Goal: Task Accomplishment & Management: Use online tool/utility

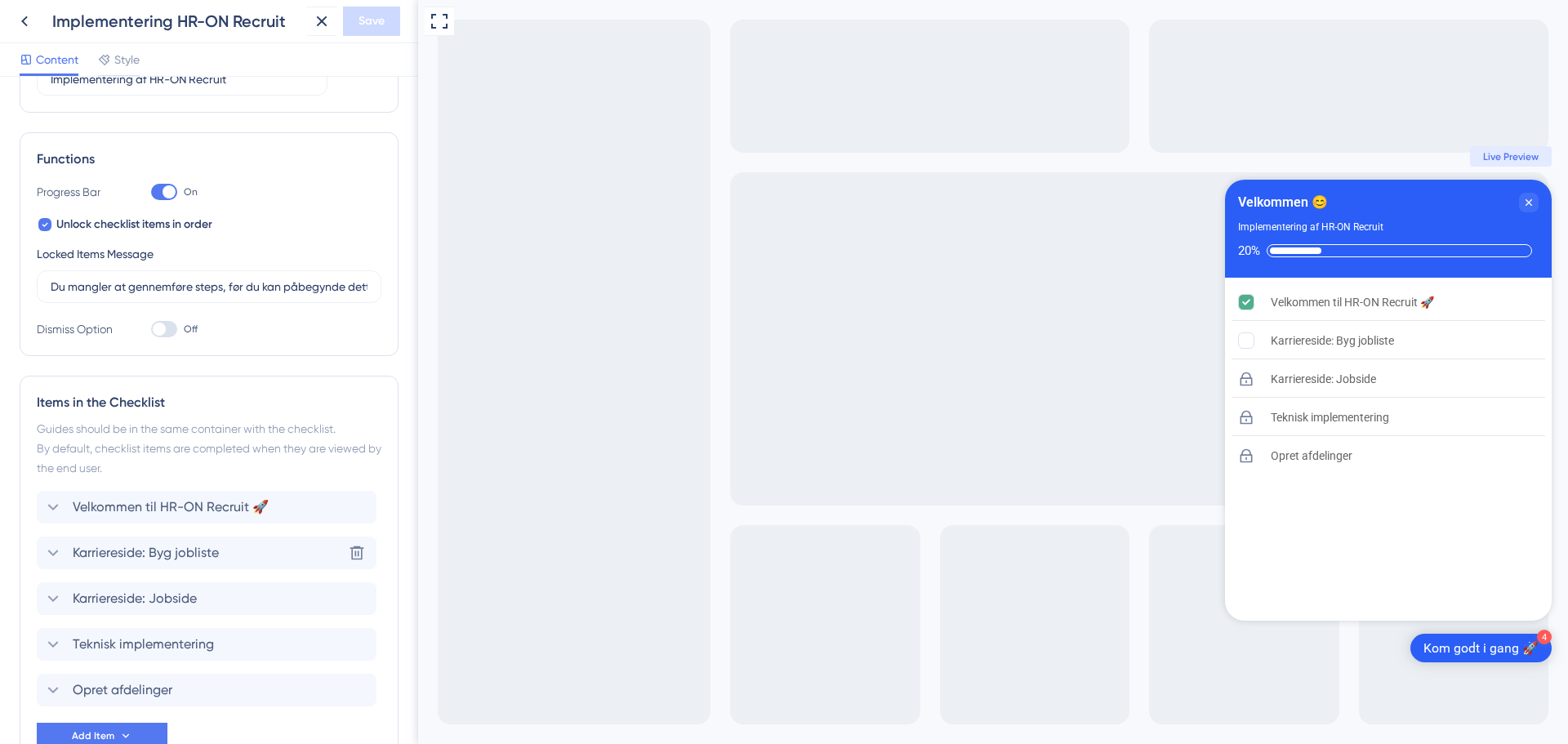
scroll to position [291, 0]
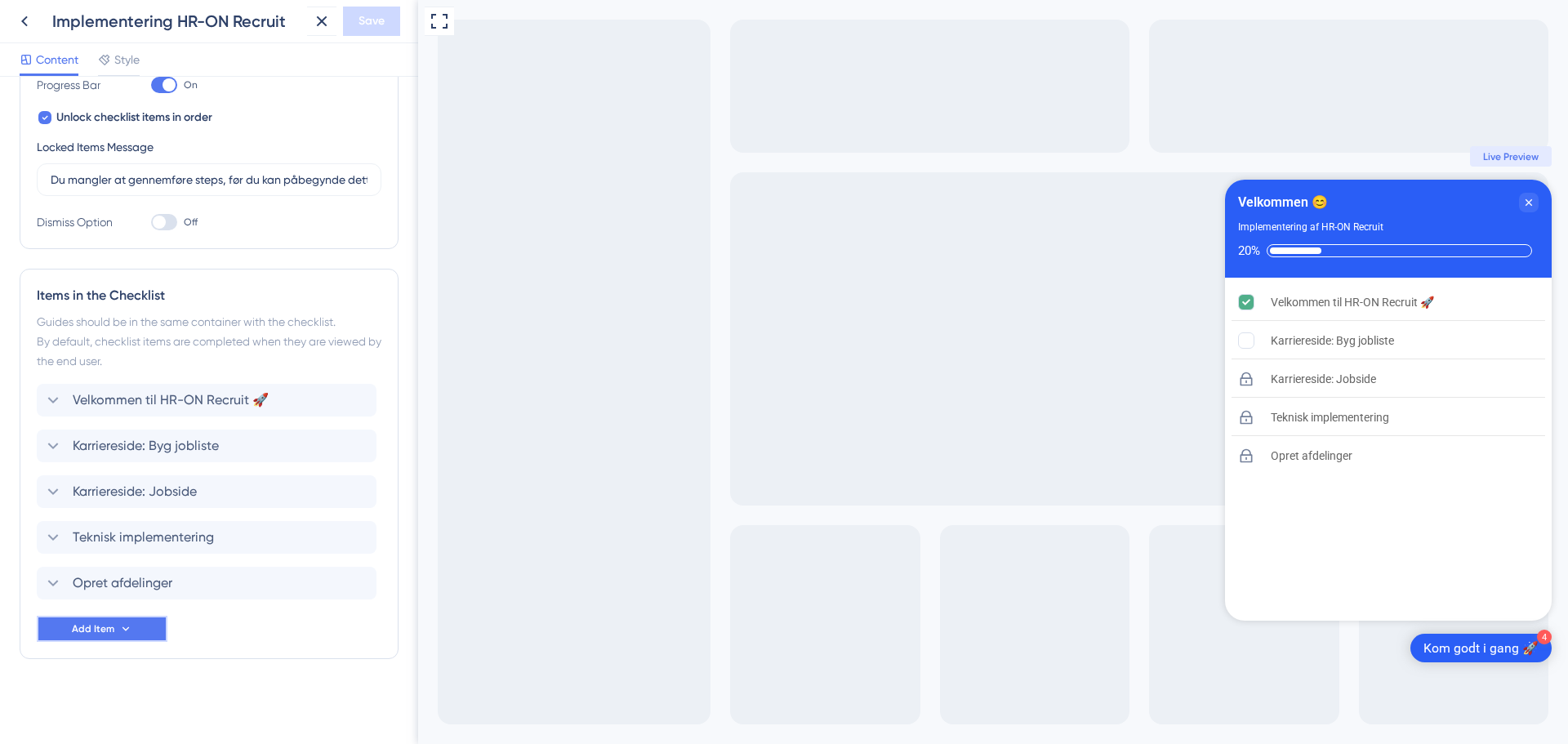
click at [131, 637] on button "Add Item" at bounding box center [102, 629] width 131 height 27
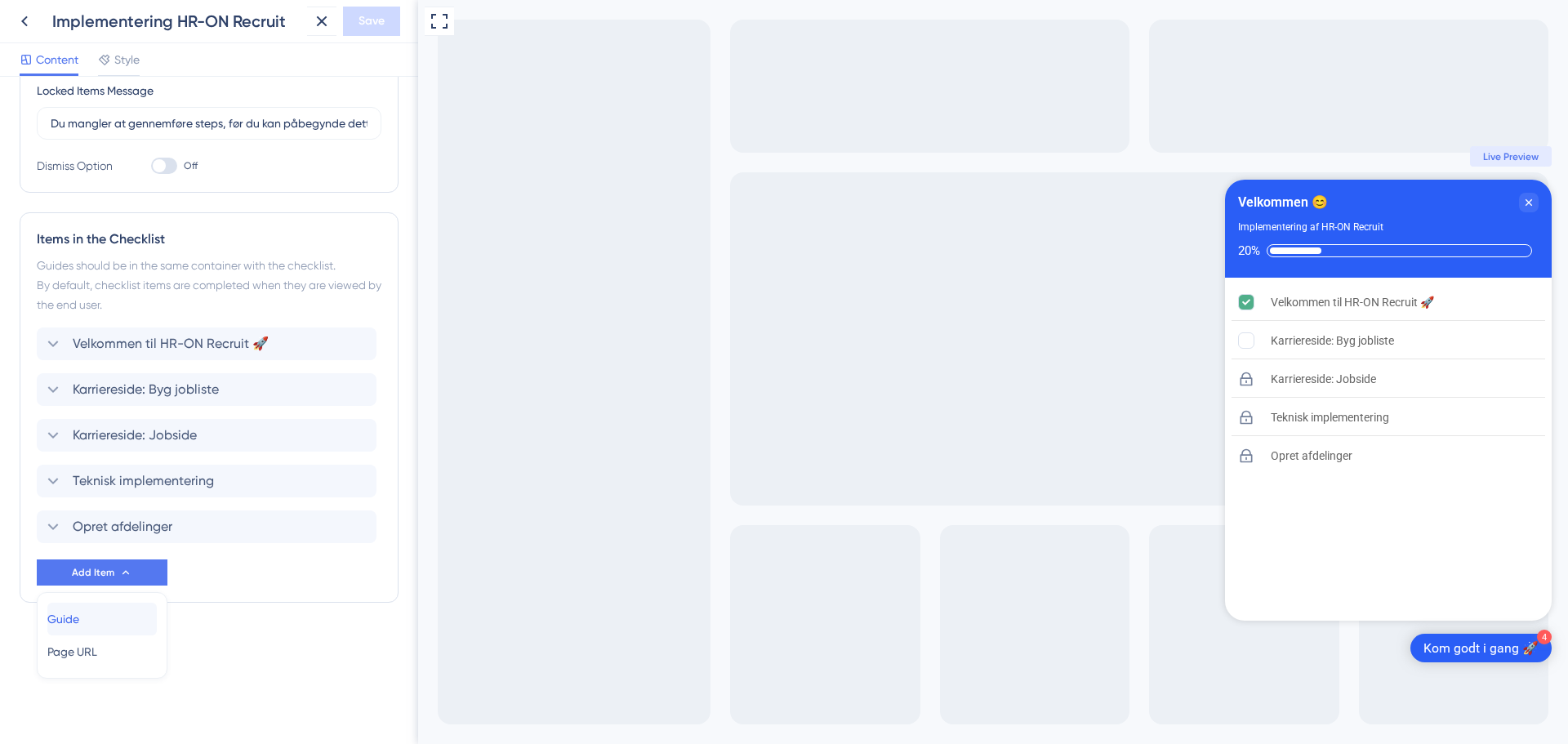
click at [79, 618] on span "Guide" at bounding box center [63, 618] width 32 height 19
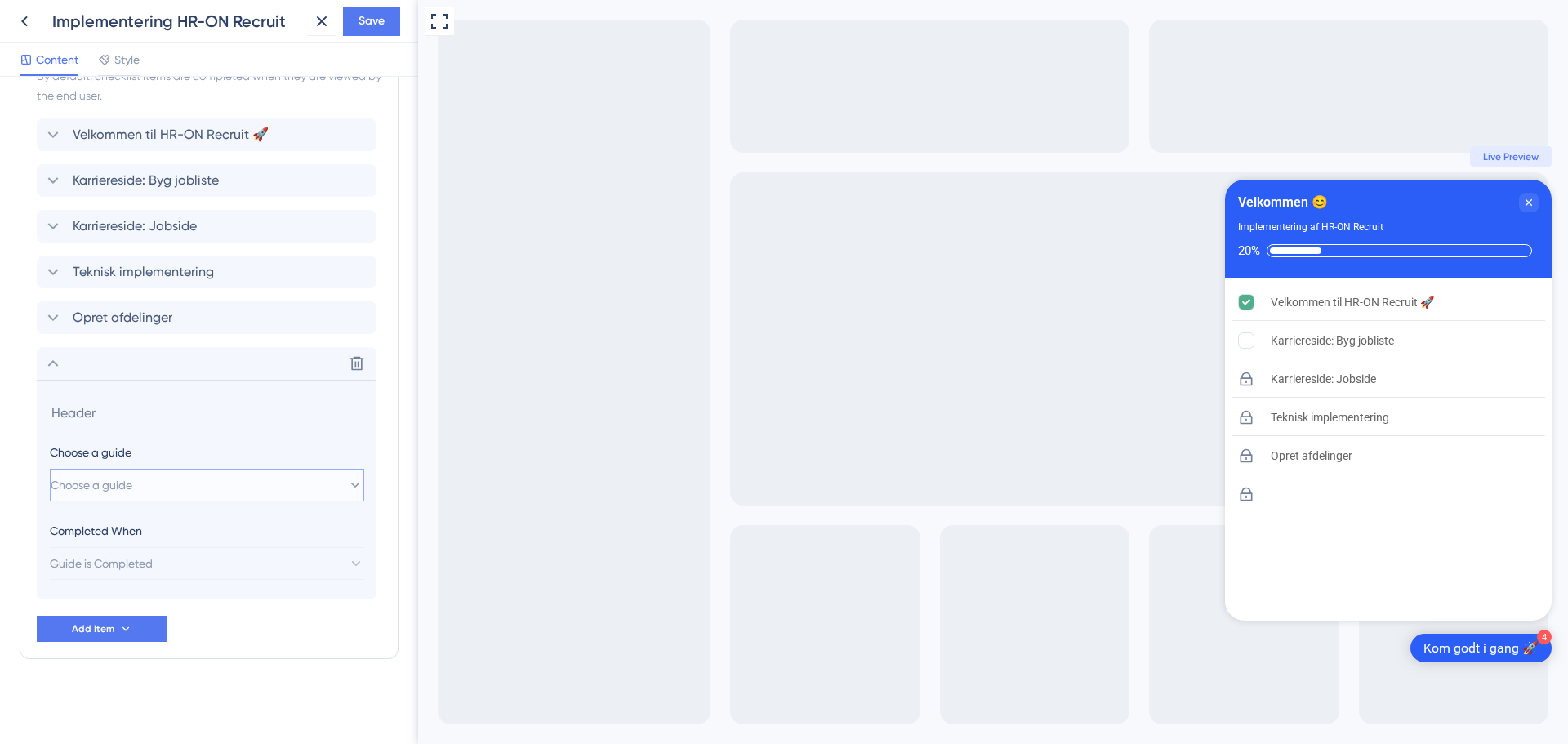
click at [138, 473] on button "Choose a guide" at bounding box center [206, 485] width 314 height 33
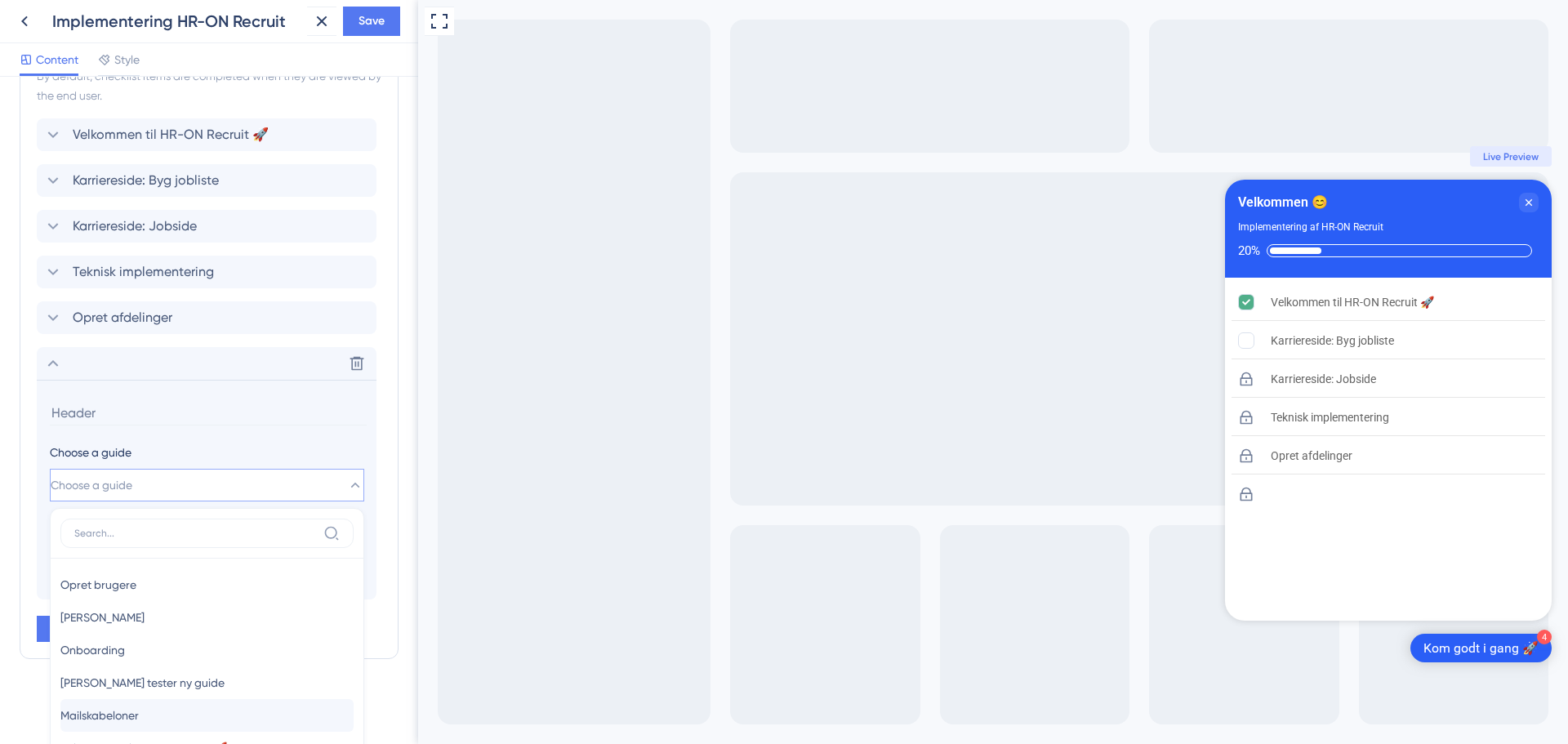
scroll to position [791, 0]
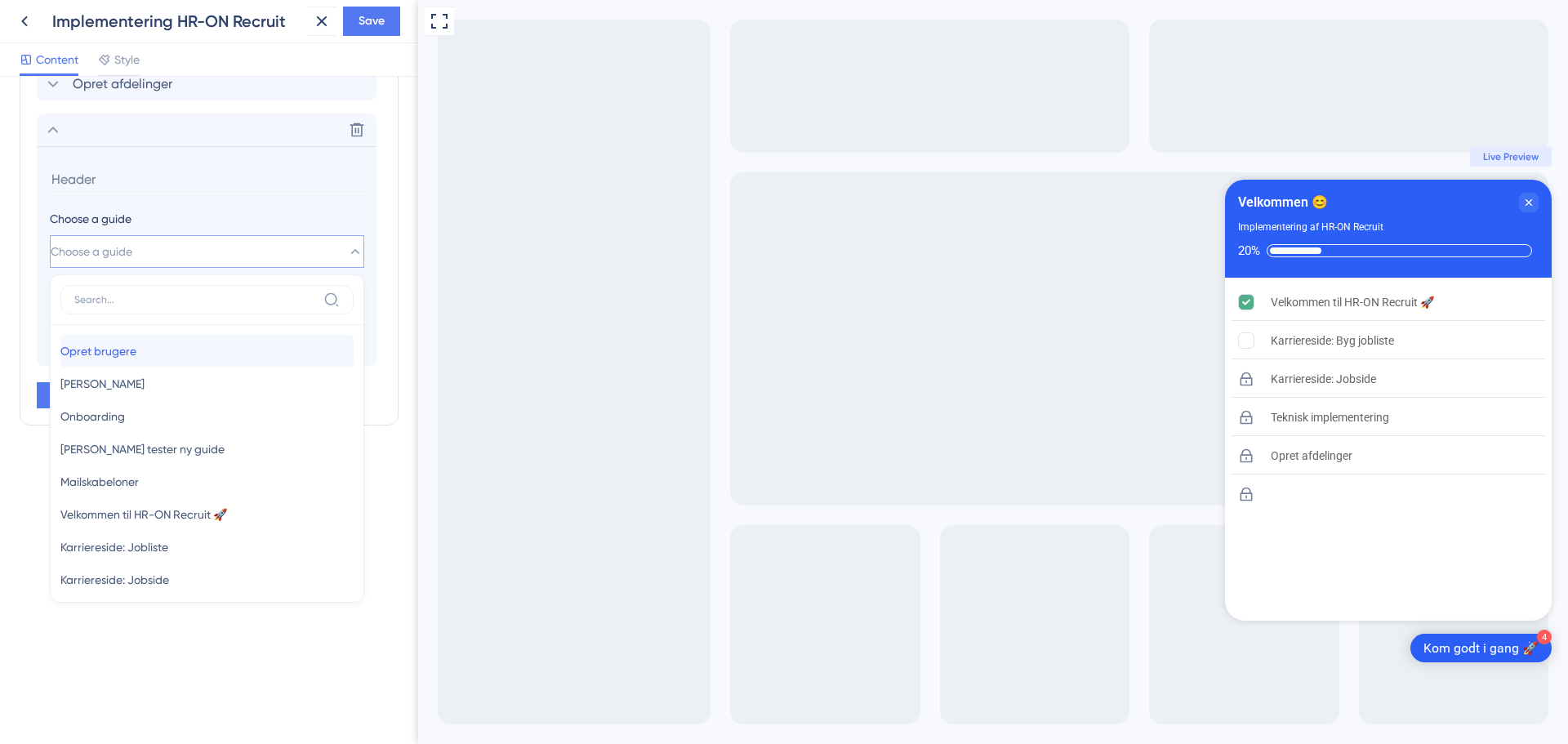
click at [149, 356] on div "Opret brugere Opret brugere" at bounding box center [207, 351] width 293 height 33
type input "Opret brugere"
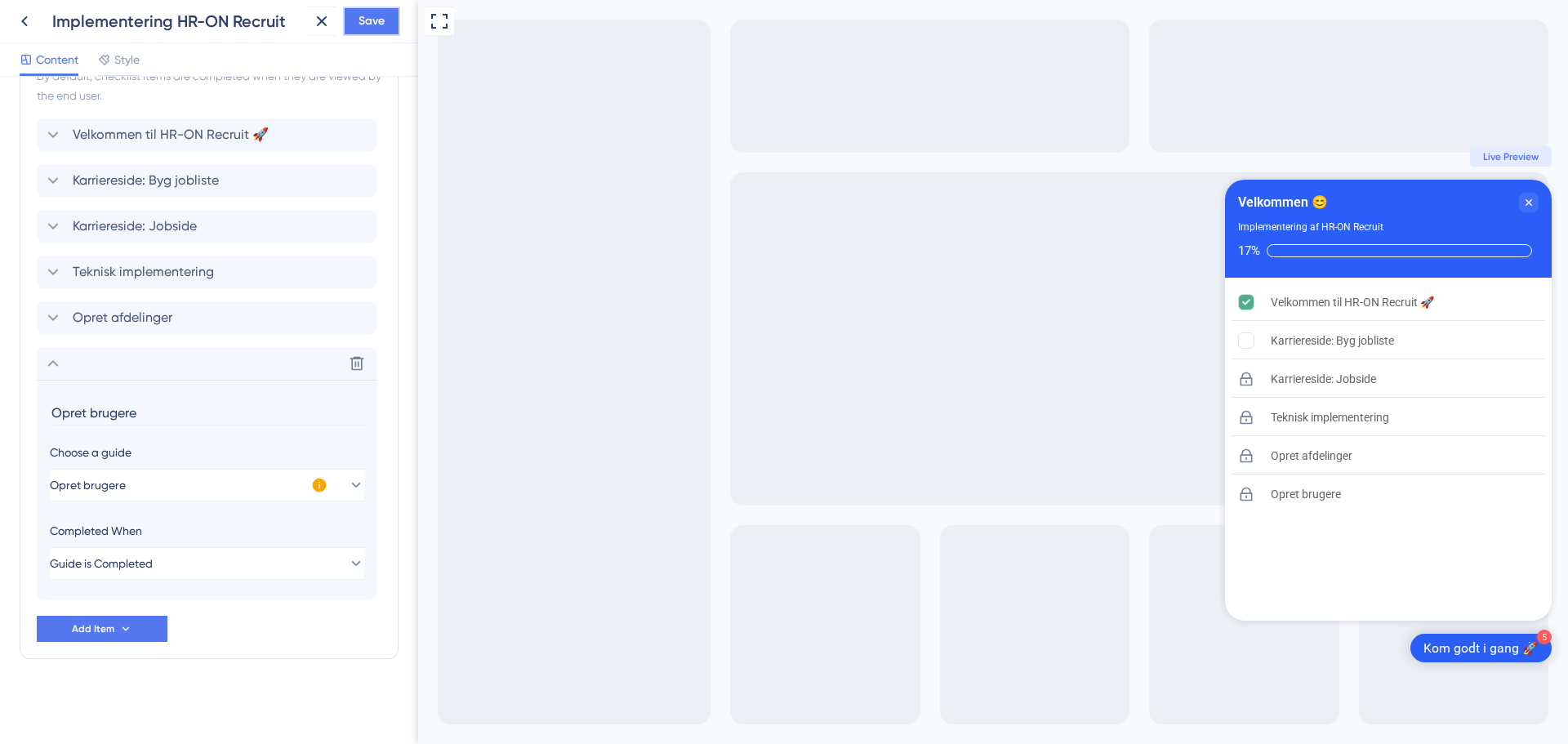
click at [371, 18] on span "Save" at bounding box center [371, 20] width 27 height 19
click at [319, 485] on icon at bounding box center [319, 485] width 16 height 16
click at [445, 505] on span "Activate Now" at bounding box center [427, 505] width 62 height 13
click at [62, 364] on icon at bounding box center [52, 363] width 19 height 19
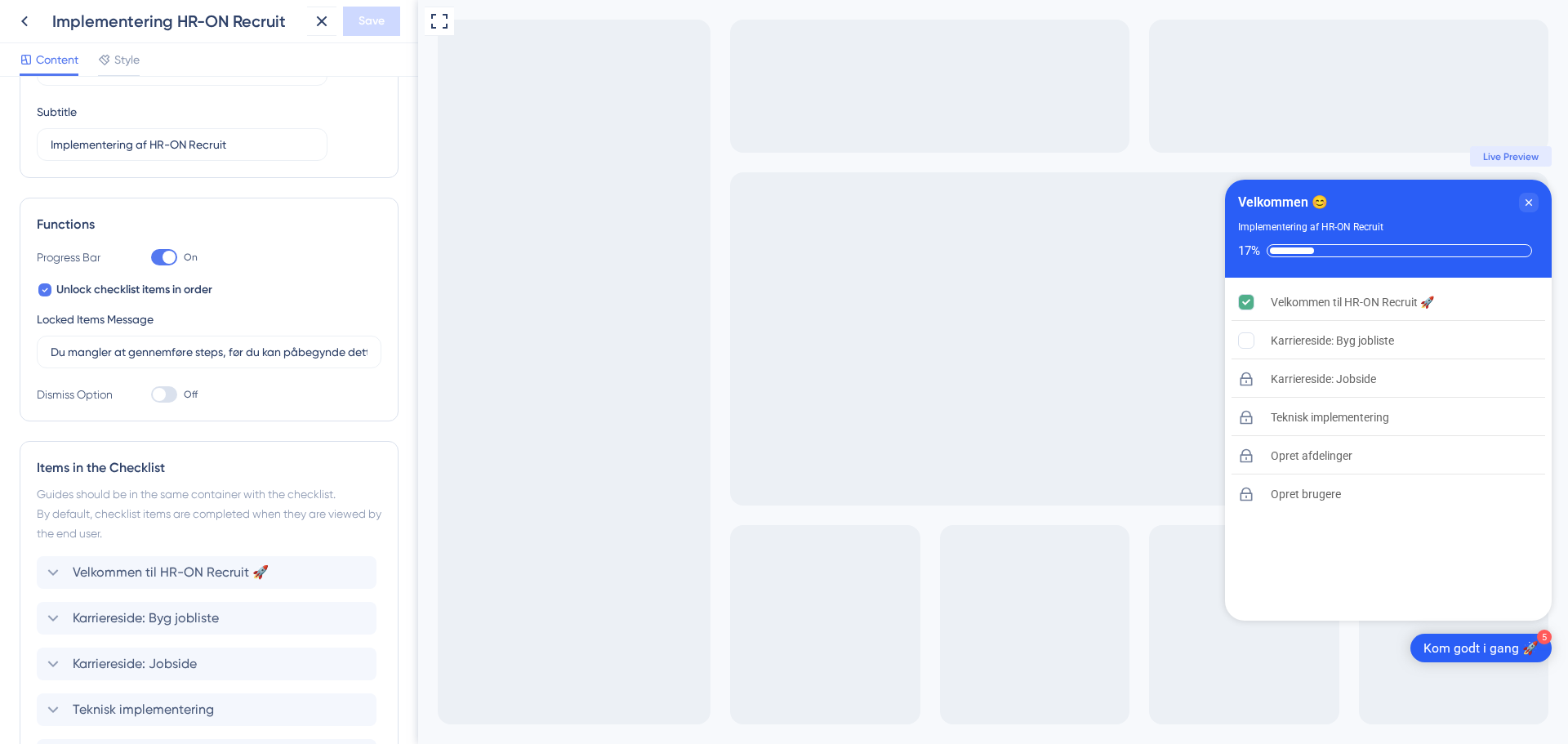
scroll to position [337, 0]
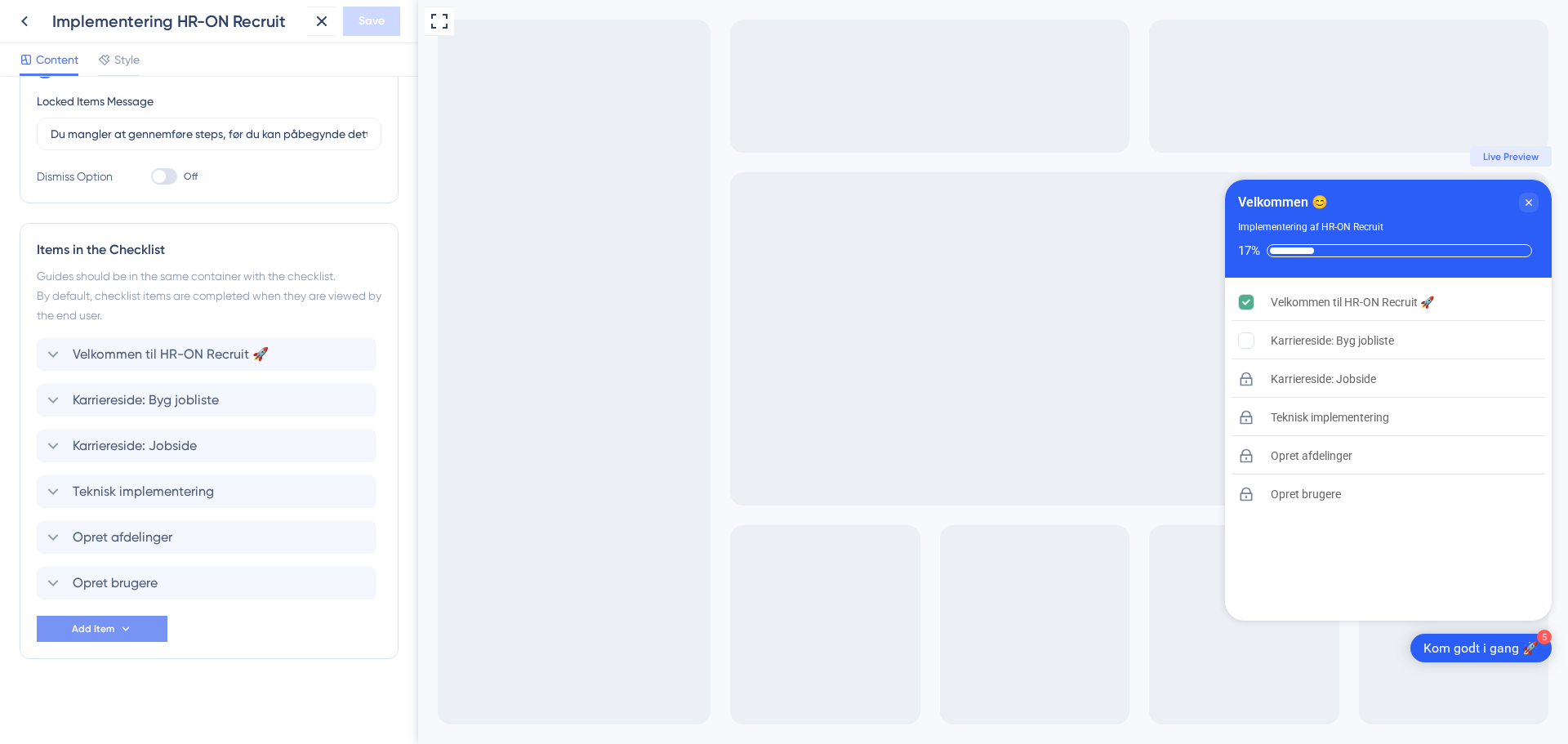
click at [131, 637] on button "Add Item" at bounding box center [102, 629] width 131 height 27
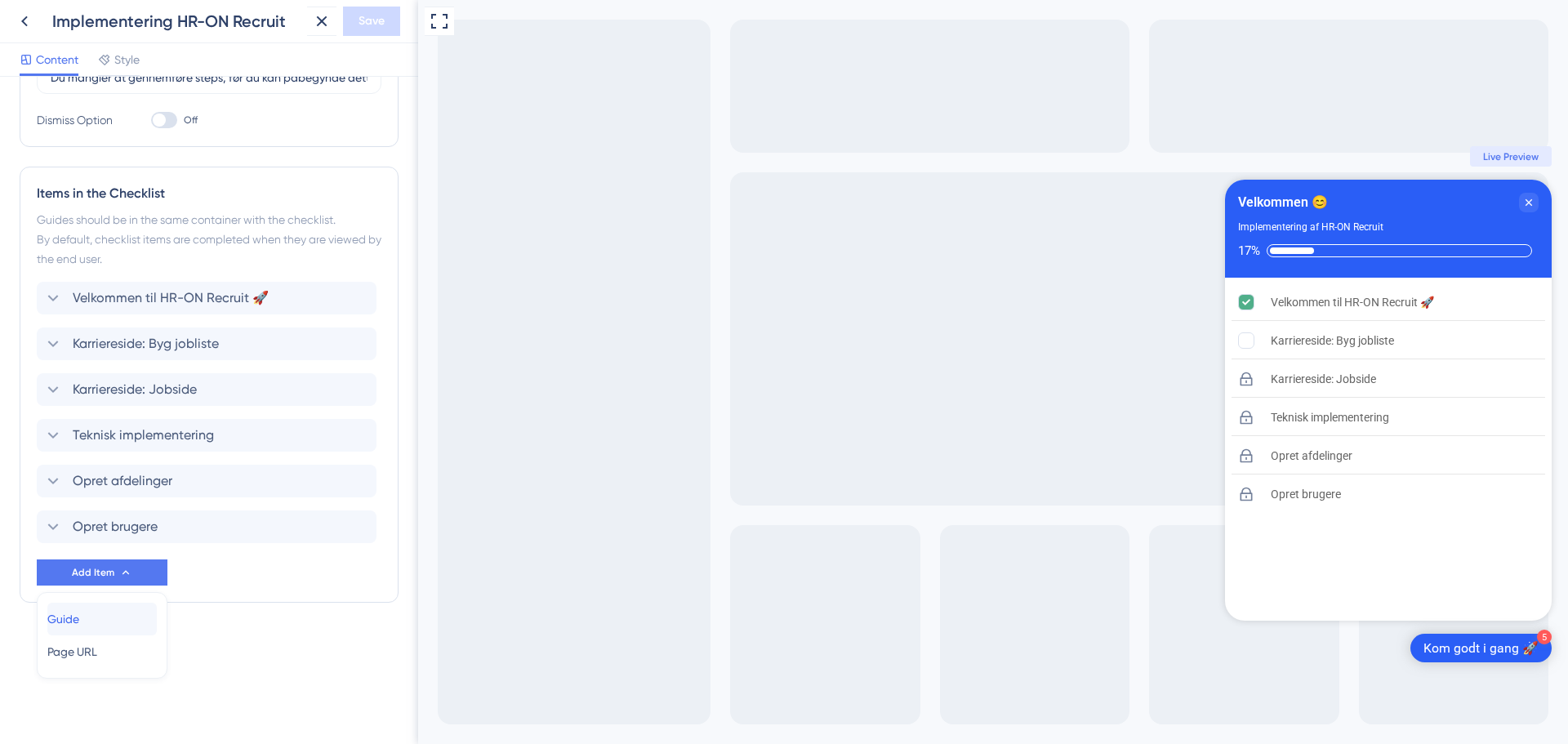
click at [124, 615] on div "Guide Guide" at bounding box center [102, 619] width 109 height 33
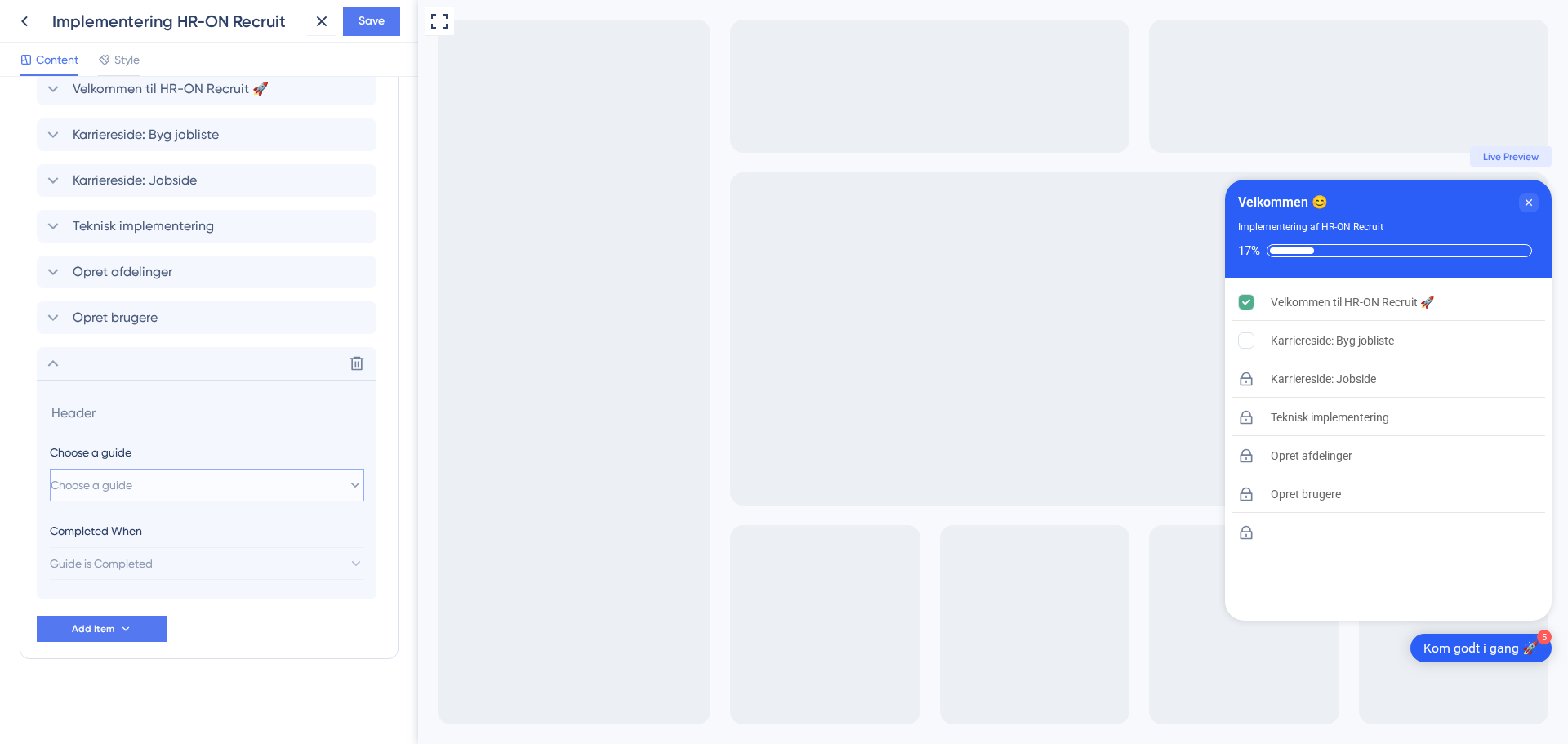
click at [132, 487] on span "Choose a guide" at bounding box center [91, 485] width 82 height 19
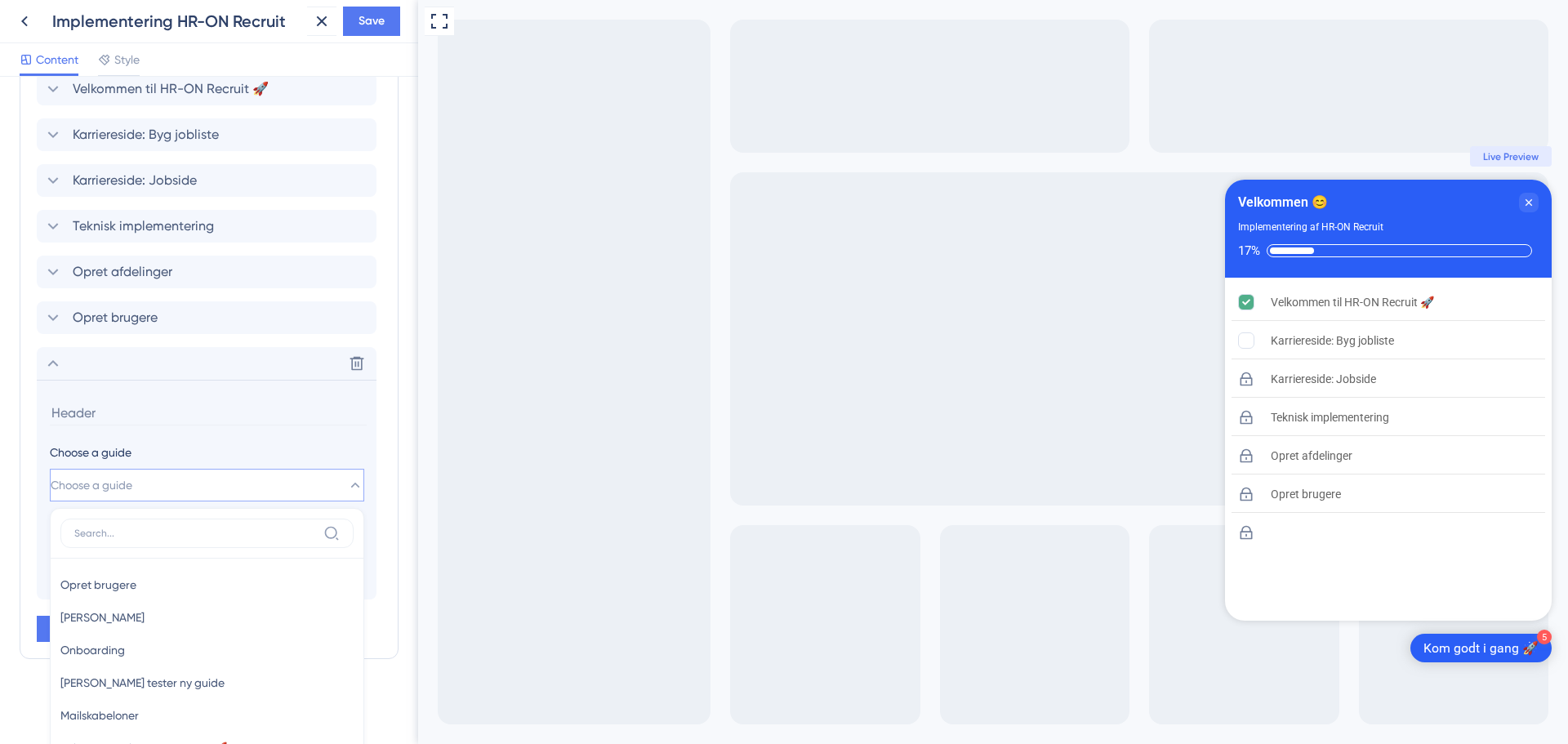
scroll to position [836, 0]
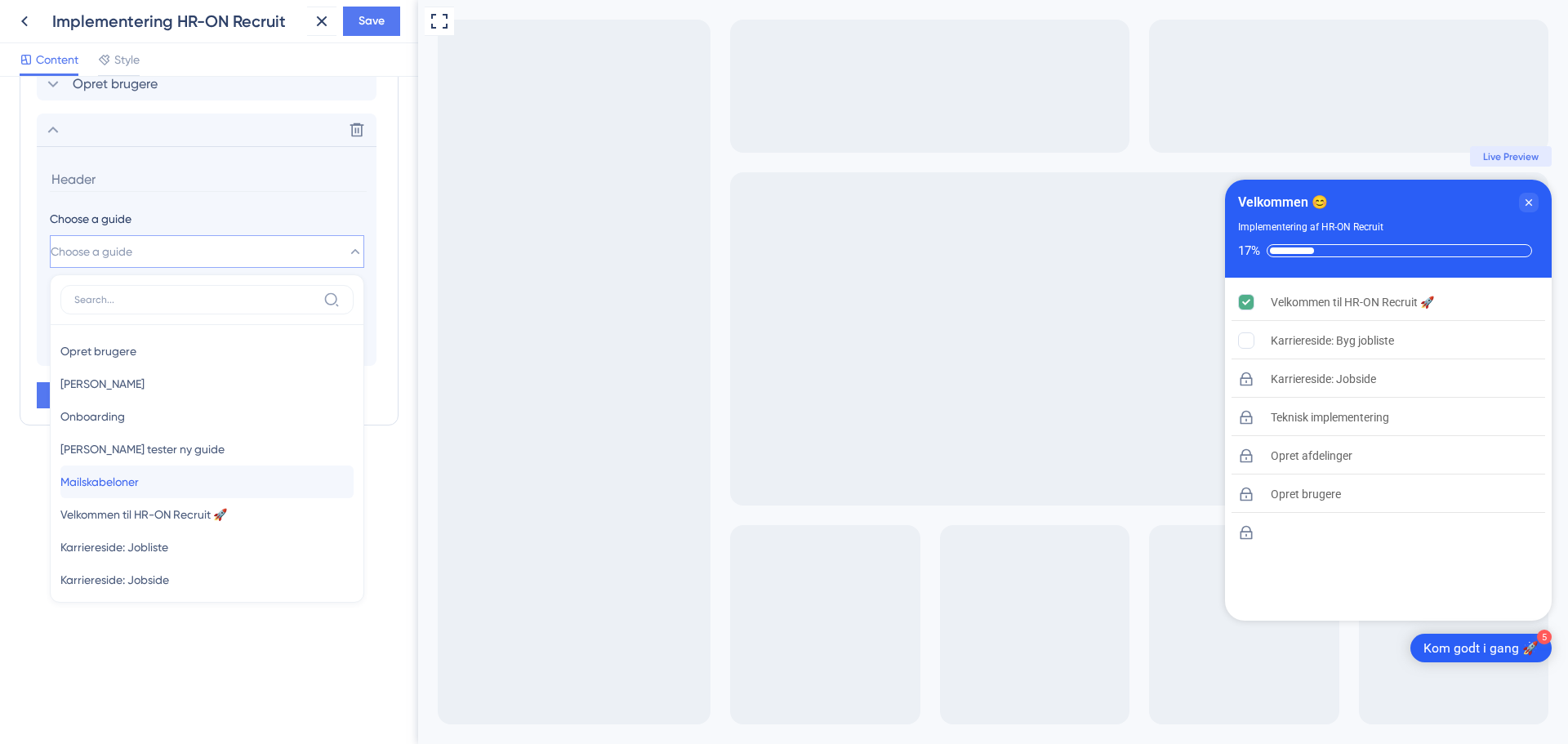
click at [162, 474] on div "Mailskabeloner Mailskabeloner" at bounding box center [207, 482] width 293 height 33
type input "Mailskabeloner"
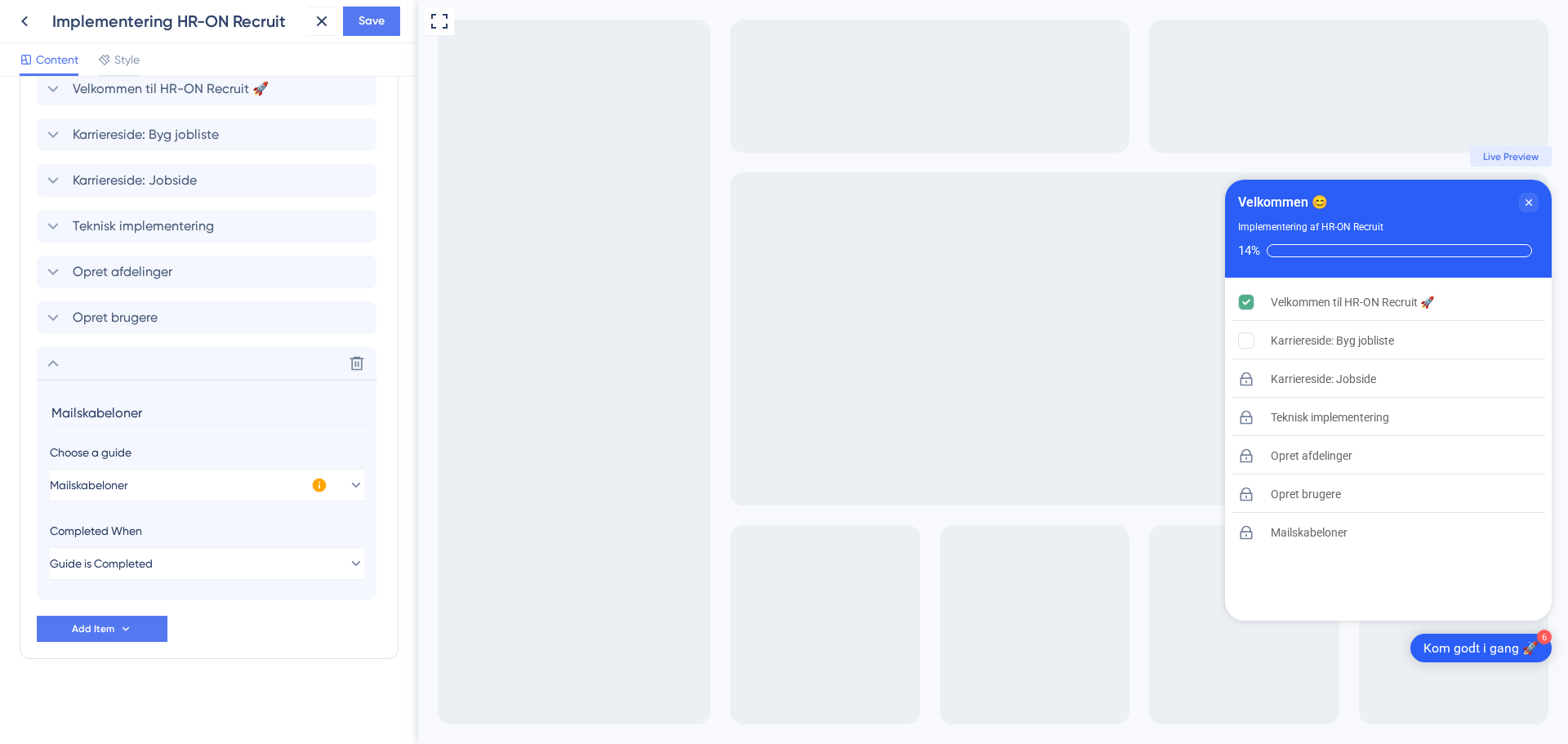
click at [323, 487] on icon at bounding box center [319, 485] width 14 height 14
click at [415, 502] on span "Activate Now" at bounding box center [427, 505] width 62 height 13
click at [378, 30] on span "Save" at bounding box center [371, 20] width 27 height 19
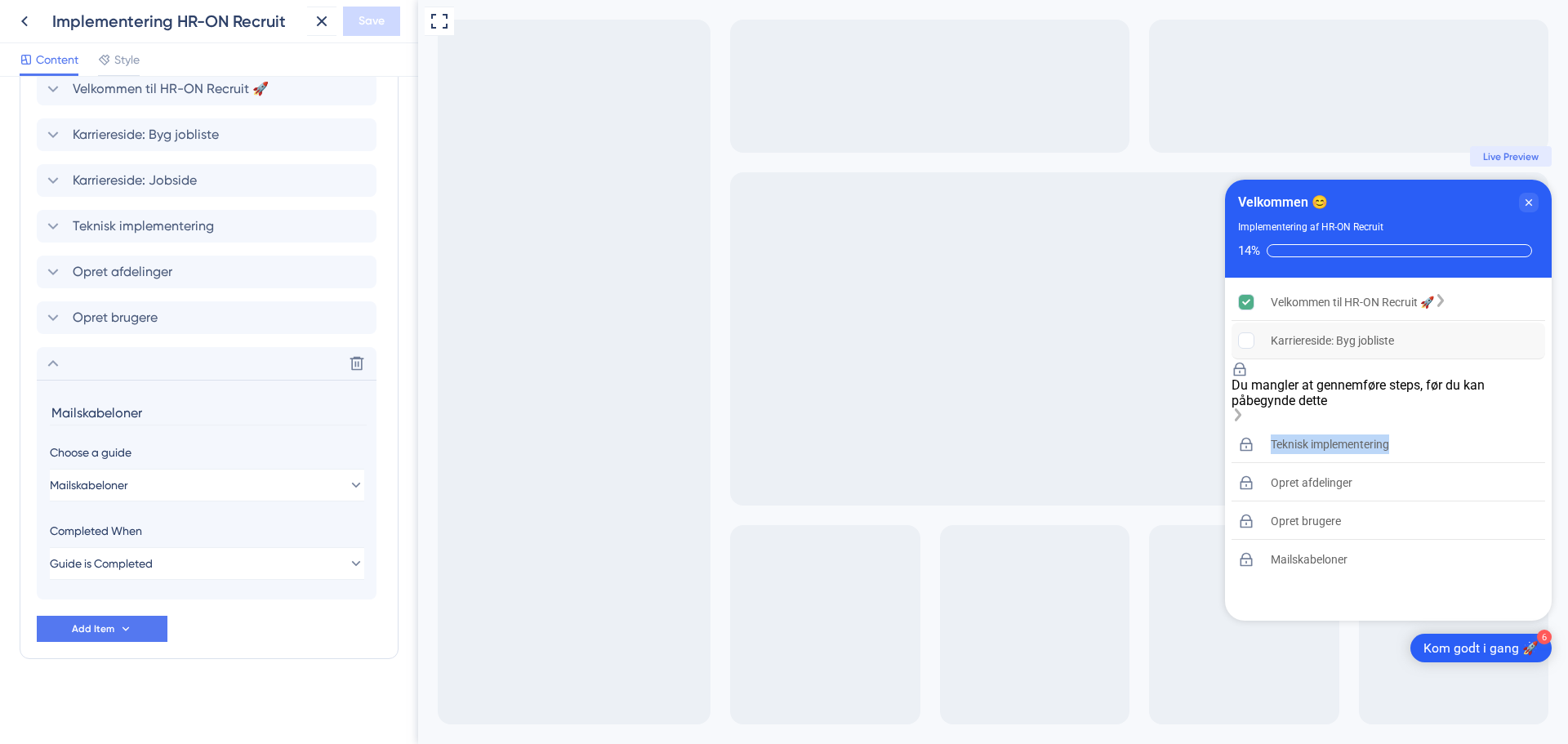
click at [1343, 437] on div "Velkommen til HR-ON Recruit 🚀 Karriereside: Byg jobliste Du mangler at gennemfø…" at bounding box center [1388, 450] width 326 height 345
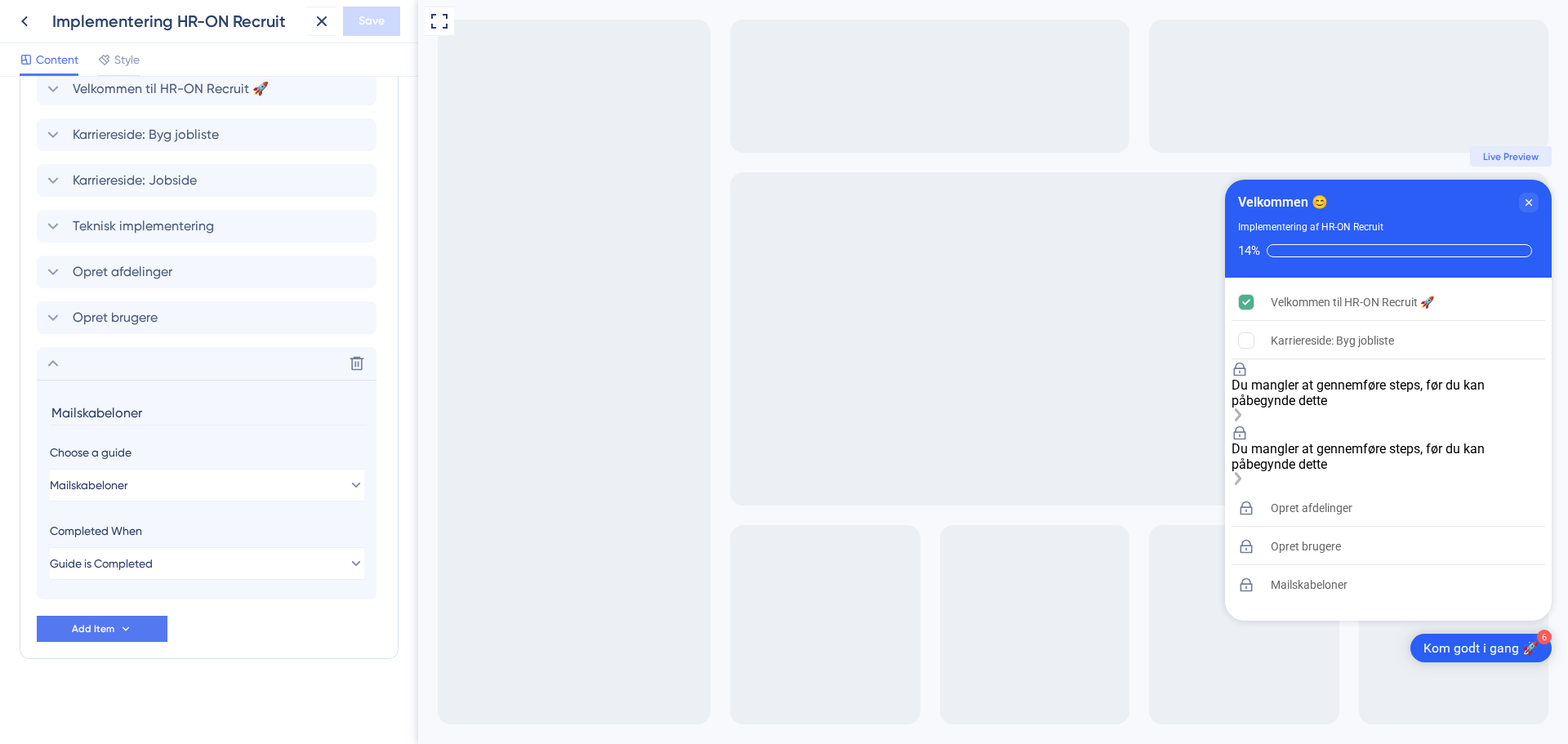
click at [1411, 377] on div "Du mangler at gennemføre steps, før du kan påbegynde dette" at bounding box center [1388, 393] width 313 height 31
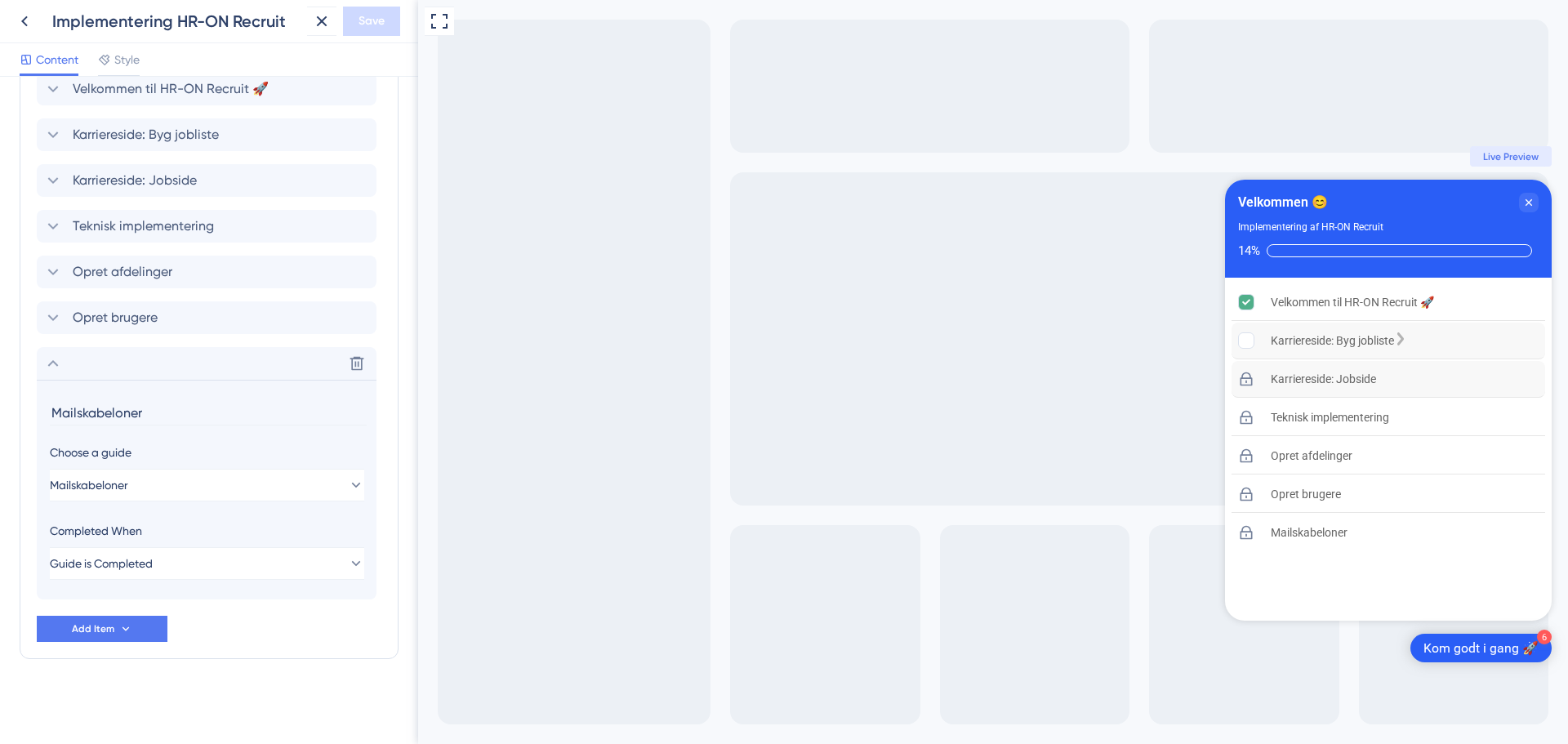
click at [1331, 345] on div "Karriereside: Byg jobliste" at bounding box center [1332, 340] width 124 height 19
click at [1256, 343] on div "Karriereside: Byg jobliste is incomplete." at bounding box center [1255, 341] width 33 height 16
click at [1502, 651] on div "Kom godt i gang 🚀" at bounding box center [1481, 648] width 115 height 17
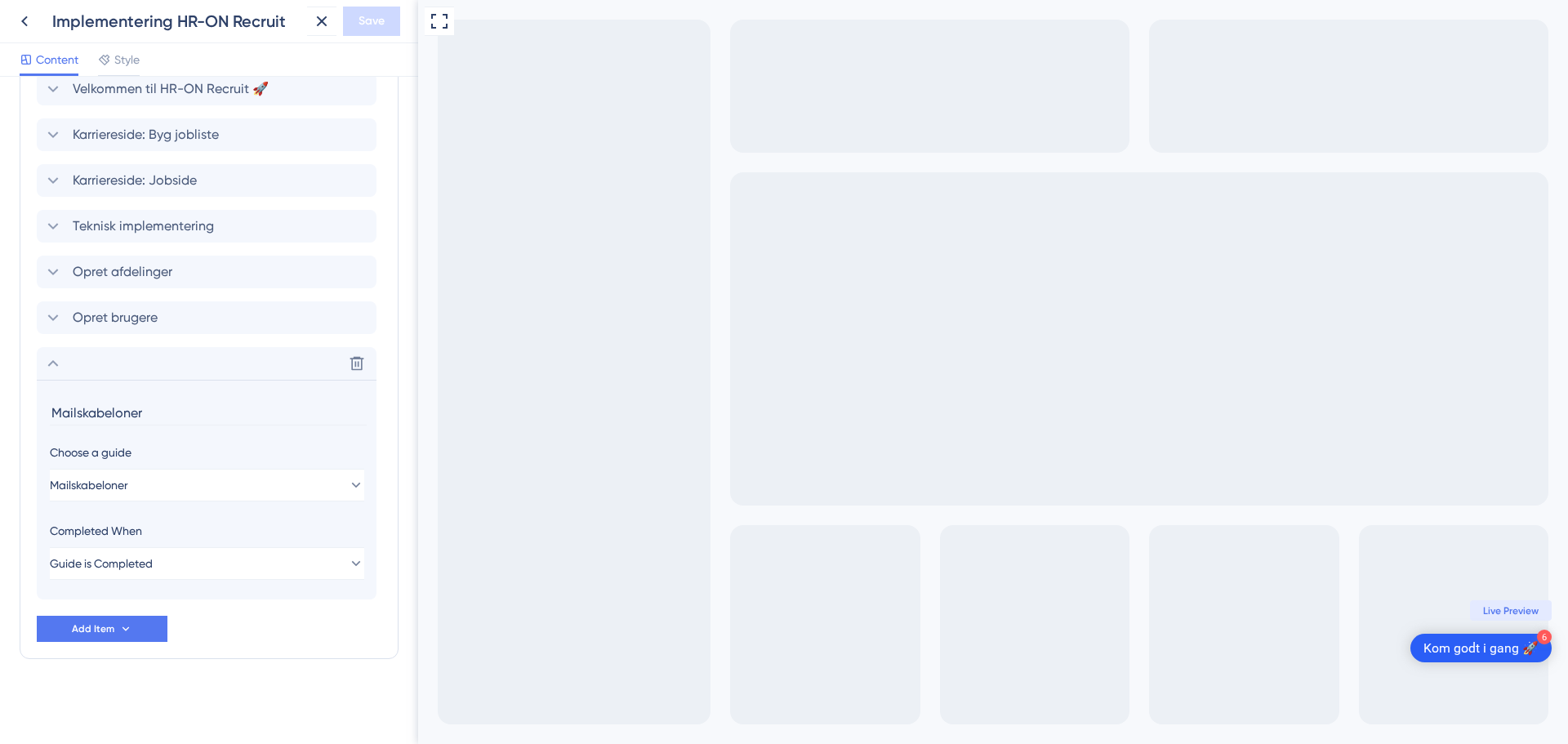
click at [1494, 640] on div "Kom godt i gang 🚀" at bounding box center [1481, 648] width 115 height 17
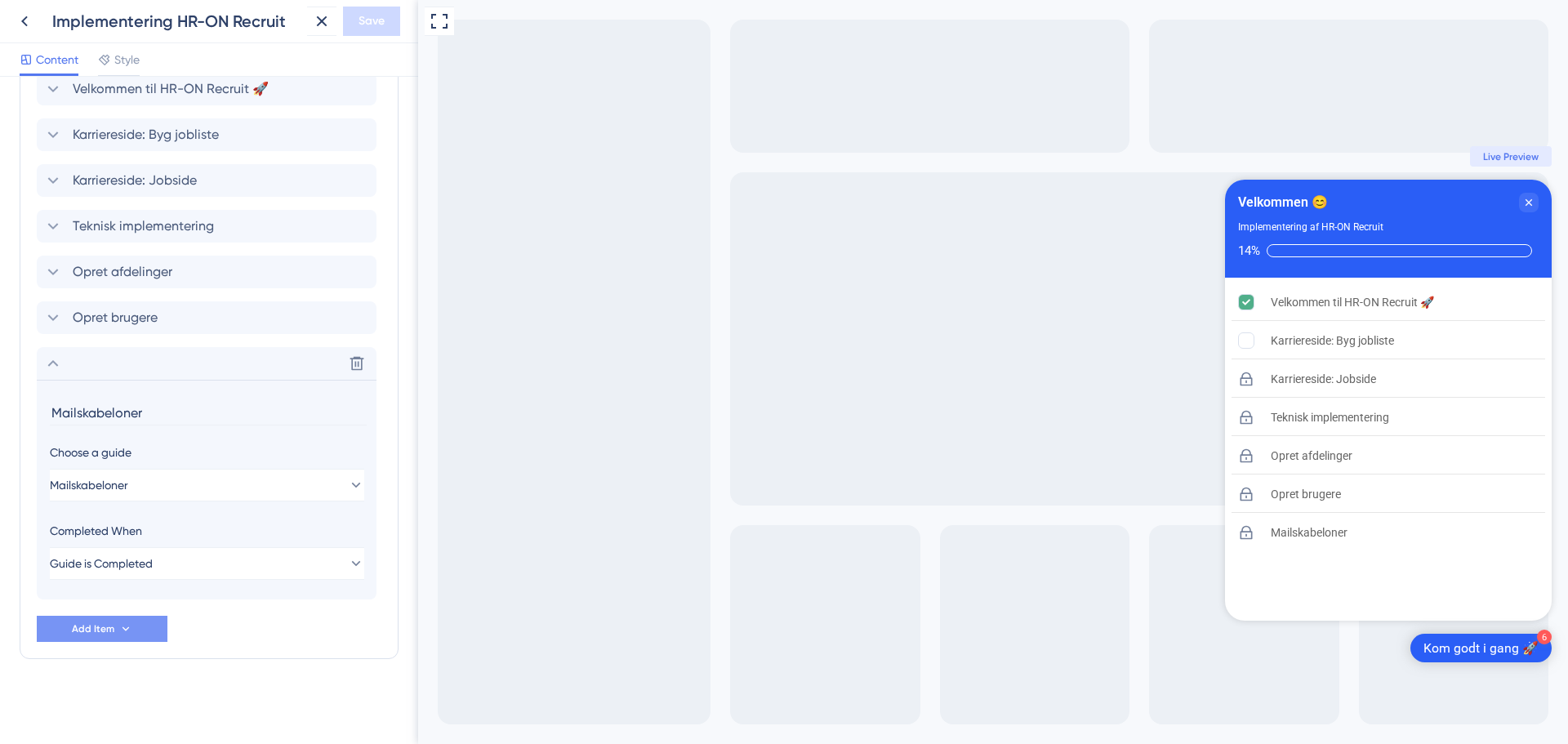
click at [158, 622] on button "Add Item" at bounding box center [102, 629] width 131 height 27
click at [119, 623] on icon at bounding box center [126, 629] width 13 height 13
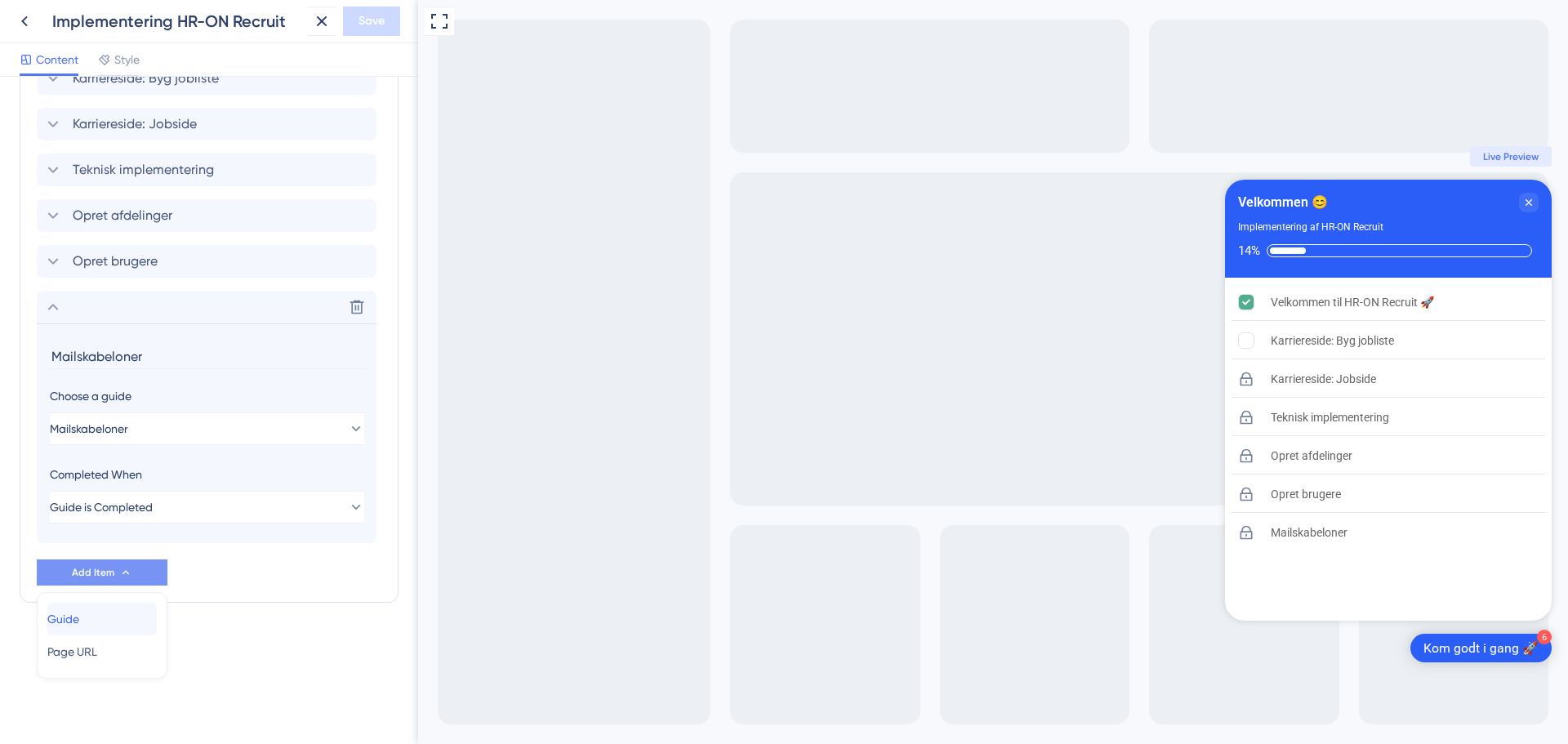
click at [79, 614] on span "Guide" at bounding box center [63, 618] width 32 height 19
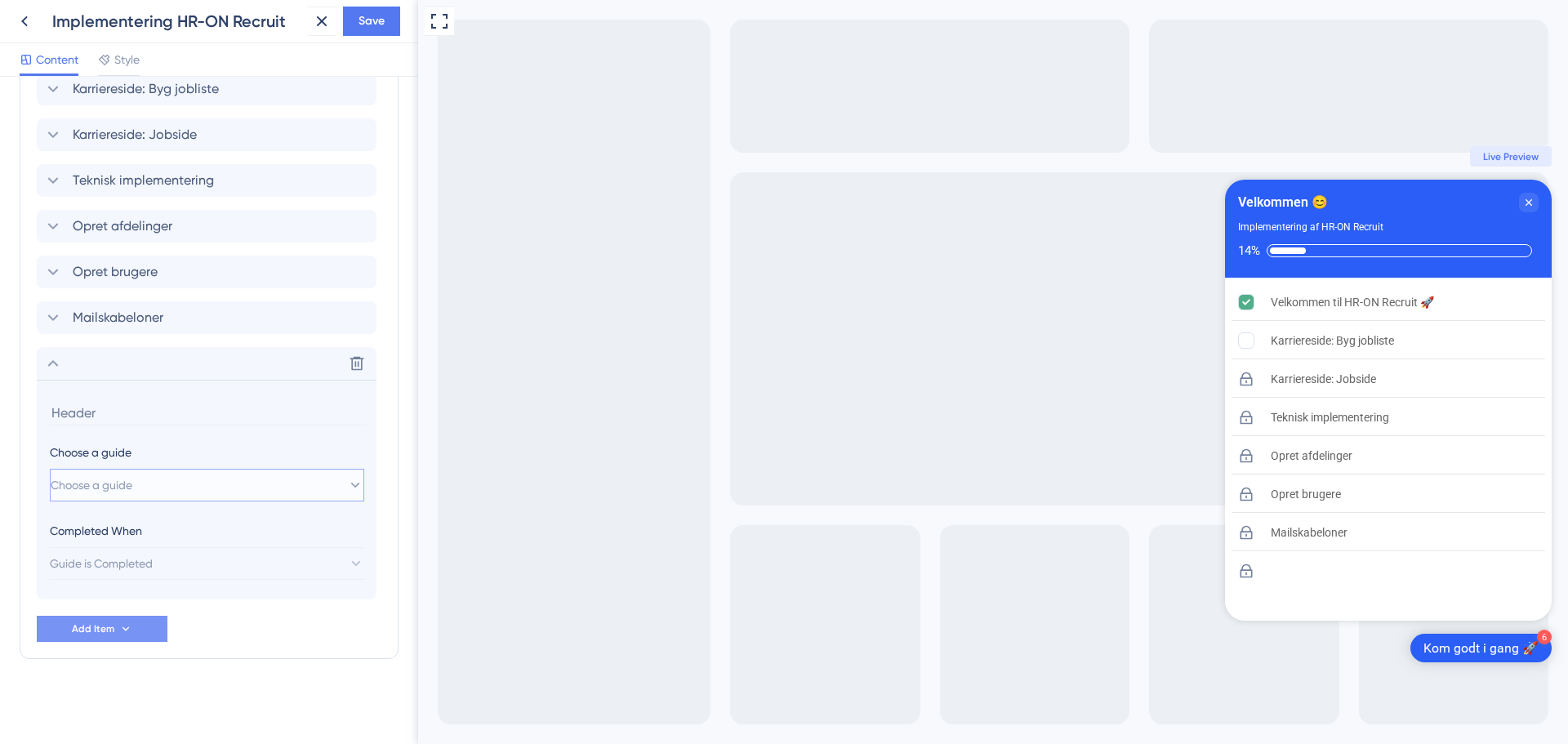
click at [209, 476] on button "Choose a guide" at bounding box center [206, 485] width 314 height 33
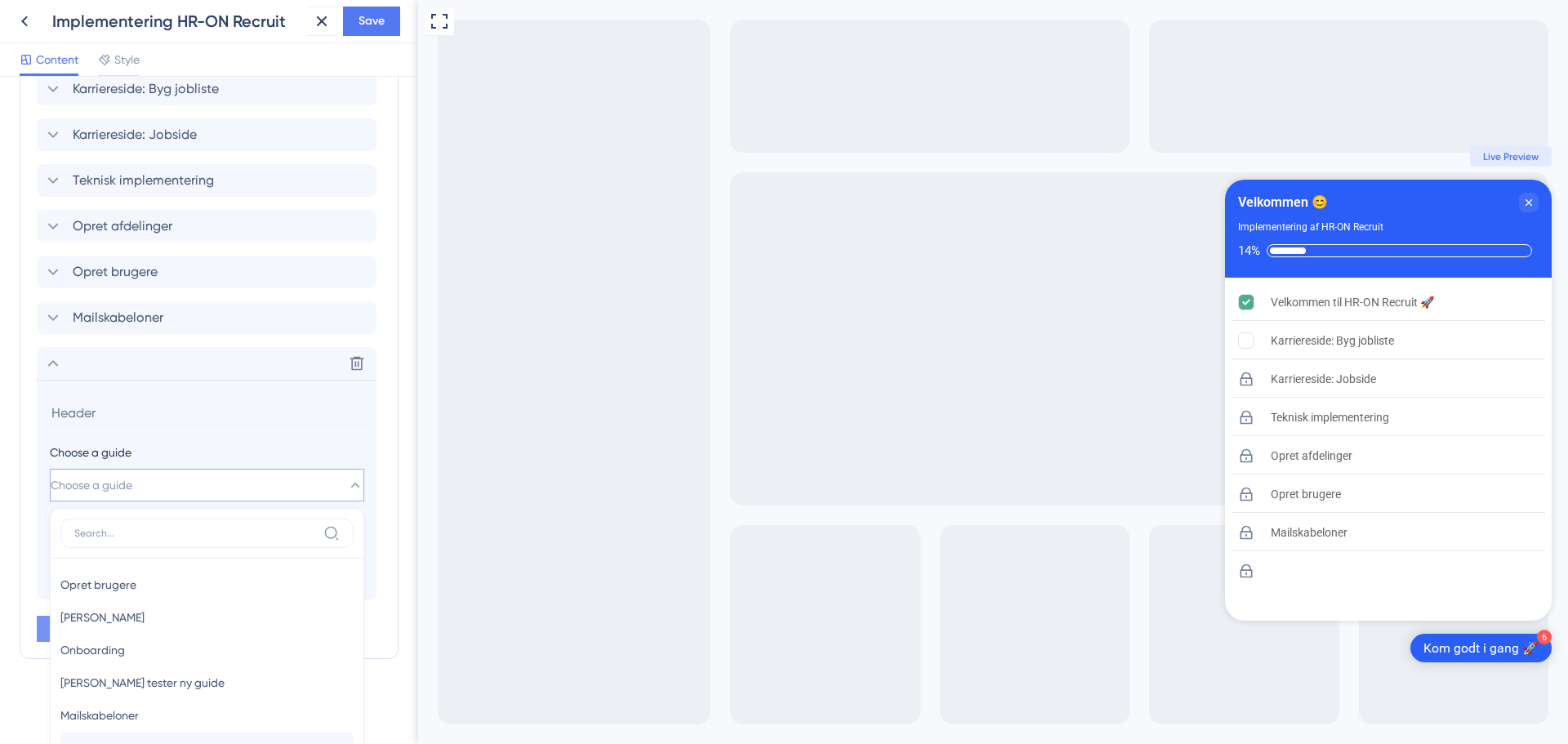
scroll to position [911, 0]
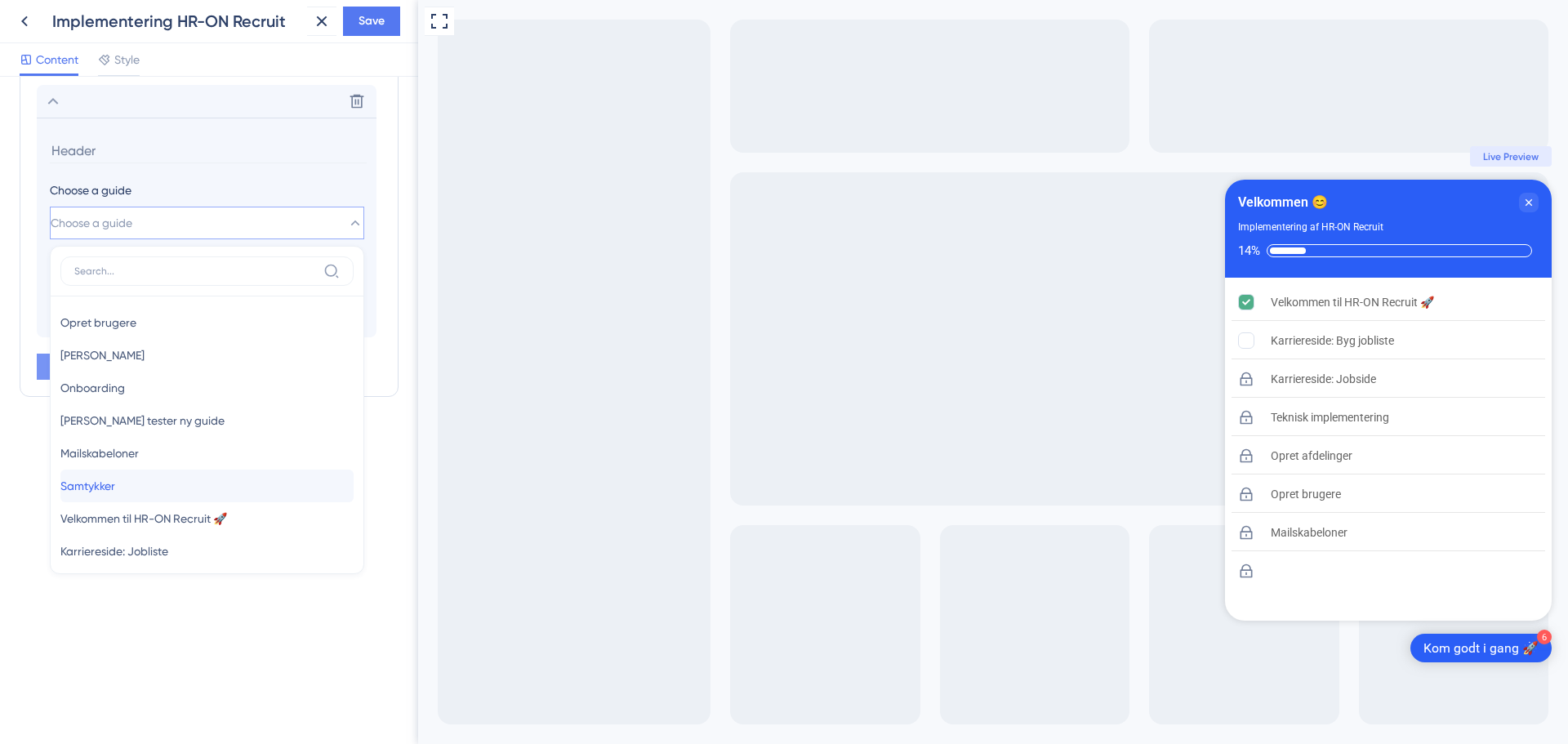
click at [137, 491] on div "Samtykker Samtykker" at bounding box center [207, 486] width 293 height 33
type input "Samtykker"
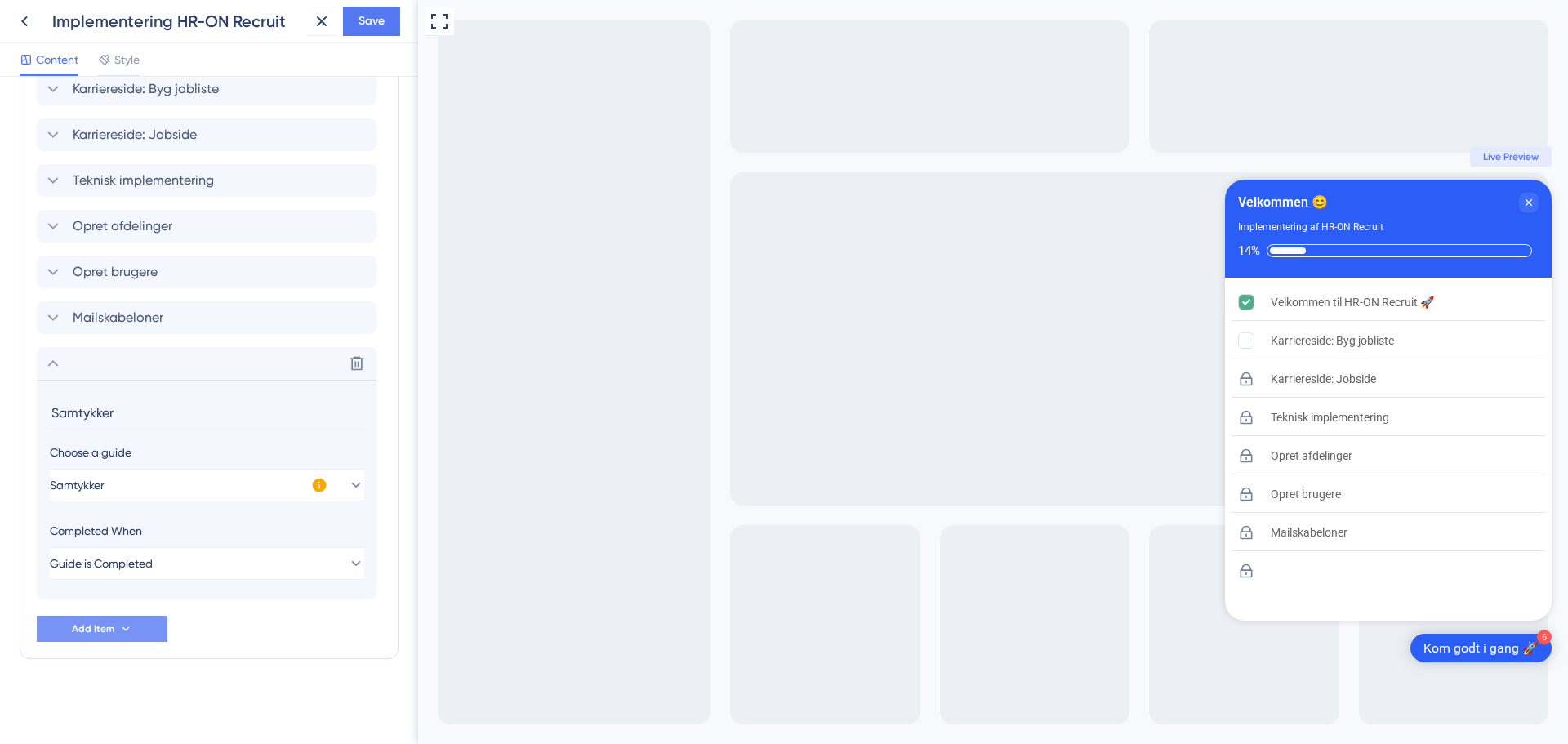
scroll to position [649, 0]
click at [323, 487] on icon at bounding box center [319, 485] width 14 height 14
click at [393, 505] on button "Activate Now" at bounding box center [427, 504] width 79 height 27
click at [368, 25] on span "Save" at bounding box center [371, 20] width 27 height 19
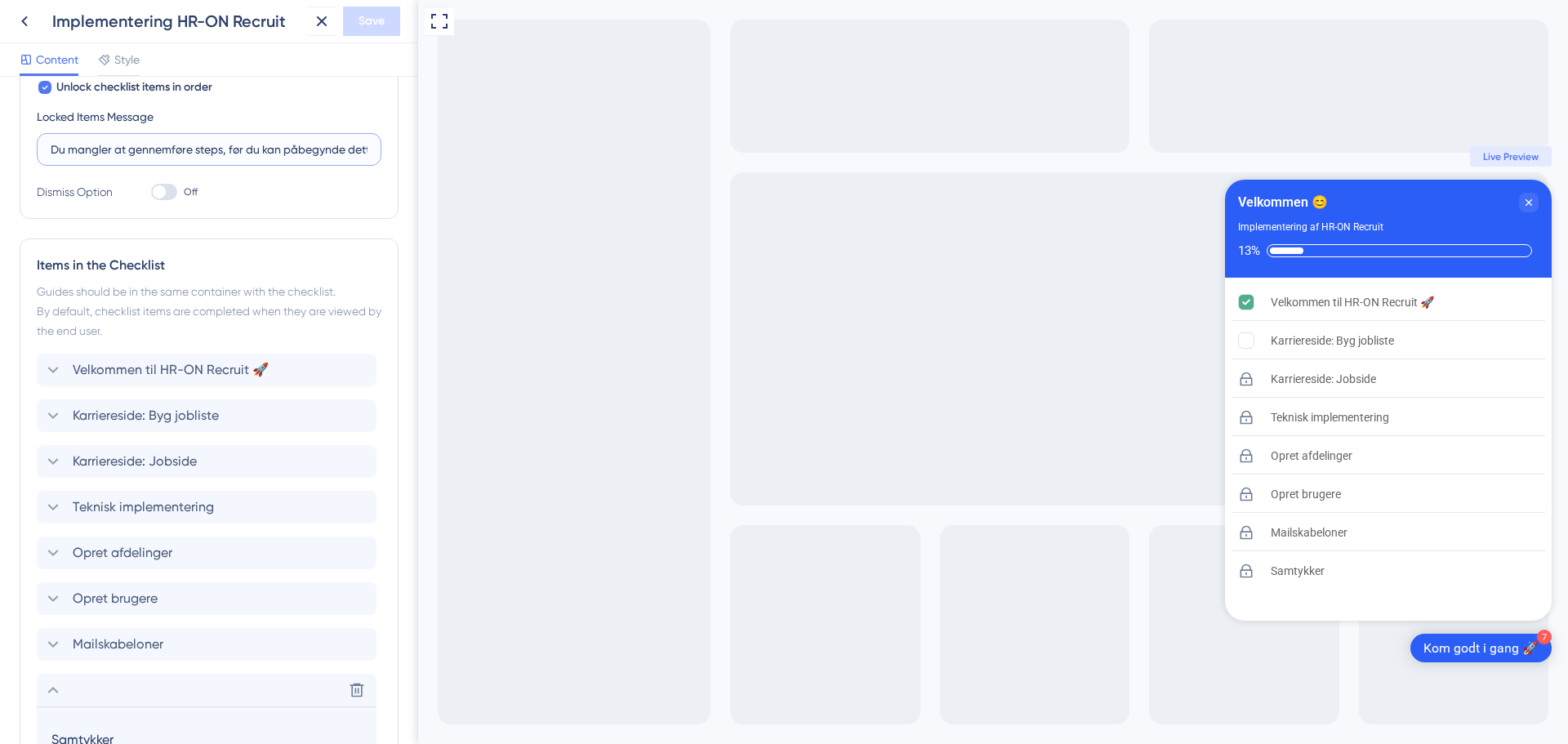
scroll to position [240, 0]
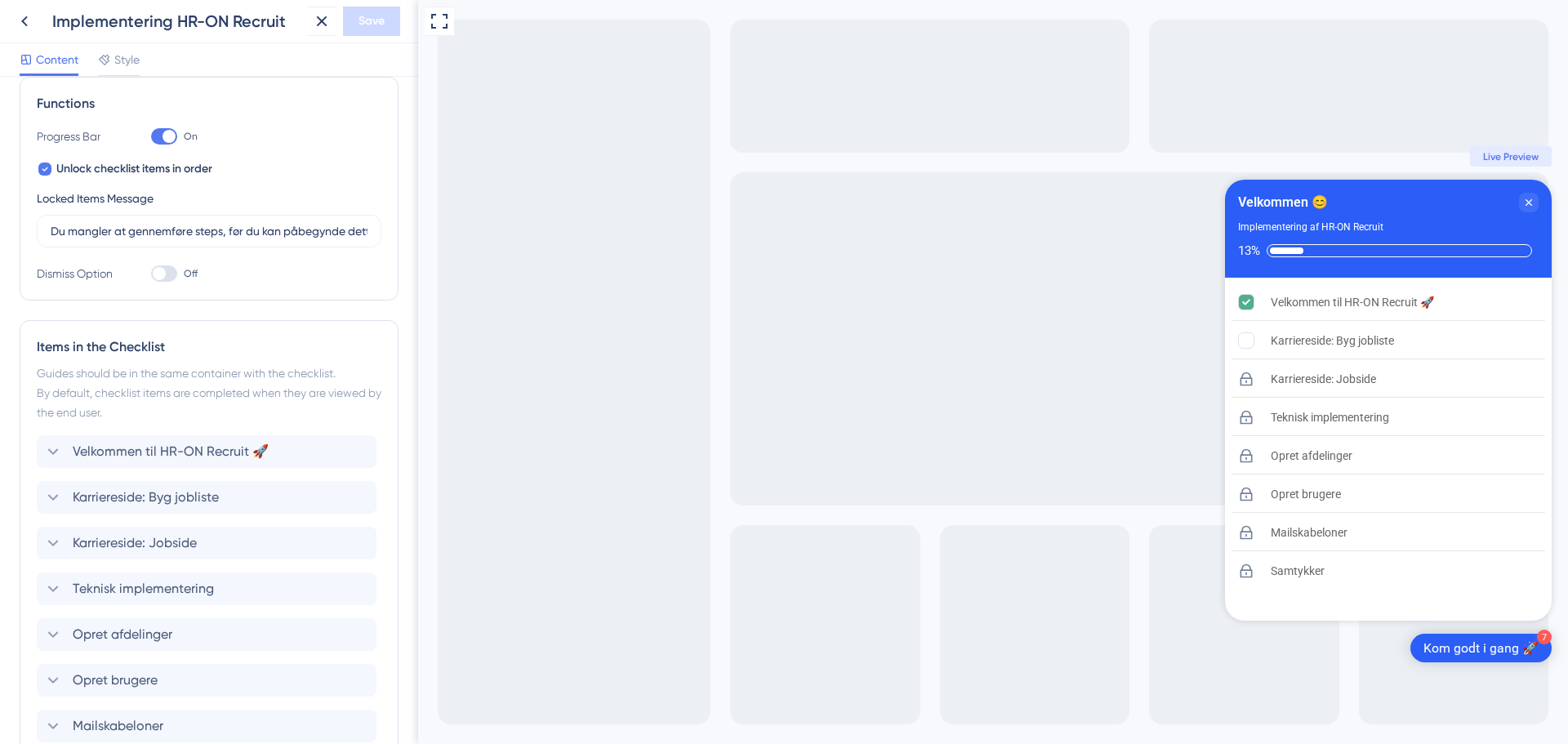
drag, startPoint x: 169, startPoint y: 149, endPoint x: 28, endPoint y: 224, distance: 159.7
click at [28, 224] on div "Functions Progress Bar On Unlock checklist items in order Locked Items Message …" at bounding box center [208, 189] width 378 height 224
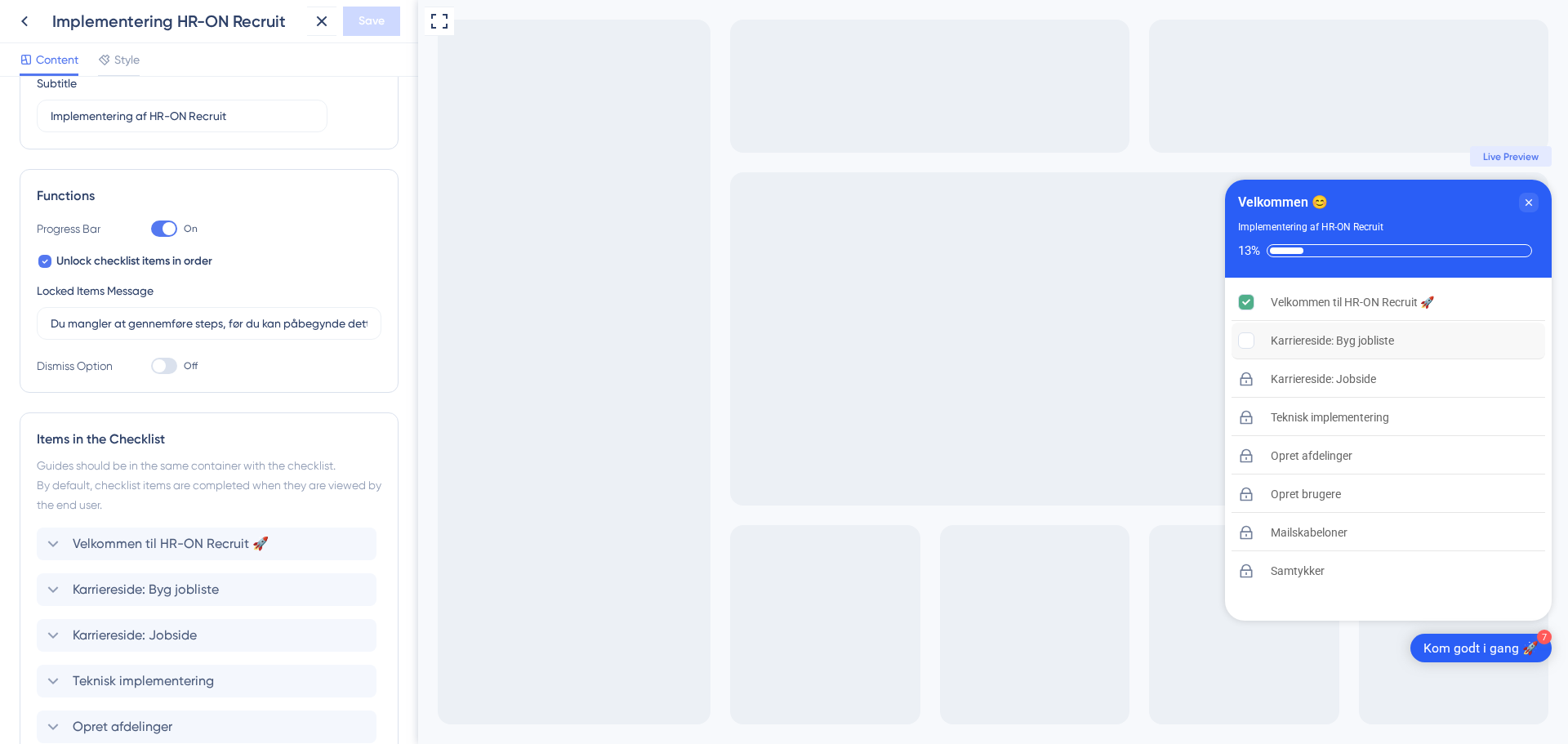
scroll to position [163, 0]
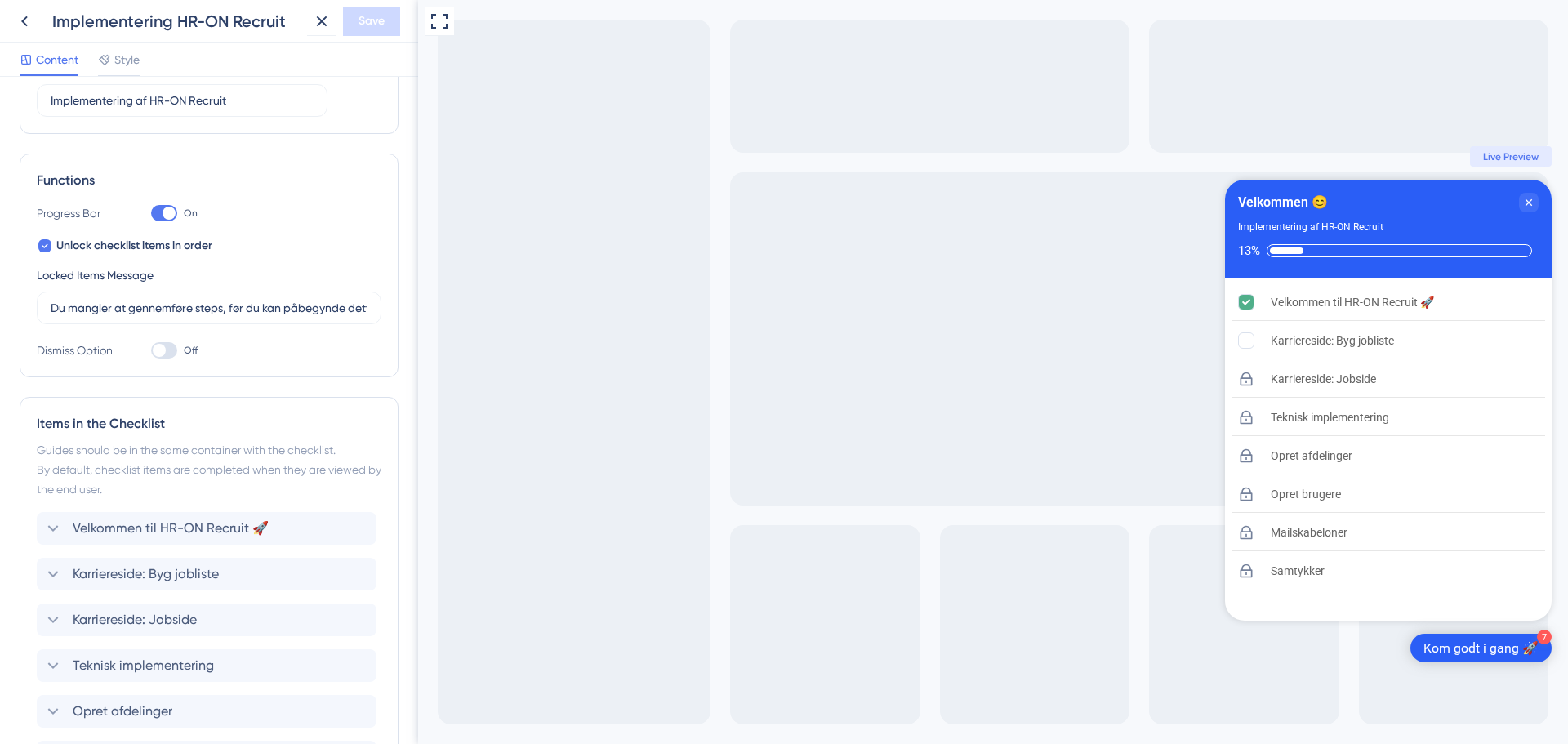
click at [1290, 202] on div "Velkommen 😊" at bounding box center [1283, 202] width 90 height 19
click at [1241, 334] on rect "Karriereside: Byg jobliste is incomplete." at bounding box center [1246, 341] width 16 height 16
click at [1407, 336] on icon "Karriereside: Byg jobliste is incomplete." at bounding box center [1400, 339] width 13 height 13
click at [1407, 333] on div "Karriereside: Byg jobliste is incomplete." at bounding box center [1400, 341] width 13 height 16
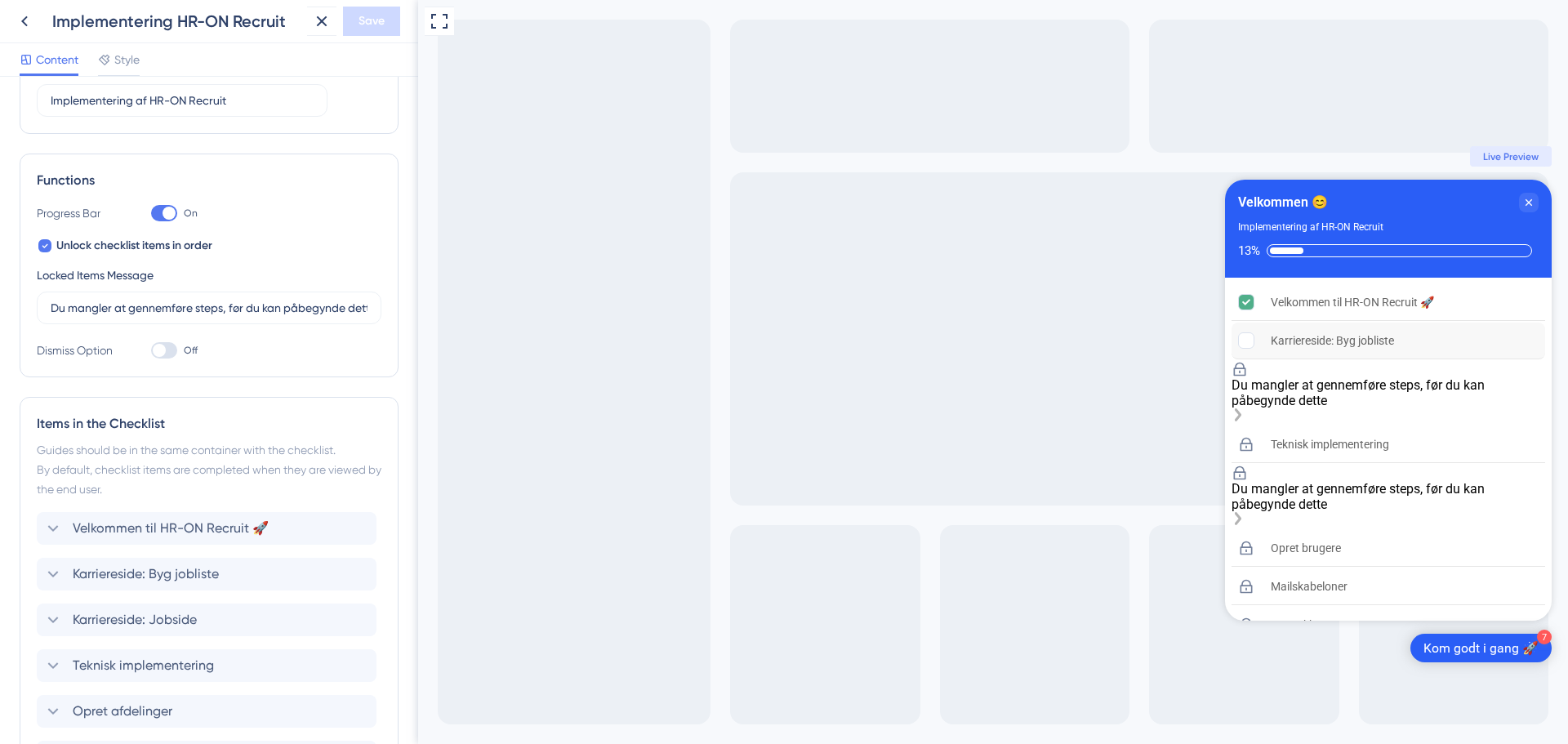
click at [1519, 361] on div "Du mangler at gennemføre steps, før du kan påbegynde dette" at bounding box center [1388, 393] width 313 height 64
drag, startPoint x: 1533, startPoint y: 380, endPoint x: 1524, endPoint y: 364, distance: 18.4
click at [1531, 409] on div "Karriereside: Jobside is locked. Du mangler at gennemføre steps, før du kan påb…" at bounding box center [1388, 417] width 313 height 16
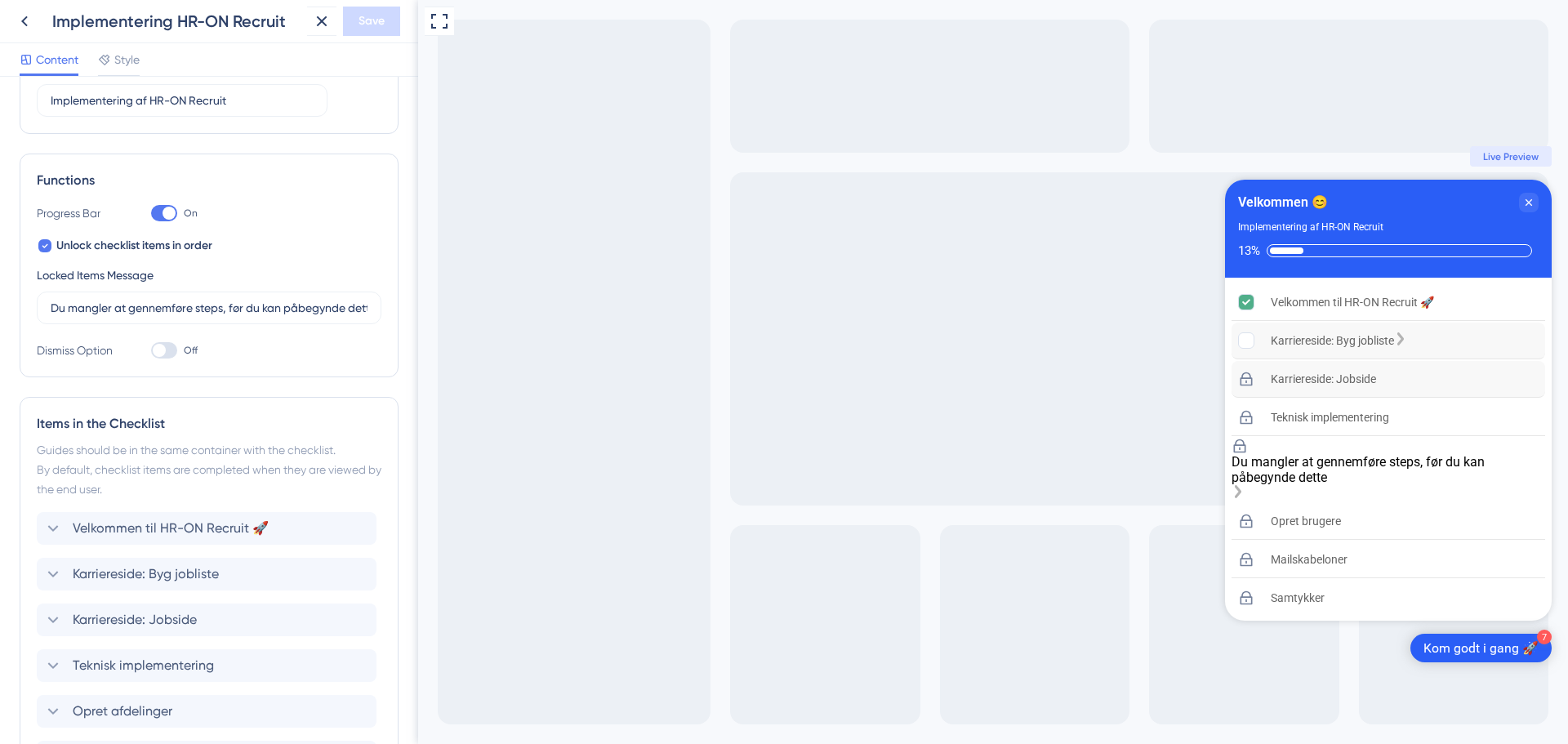
click at [1407, 343] on div "Karriereside: Byg jobliste is incomplete." at bounding box center [1400, 341] width 13 height 16
click at [1407, 340] on icon "Karriereside: Byg jobliste is incomplete." at bounding box center [1400, 339] width 13 height 13
click at [1407, 334] on div "Karriereside: Byg jobliste is incomplete." at bounding box center [1400, 341] width 13 height 16
click at [1350, 342] on div "Karriereside: Byg jobliste" at bounding box center [1332, 340] width 124 height 19
click at [1240, 340] on rect "Karriereside: Byg jobliste is incomplete." at bounding box center [1246, 341] width 16 height 16
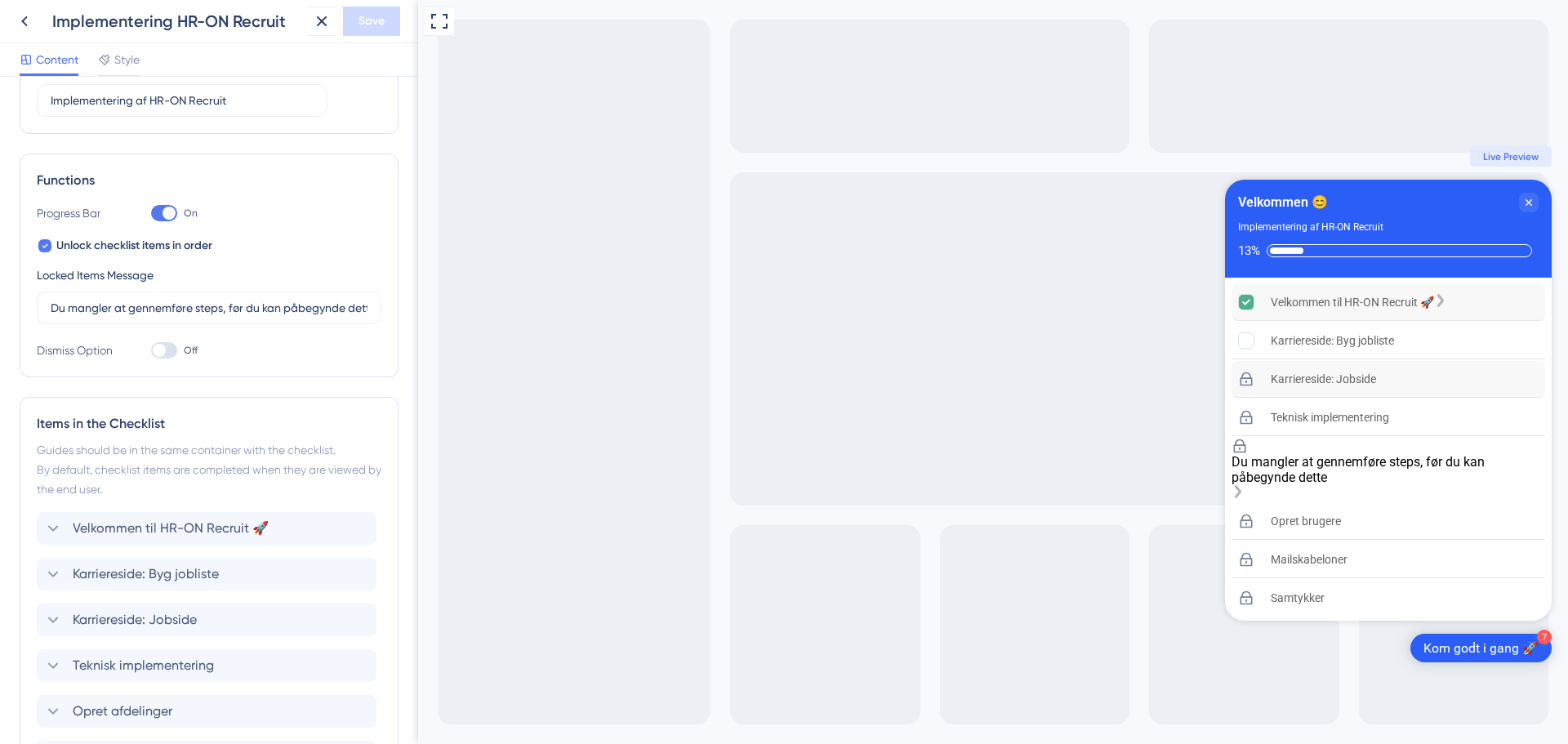
click at [1245, 304] on icon "Velkommen til HR-ON Recruit 🚀 is complete." at bounding box center [1245, 301] width 8 height 5
drag, startPoint x: 1398, startPoint y: 303, endPoint x: 1411, endPoint y: 301, distance: 13.2
click at [1399, 304] on div "Velkommen til HR-ON Recruit 🚀" at bounding box center [1353, 301] width 163 height 19
click at [1477, 300] on div "Velkommen til HR-ON Recruit 🚀" at bounding box center [1388, 302] width 313 height 37
click at [1377, 232] on div "Implementering af HR-ON Recruit" at bounding box center [1310, 227] width 146 height 16
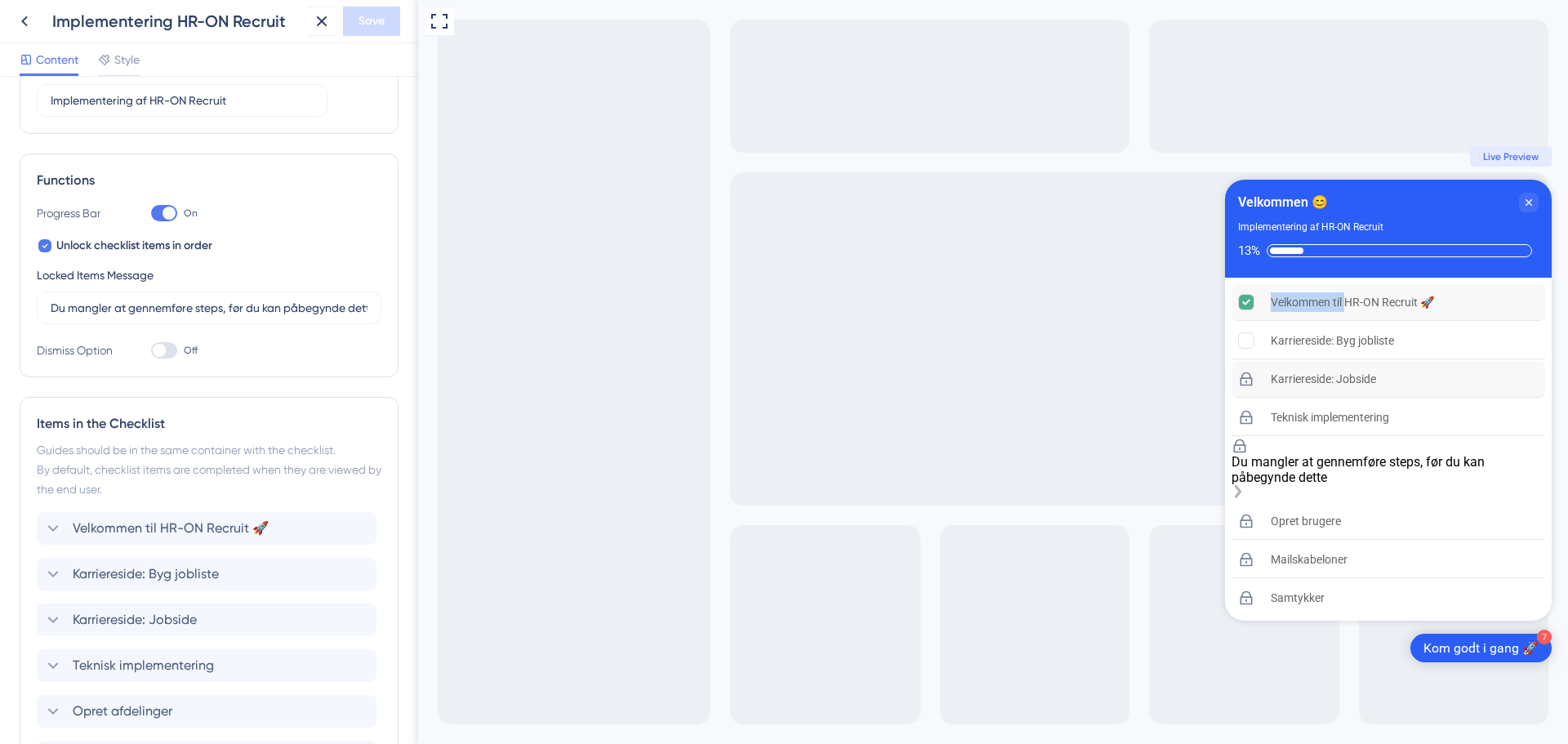
drag, startPoint x: 1282, startPoint y: 255, endPoint x: 1348, endPoint y: 290, distance: 74.7
click at [1348, 290] on div "Velkommen 😊 Implementering af HR-ON Recruit 13% Velkommen til HR-ON Recruit 🚀 K…" at bounding box center [1388, 400] width 326 height 443
click at [1344, 245] on div "Checklist progress: 13%" at bounding box center [1399, 250] width 266 height 13
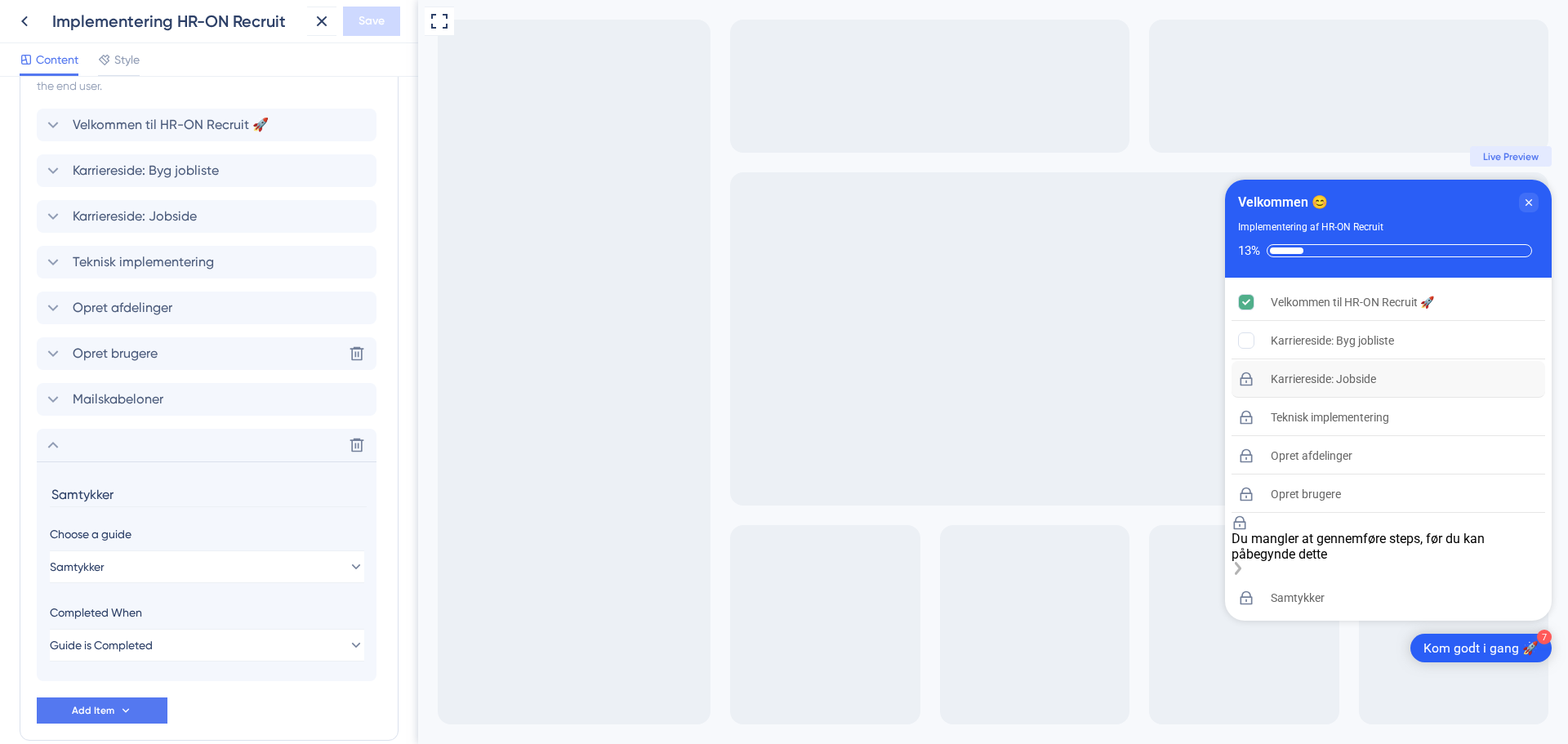
scroll to position [649, 0]
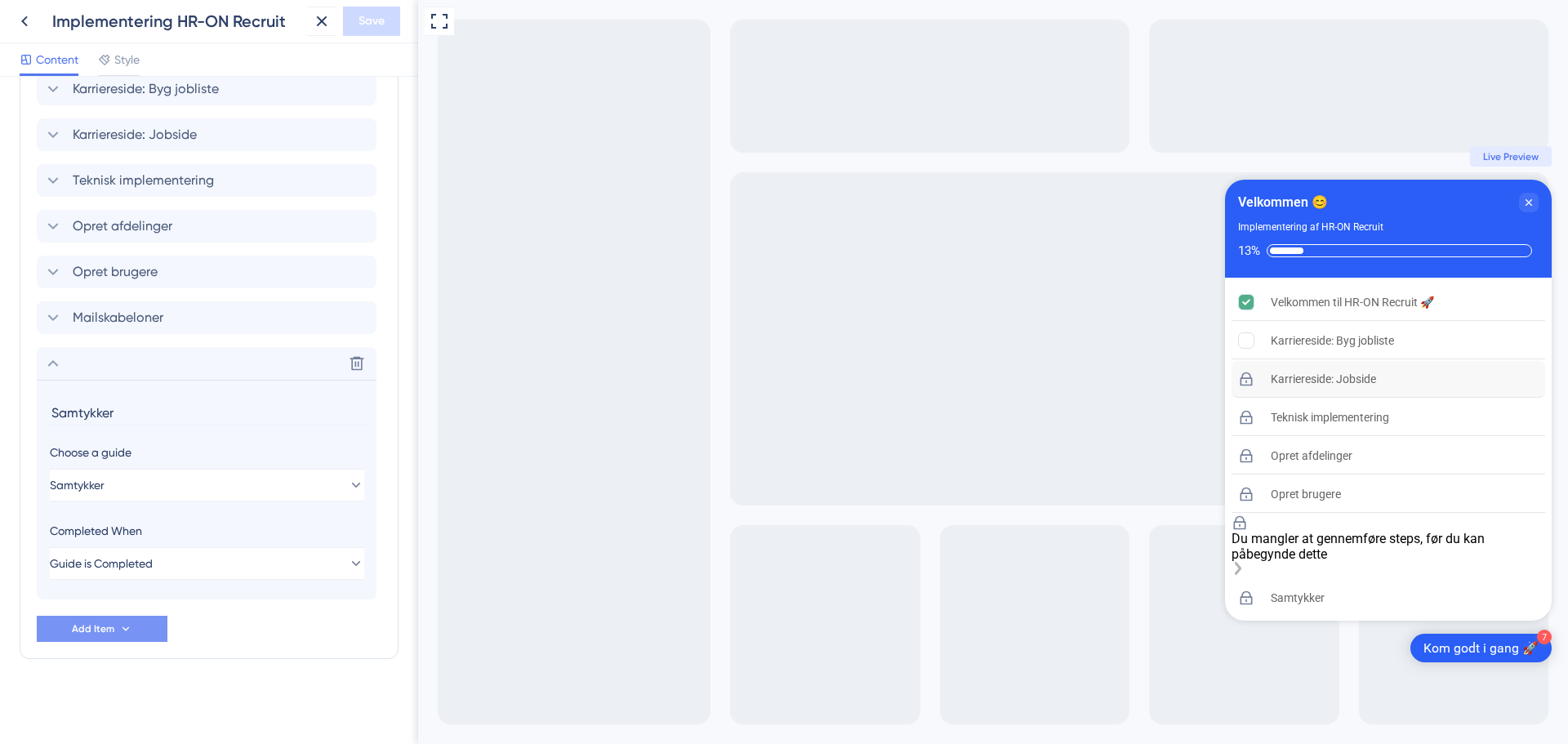
click at [125, 627] on icon at bounding box center [126, 629] width 13 height 13
click at [123, 631] on icon at bounding box center [126, 629] width 13 height 13
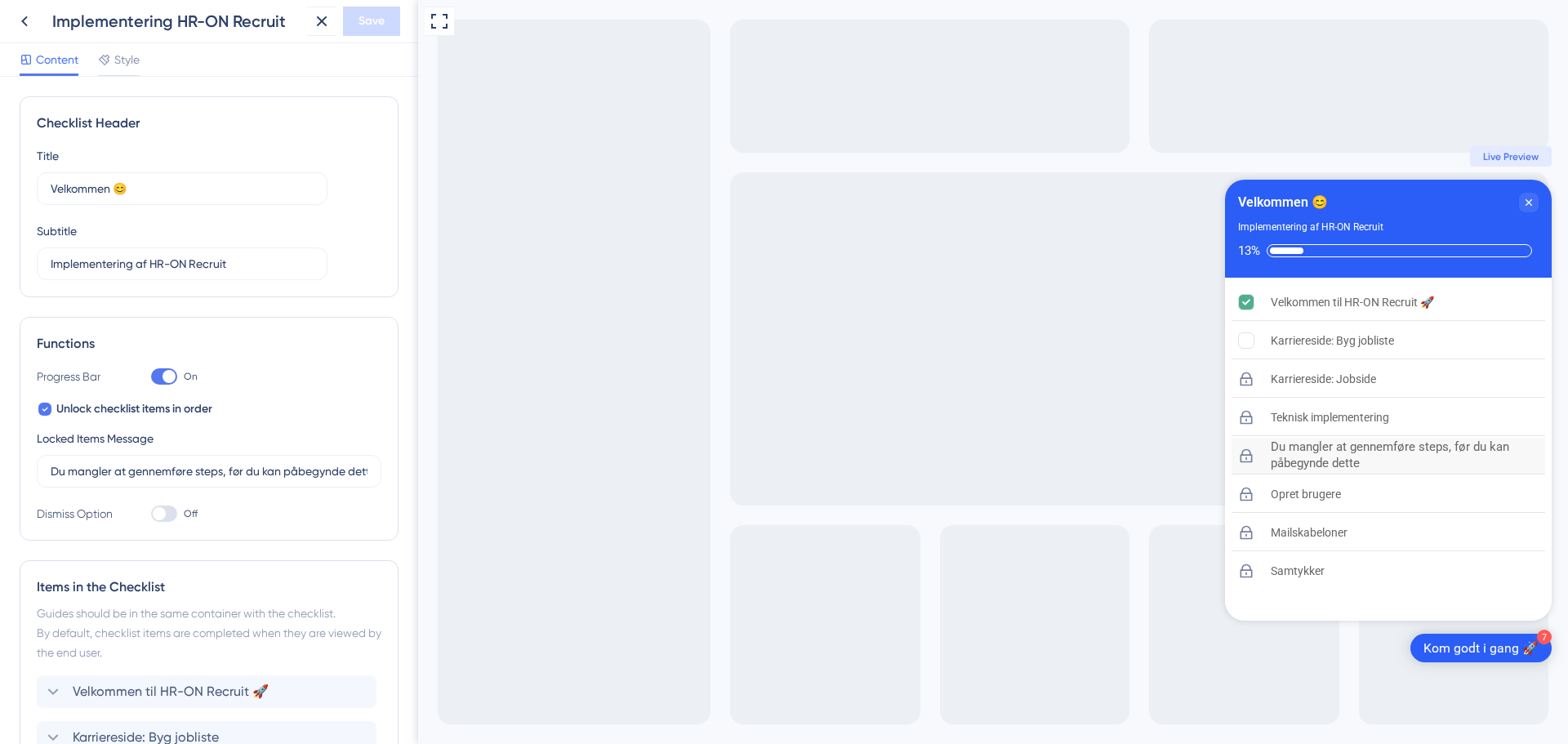
scroll to position [649, 0]
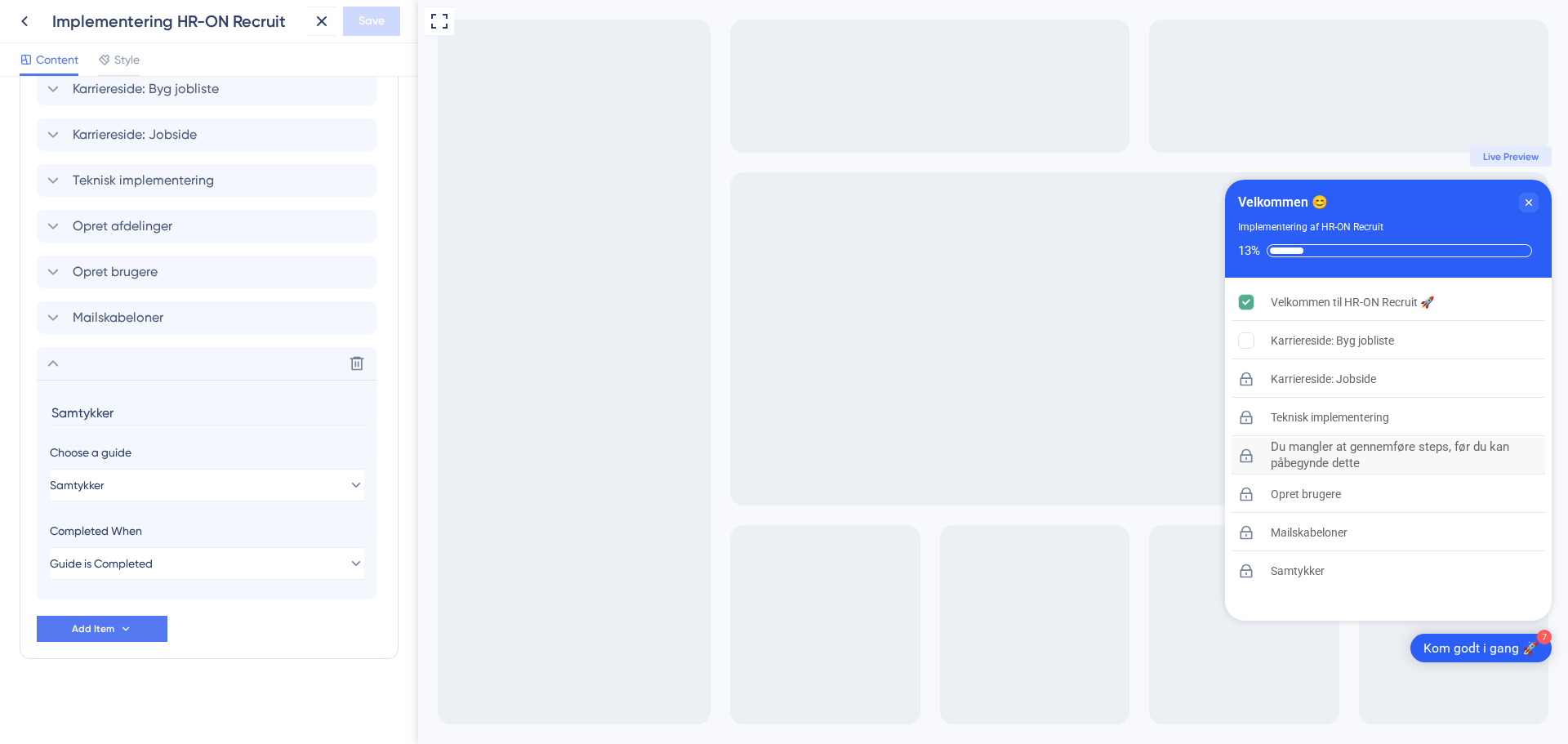
click at [0, 278] on div "Checklist Header Title Velkommen 😊 Subtitle Implementering af HR-ON Recruit Fun…" at bounding box center [209, 410] width 418 height 667
click at [27, 18] on icon at bounding box center [24, 22] width 6 height 11
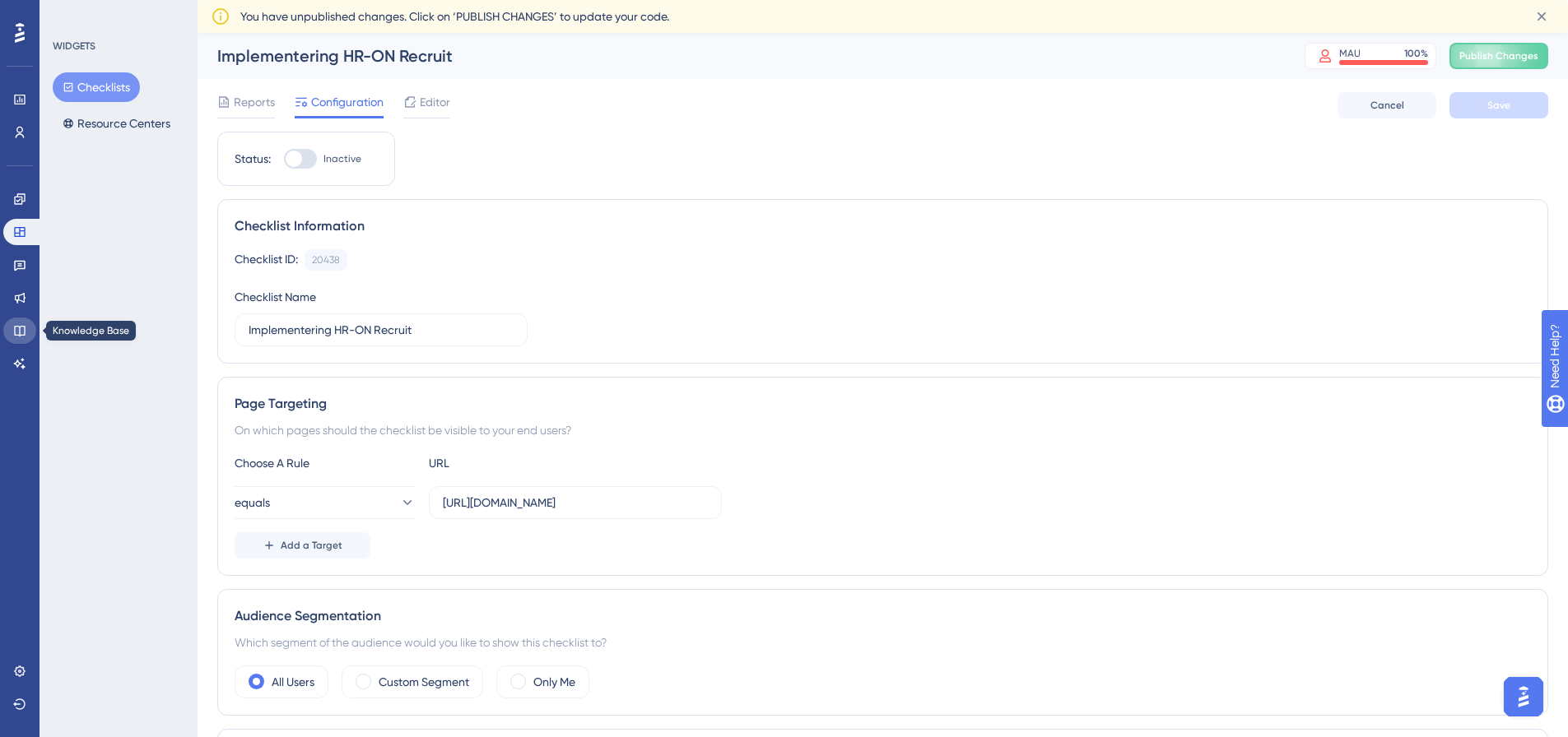
click at [27, 333] on link at bounding box center [20, 331] width 33 height 27
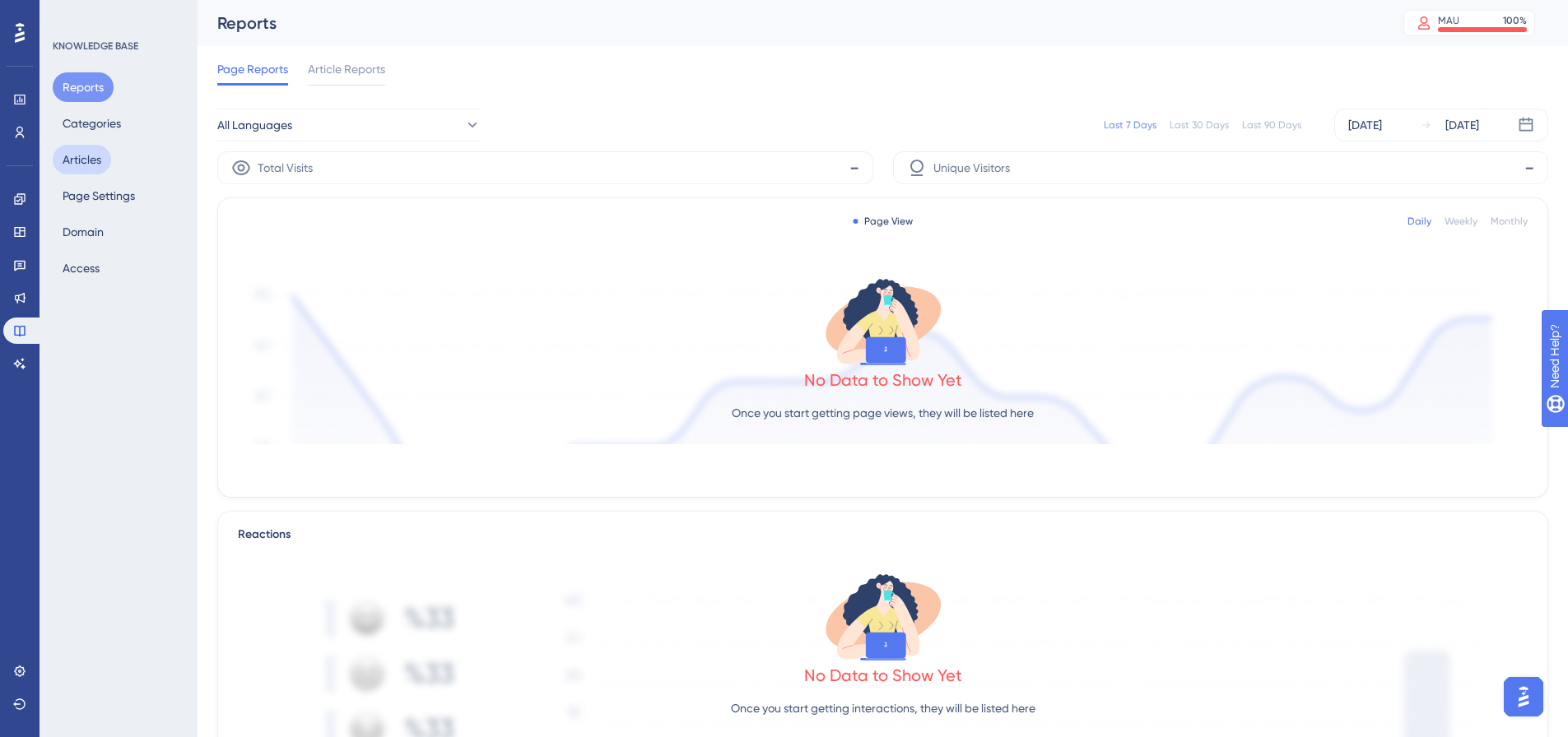
click at [79, 166] on button "Articles" at bounding box center [81, 160] width 58 height 30
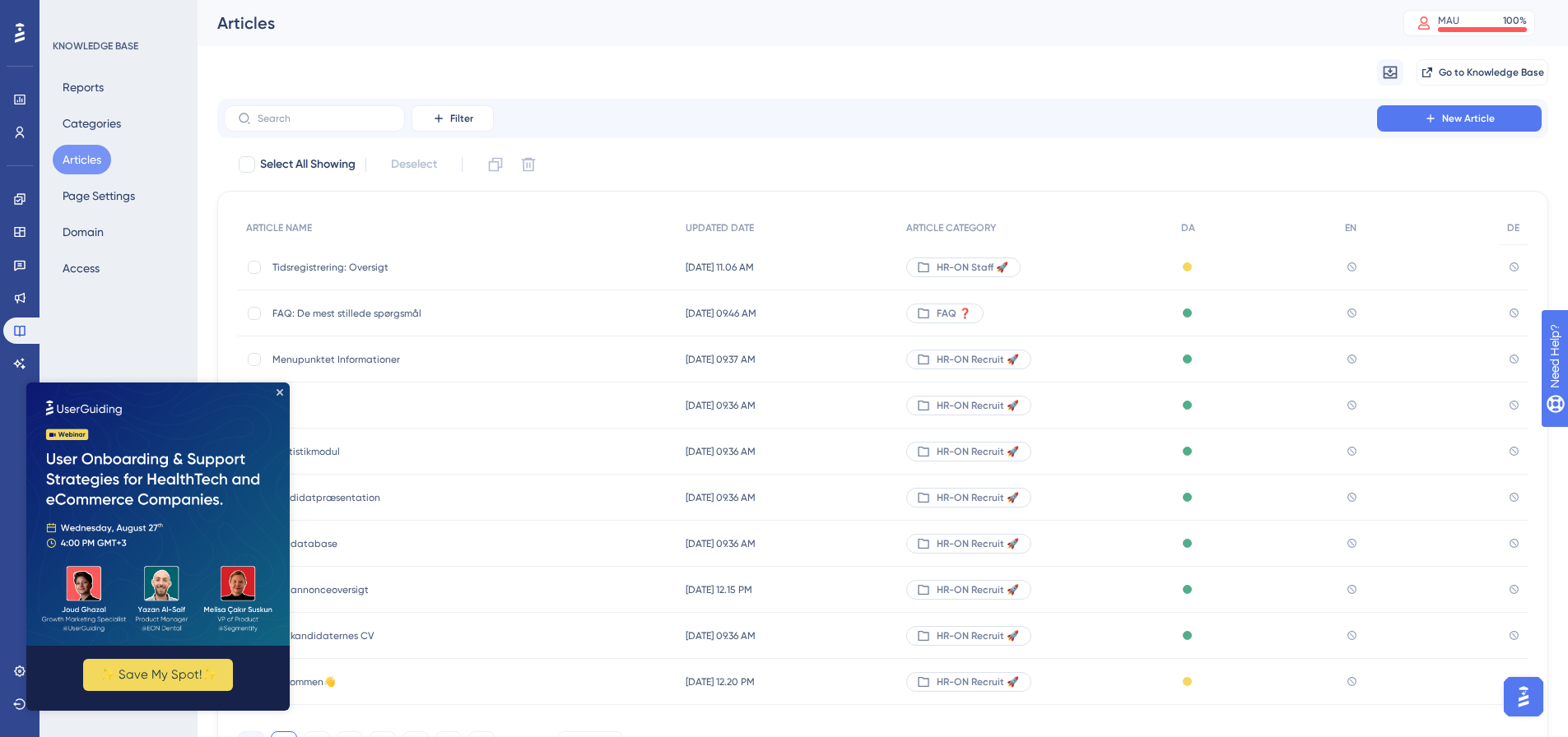
click at [356, 267] on span "Tidsregistrering: Oversigt" at bounding box center [404, 267] width 263 height 13
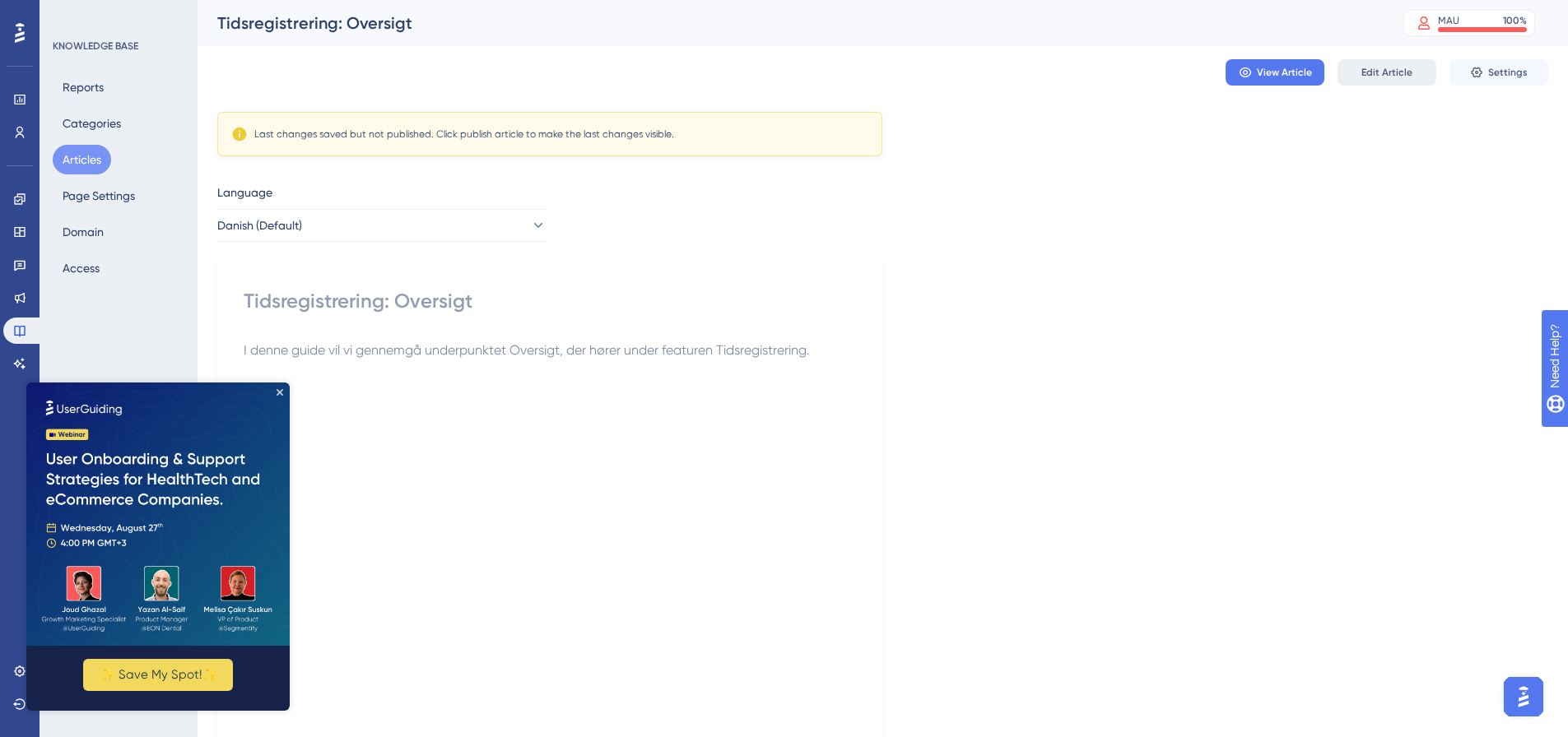
click at [1386, 77] on span "Edit Article" at bounding box center [1387, 72] width 51 height 13
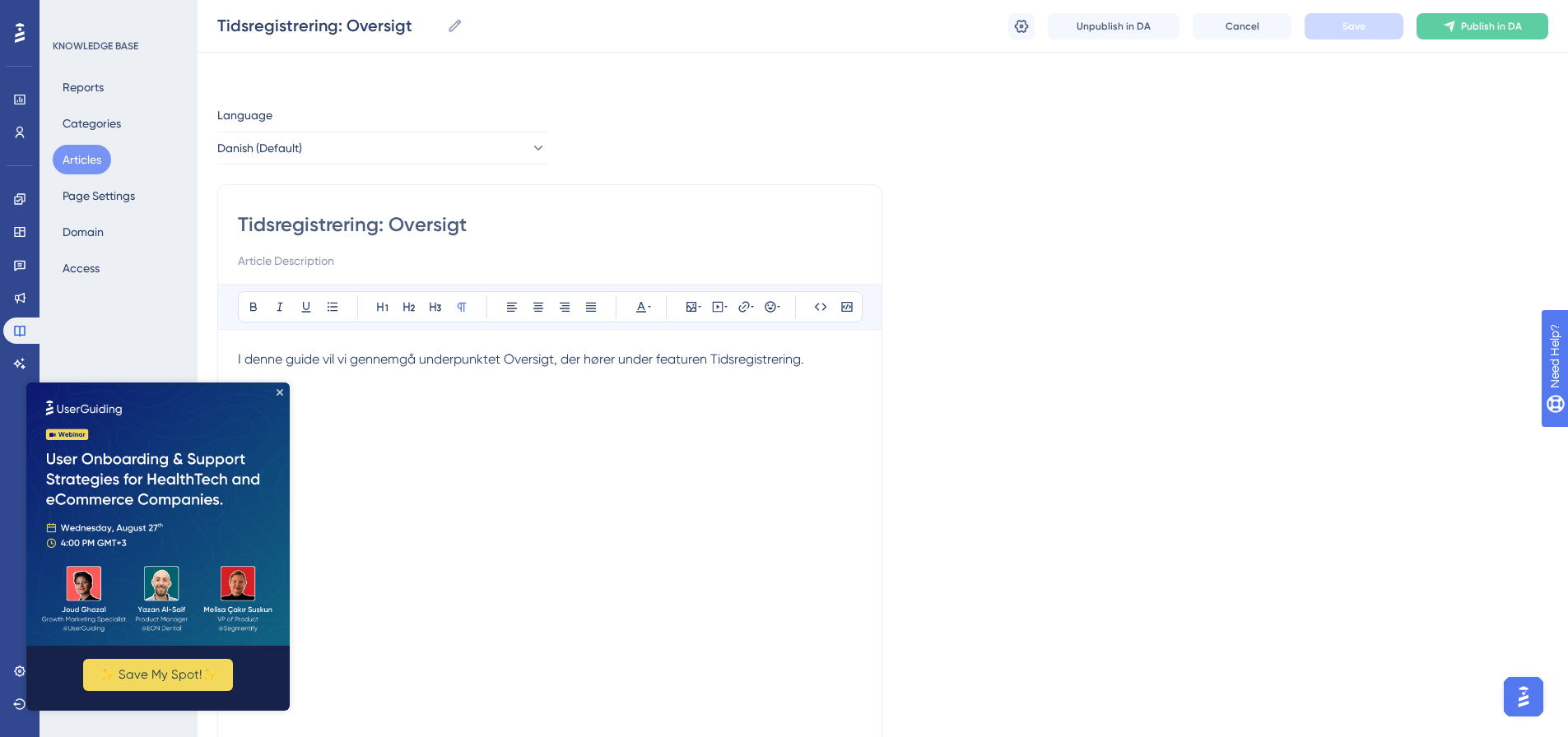
scroll to position [190, 0]
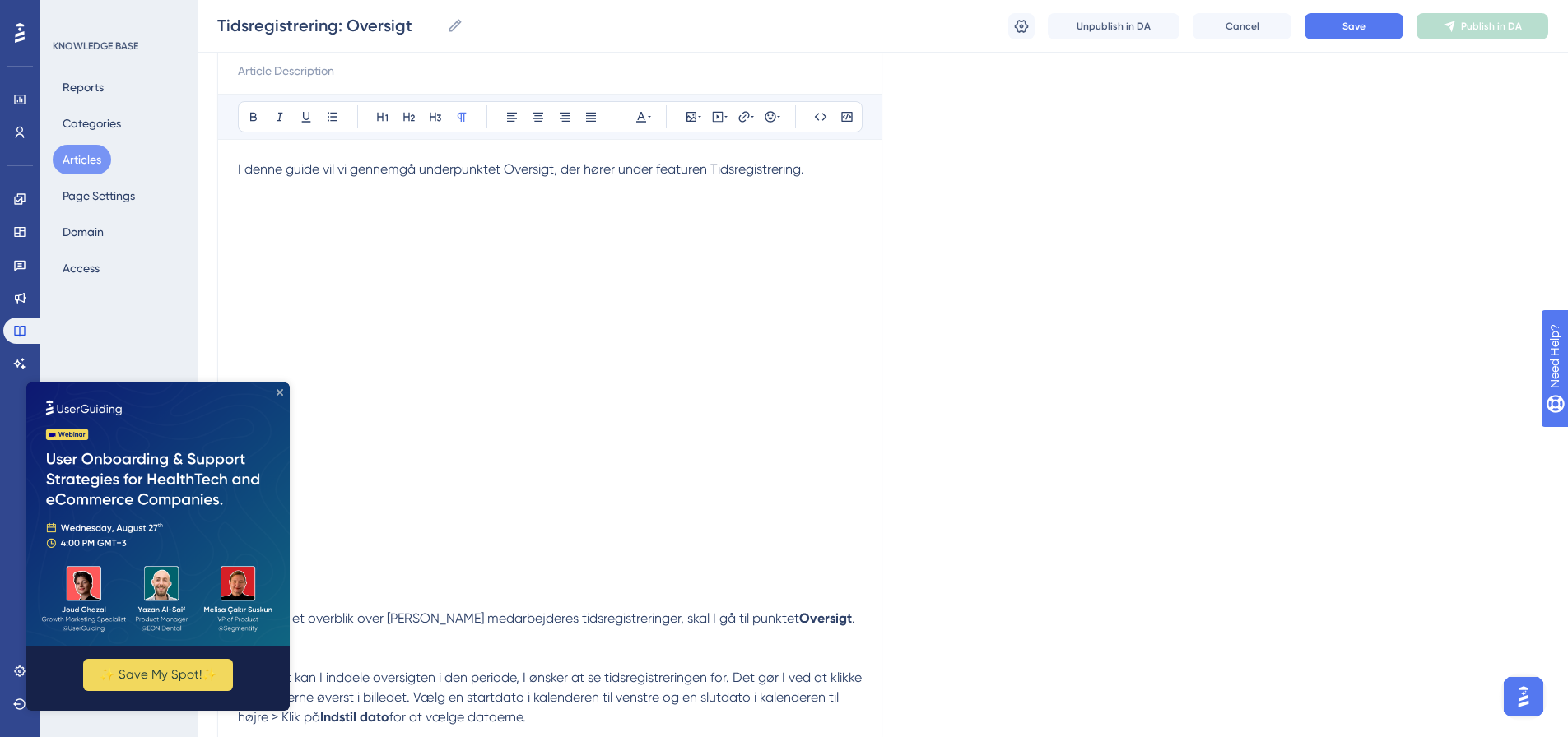
click at [281, 392] on icon "Close Preview" at bounding box center [279, 392] width 6 height 6
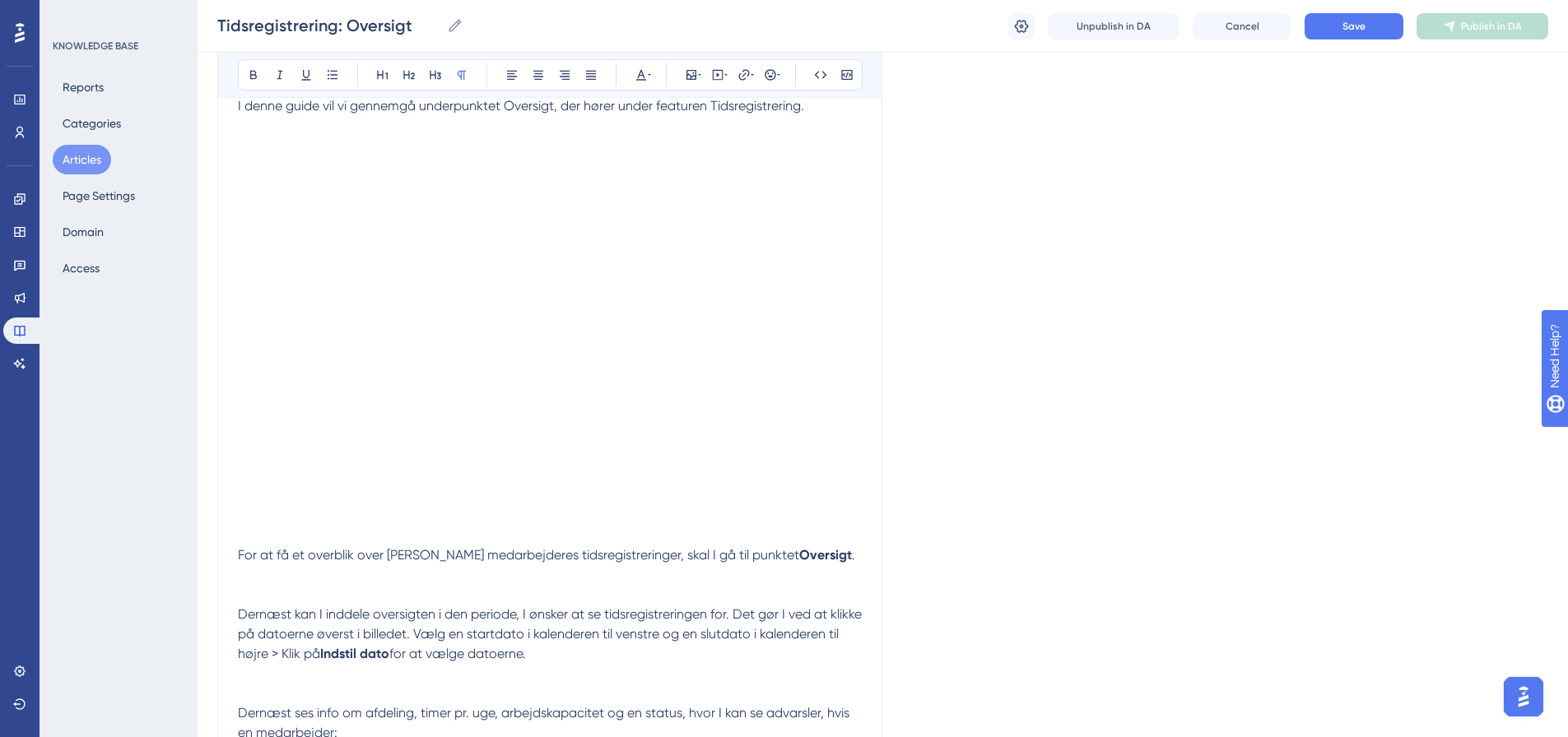
scroll to position [272, 0]
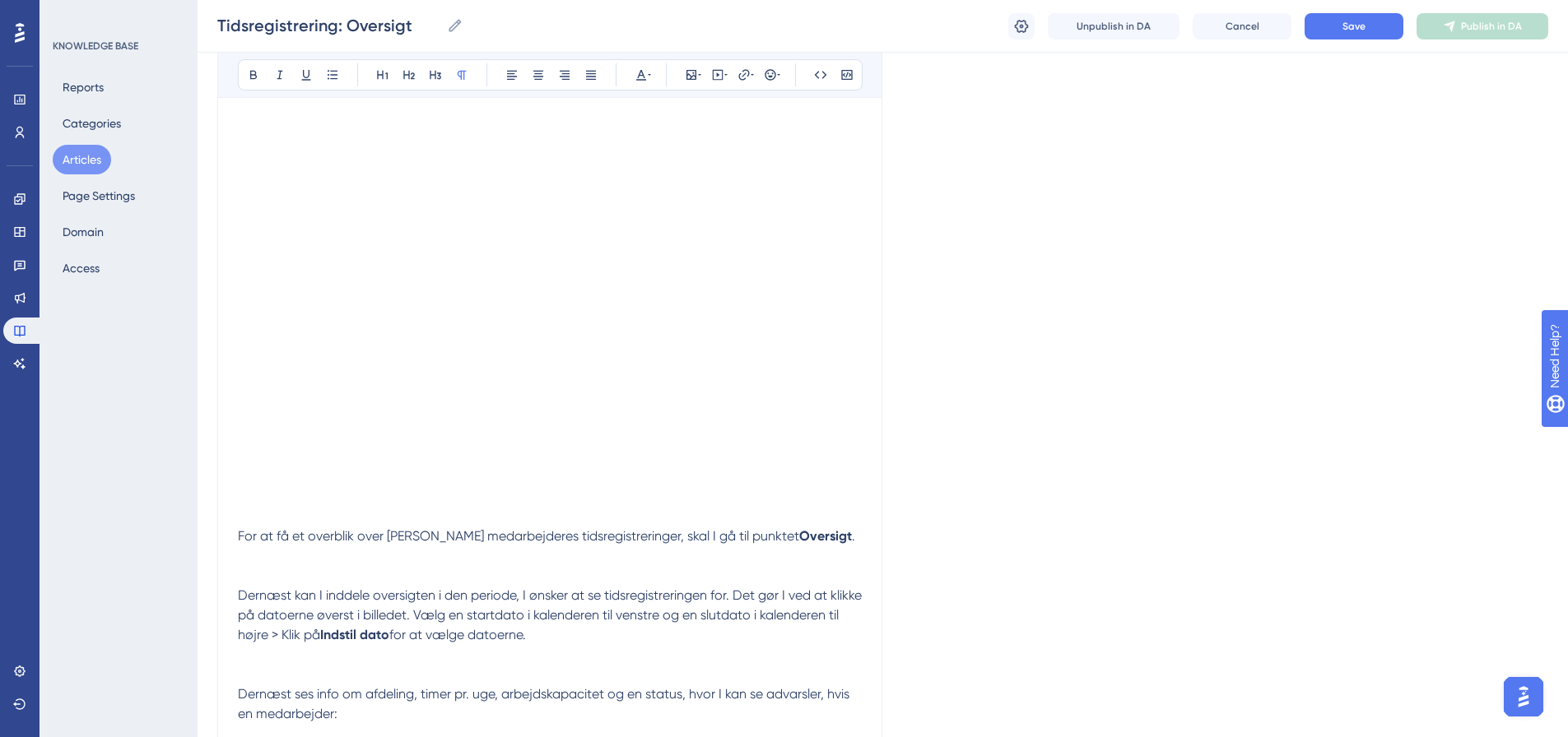
click at [290, 555] on p at bounding box center [550, 556] width 624 height 19
click at [244, 559] on p at bounding box center [550, 556] width 624 height 19
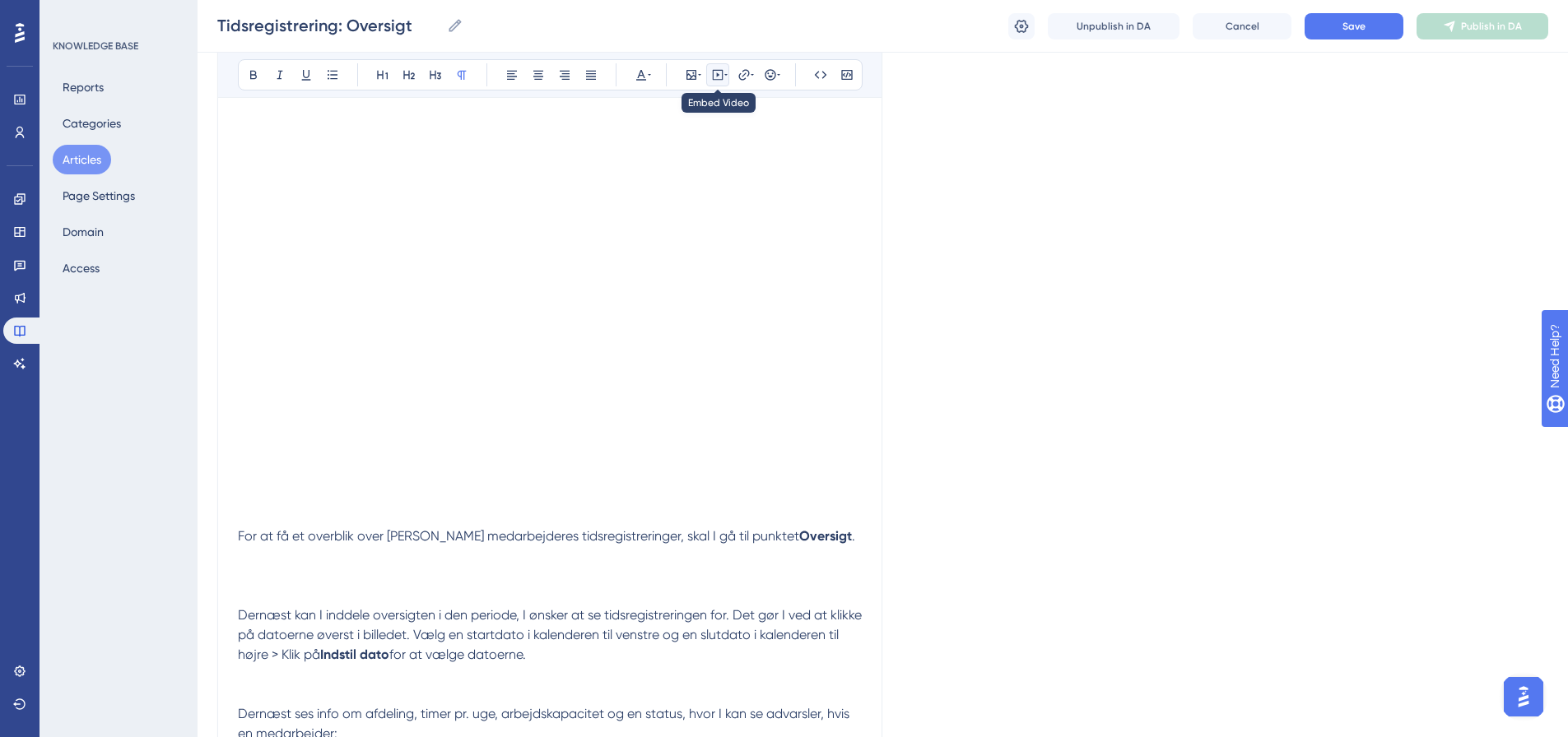
click at [717, 79] on icon at bounding box center [718, 75] width 13 height 13
click at [703, 151] on textarea at bounding box center [718, 176] width 250 height 74
paste textarea "<div style="width:100%; height:0; position: relative; padding-bottom:50.0%"><if…"
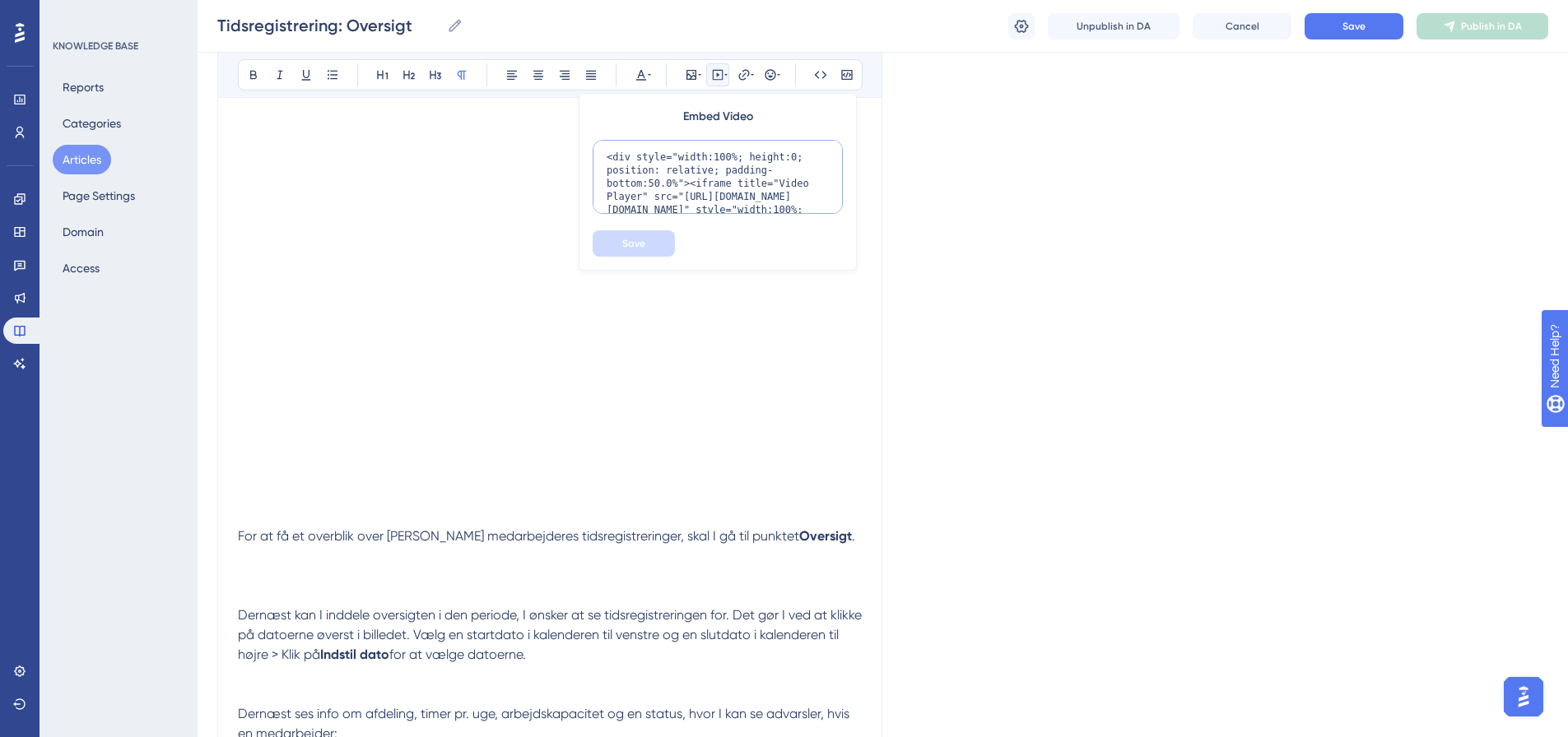
scroll to position [121, 0]
type textarea "<div style="width:100%; height:0; position: relative; padding-bottom:50.0%"><if…"
click at [648, 247] on button "Save" at bounding box center [634, 244] width 82 height 27
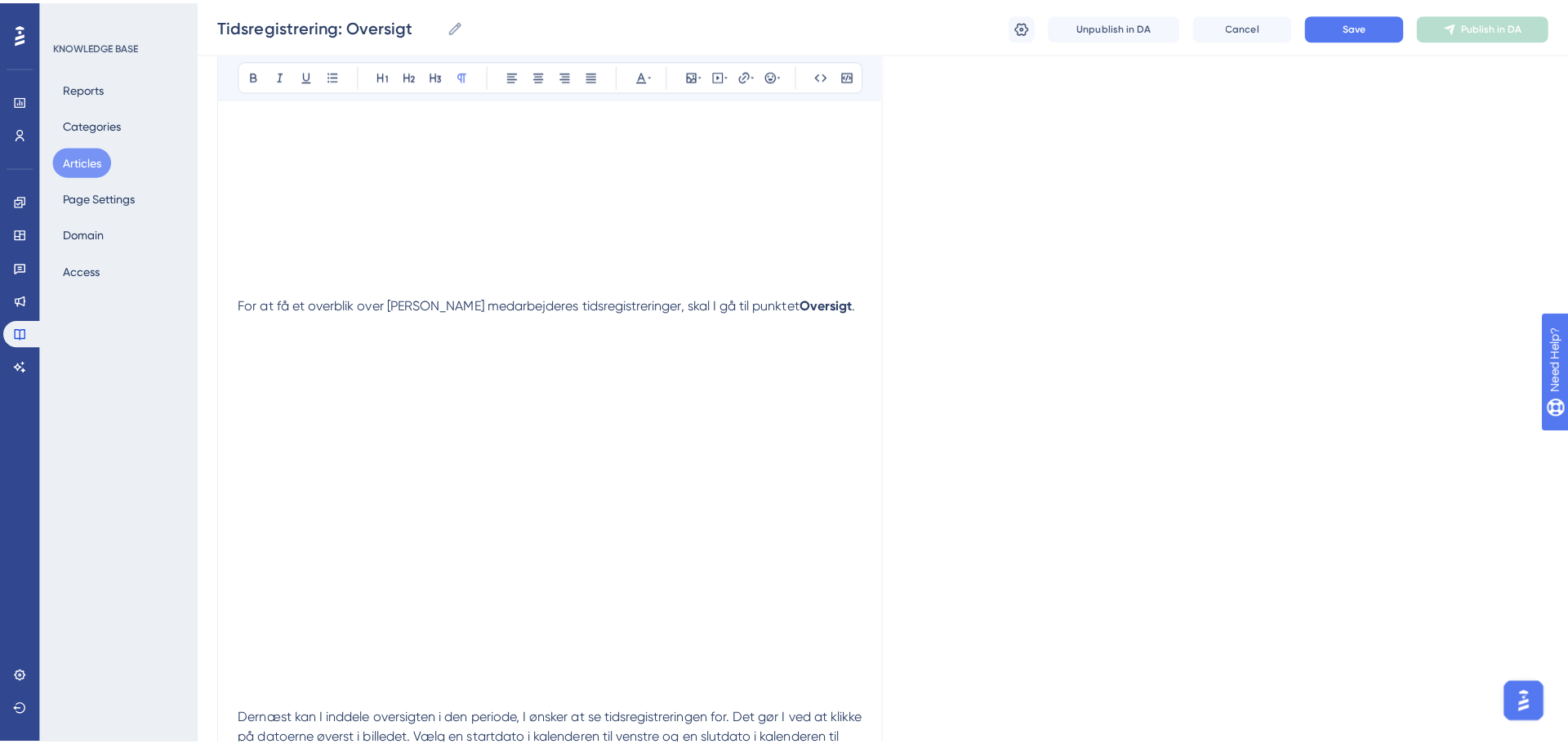
scroll to position [597, 0]
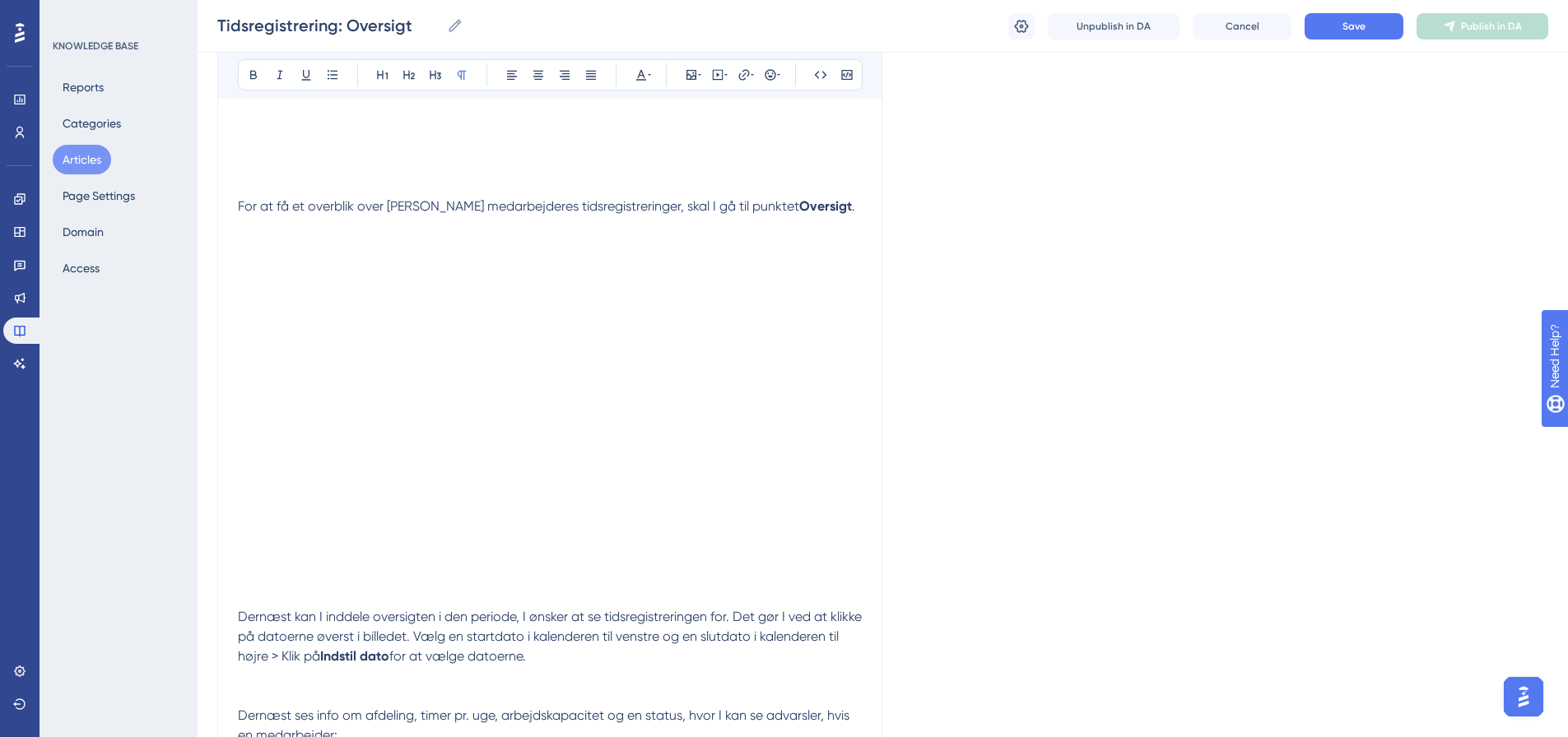
click at [865, 553] on div "Tidsregistrering: Oversigt Bold Italic Underline Bullet Point Heading 1 Heading…" at bounding box center [550, 319] width 665 height 1474
click at [242, 238] on p at bounding box center [550, 246] width 624 height 19
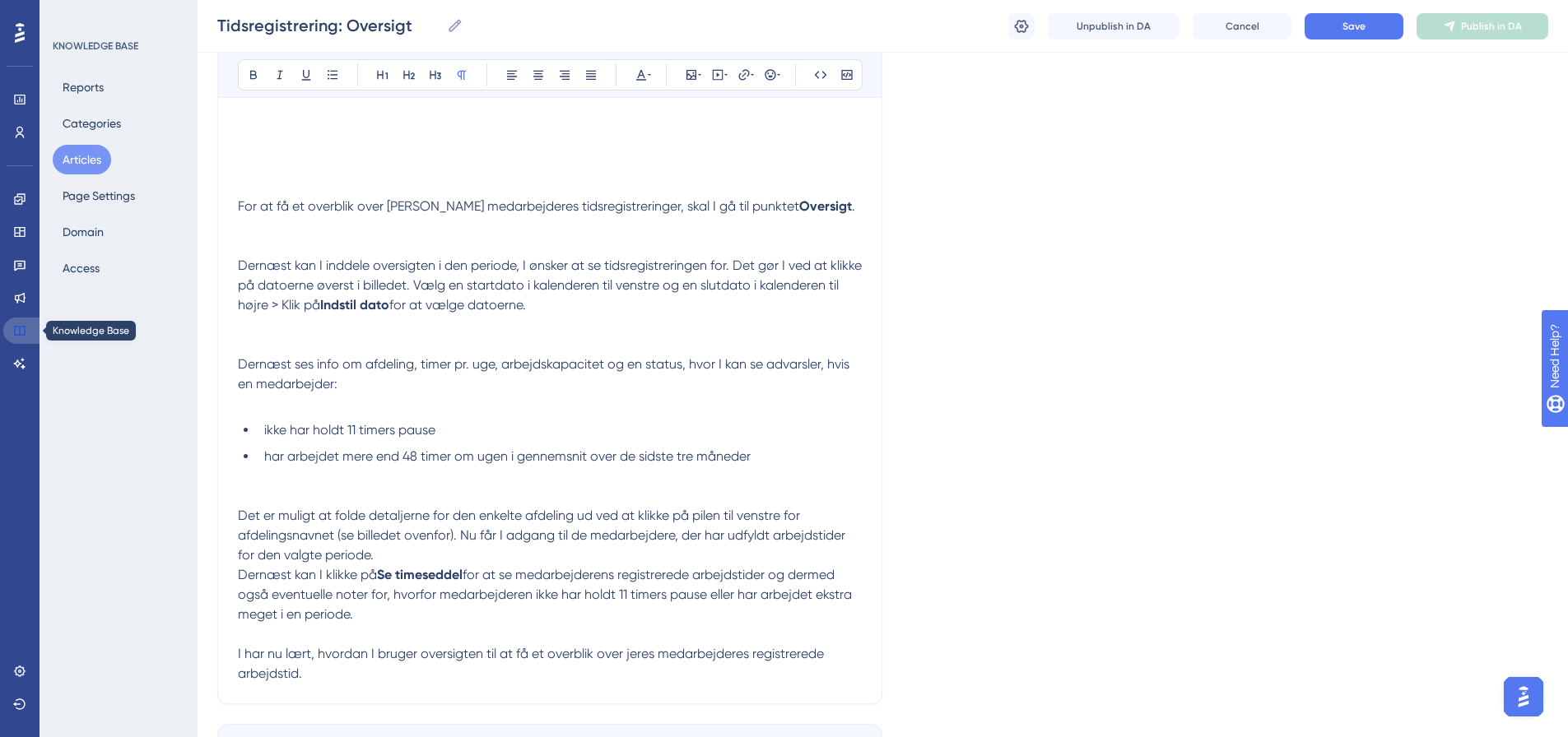
click at [18, 329] on icon at bounding box center [19, 331] width 13 height 13
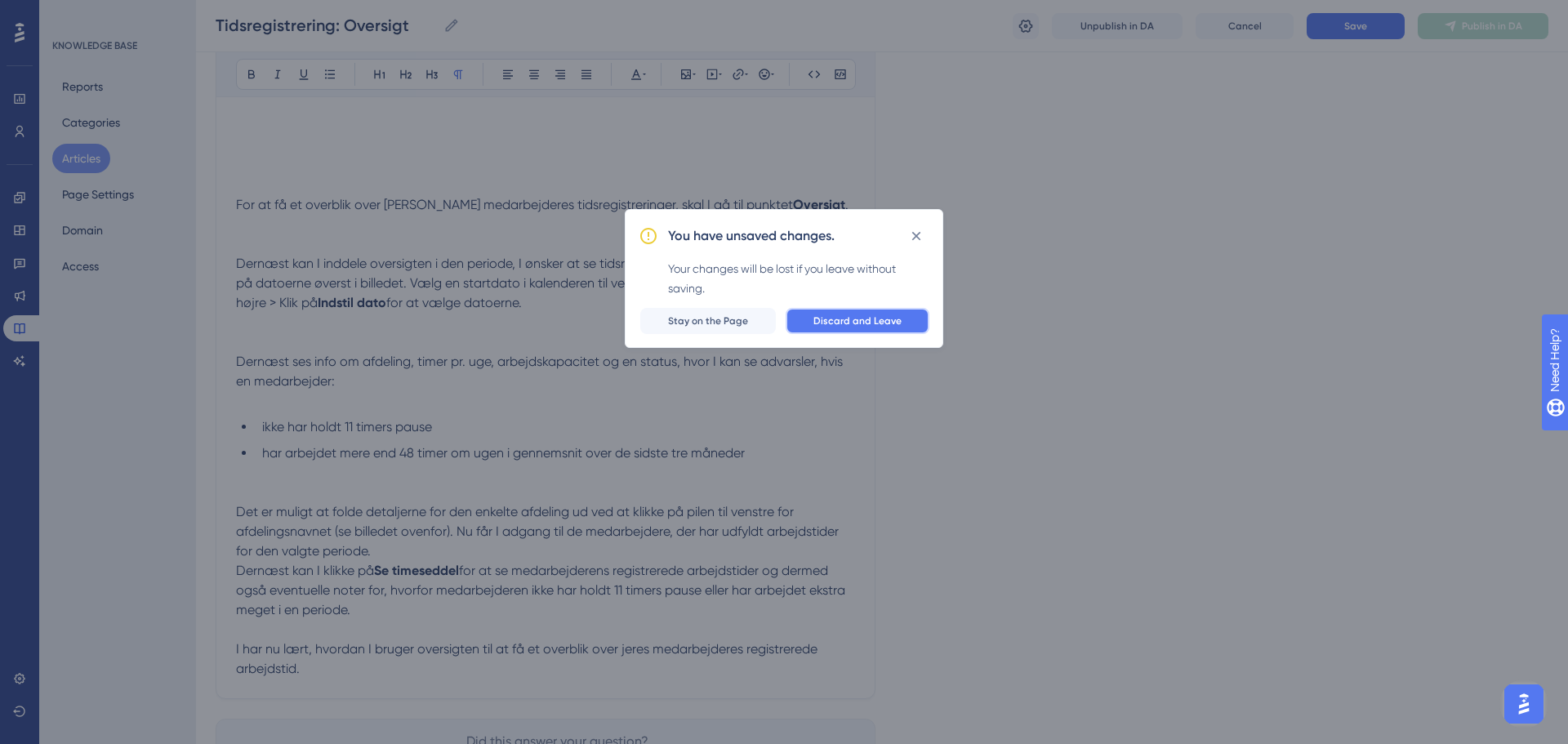
click at [911, 315] on button "Discard and Leave" at bounding box center [857, 321] width 144 height 27
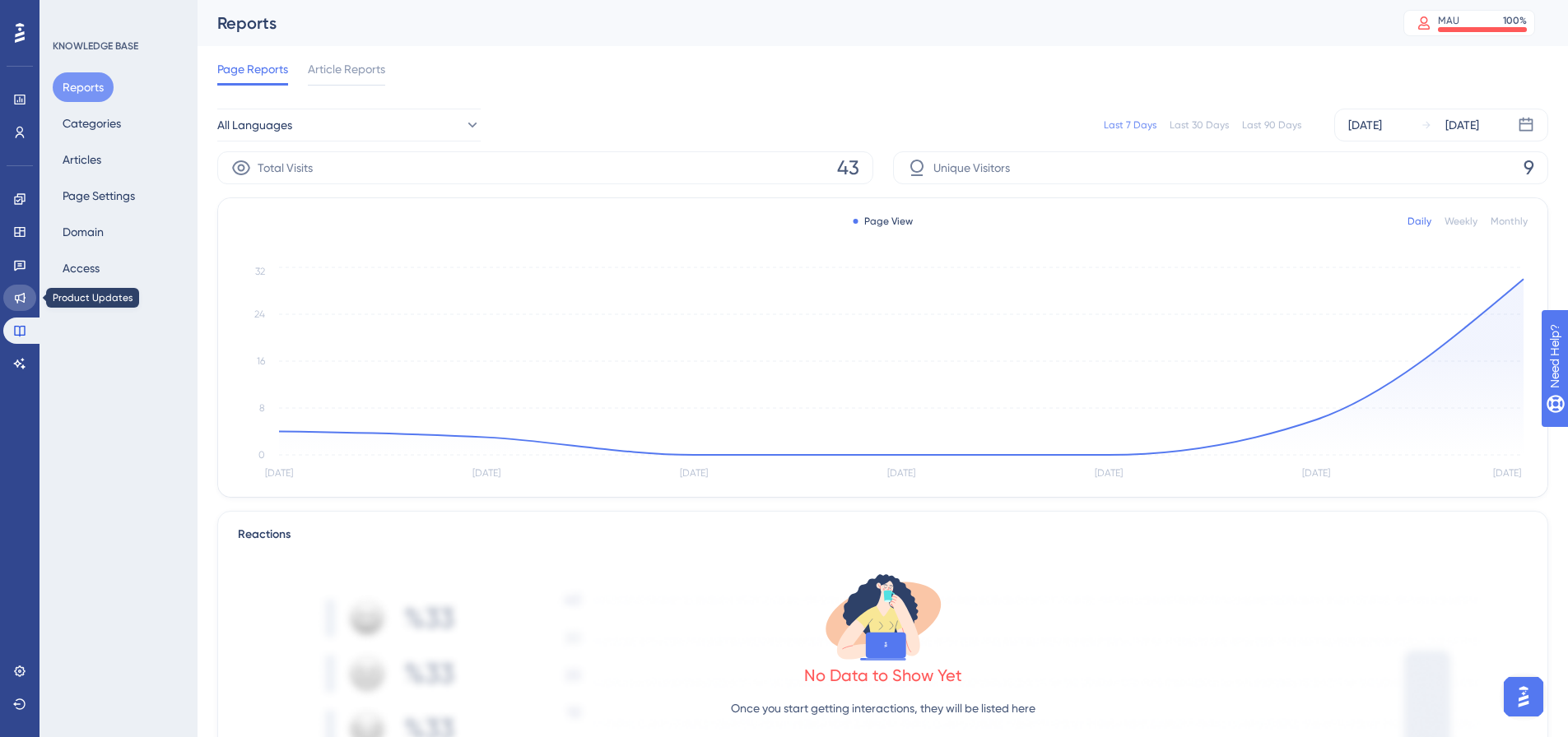
click at [11, 296] on link at bounding box center [20, 297] width 33 height 27
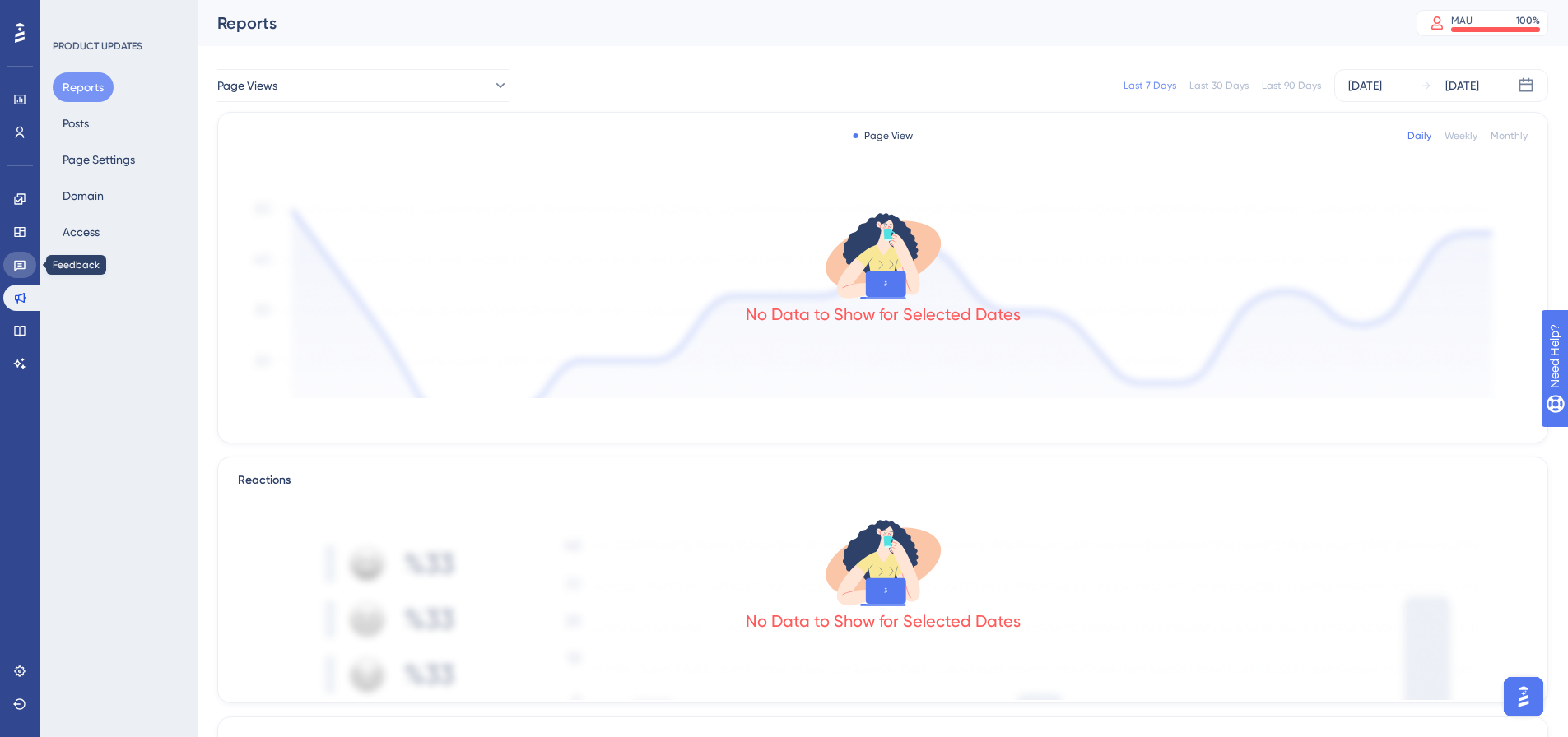
click at [20, 268] on icon at bounding box center [19, 265] width 13 height 13
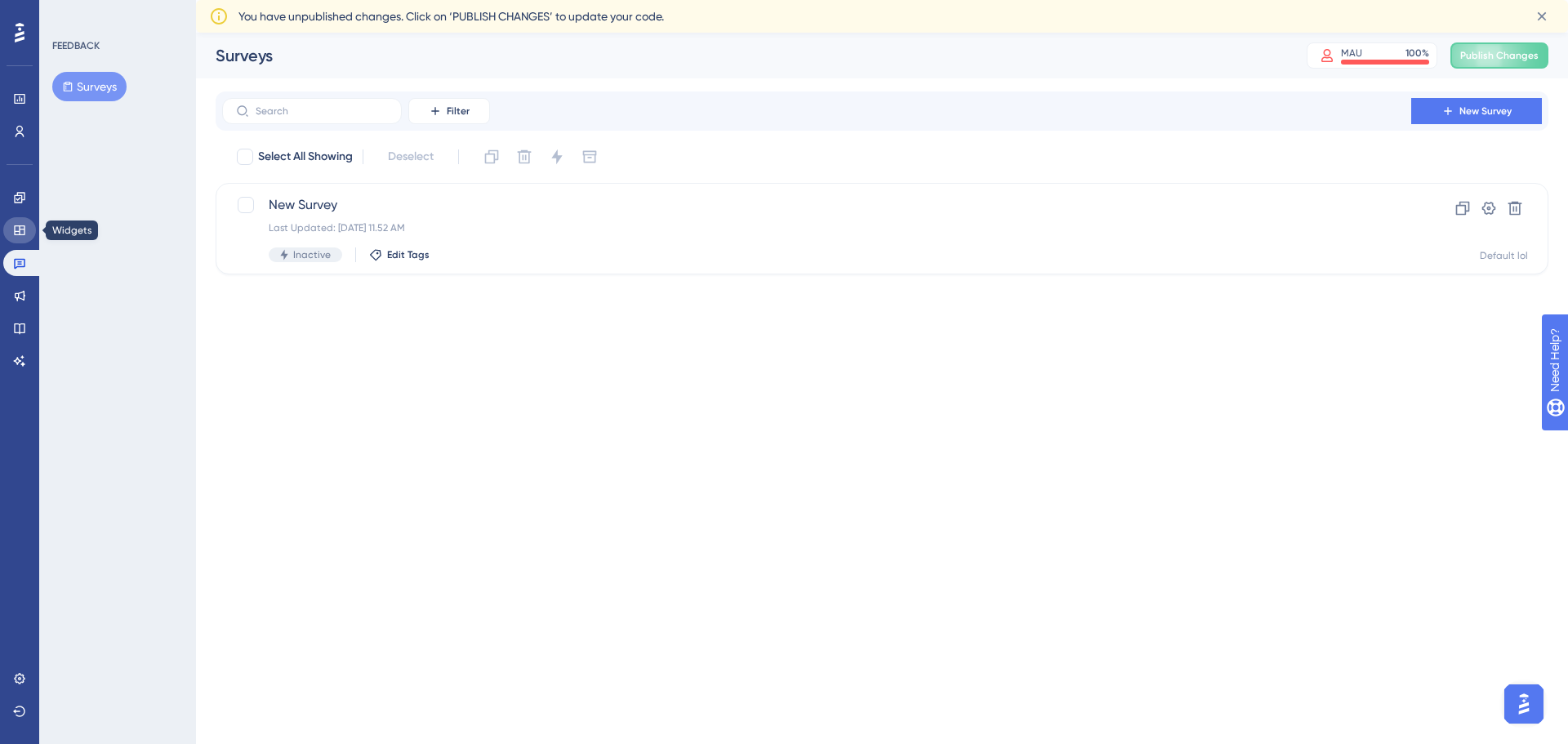
click at [22, 235] on icon at bounding box center [19, 230] width 11 height 10
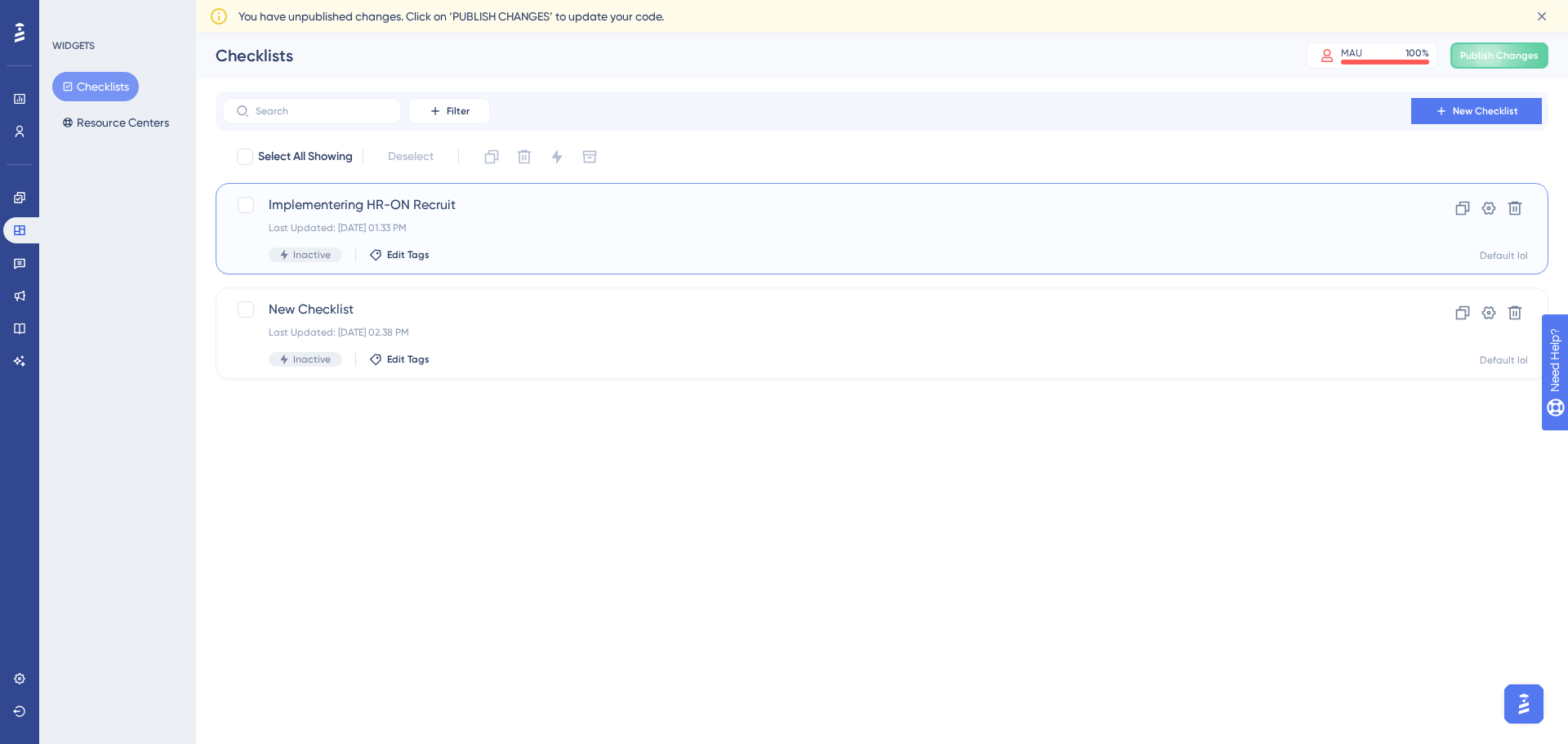
click at [367, 201] on span "Implementering HR-ON Recruit" at bounding box center [817, 204] width 1096 height 19
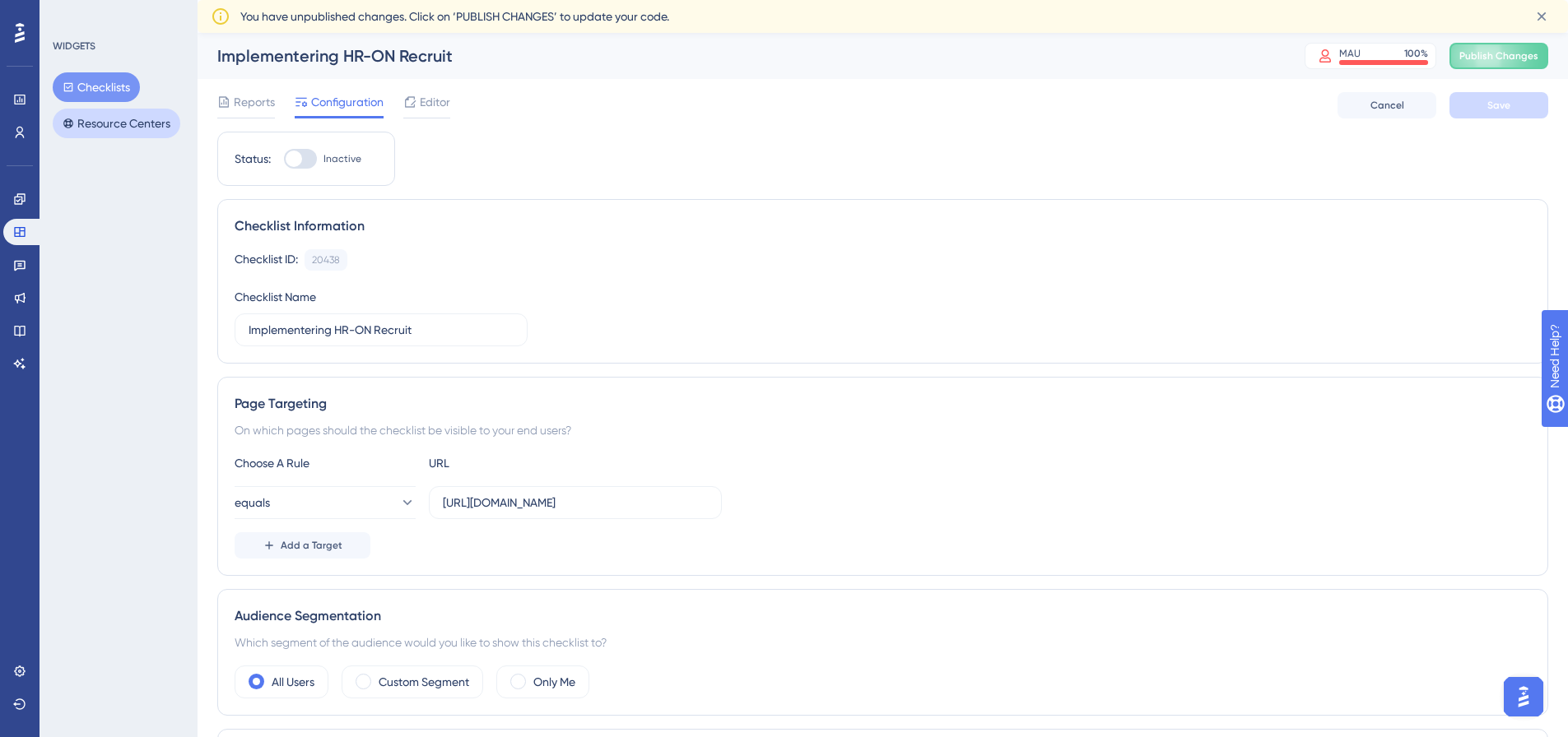
click at [148, 112] on button "Resource Centers" at bounding box center [116, 124] width 128 height 30
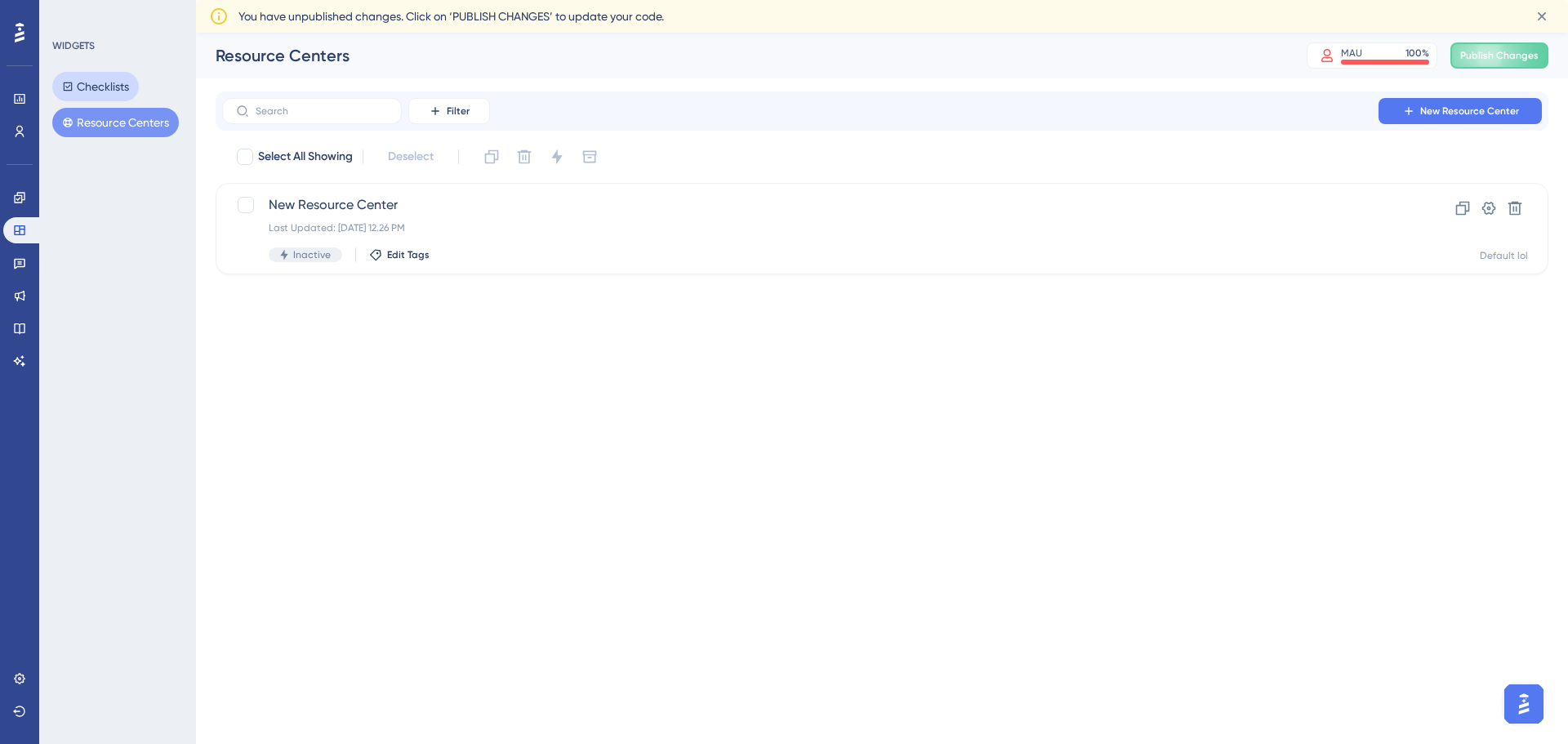
click at [91, 80] on button "Checklists" at bounding box center [95, 86] width 86 height 29
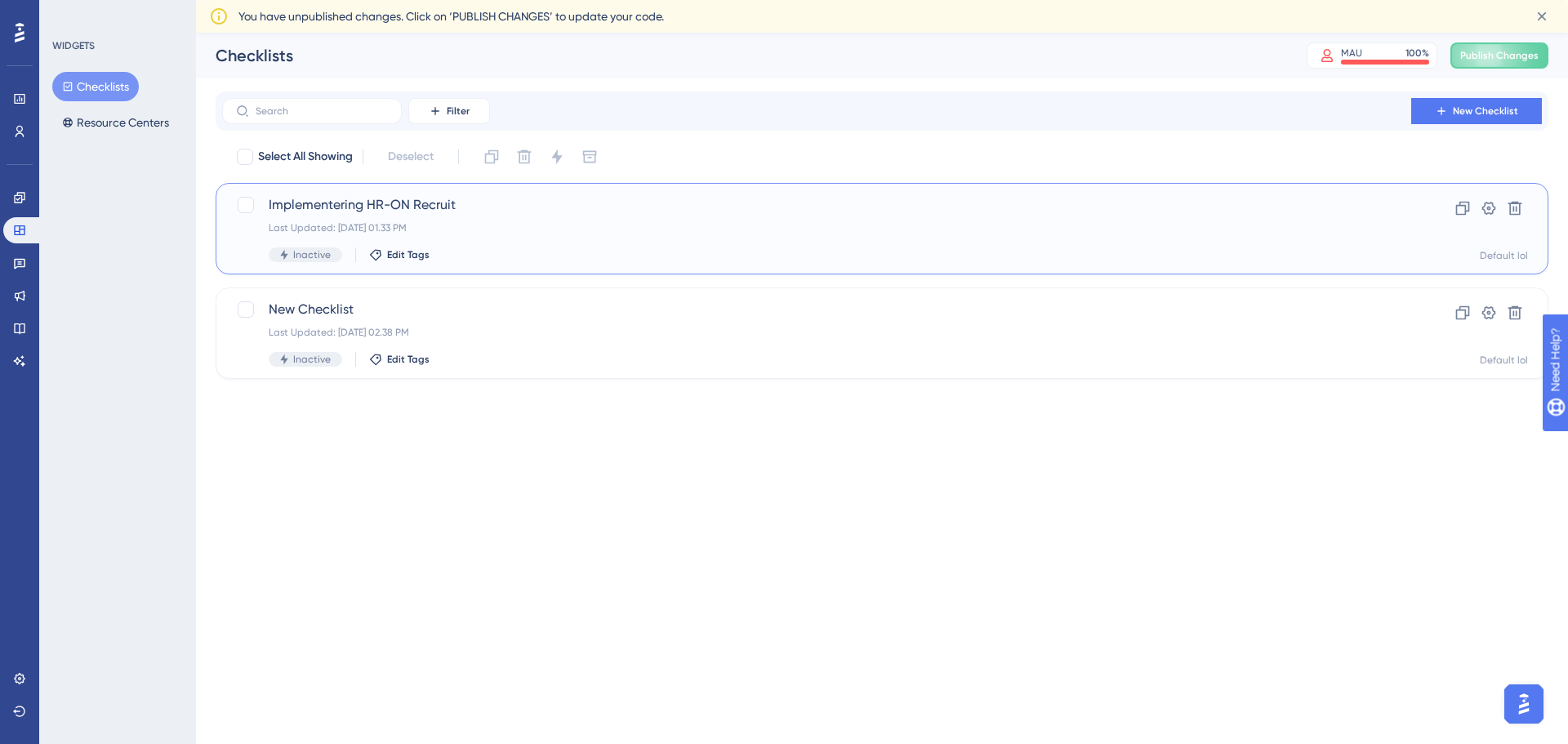
click at [324, 198] on span "Implementering HR-ON Recruit" at bounding box center [817, 204] width 1096 height 19
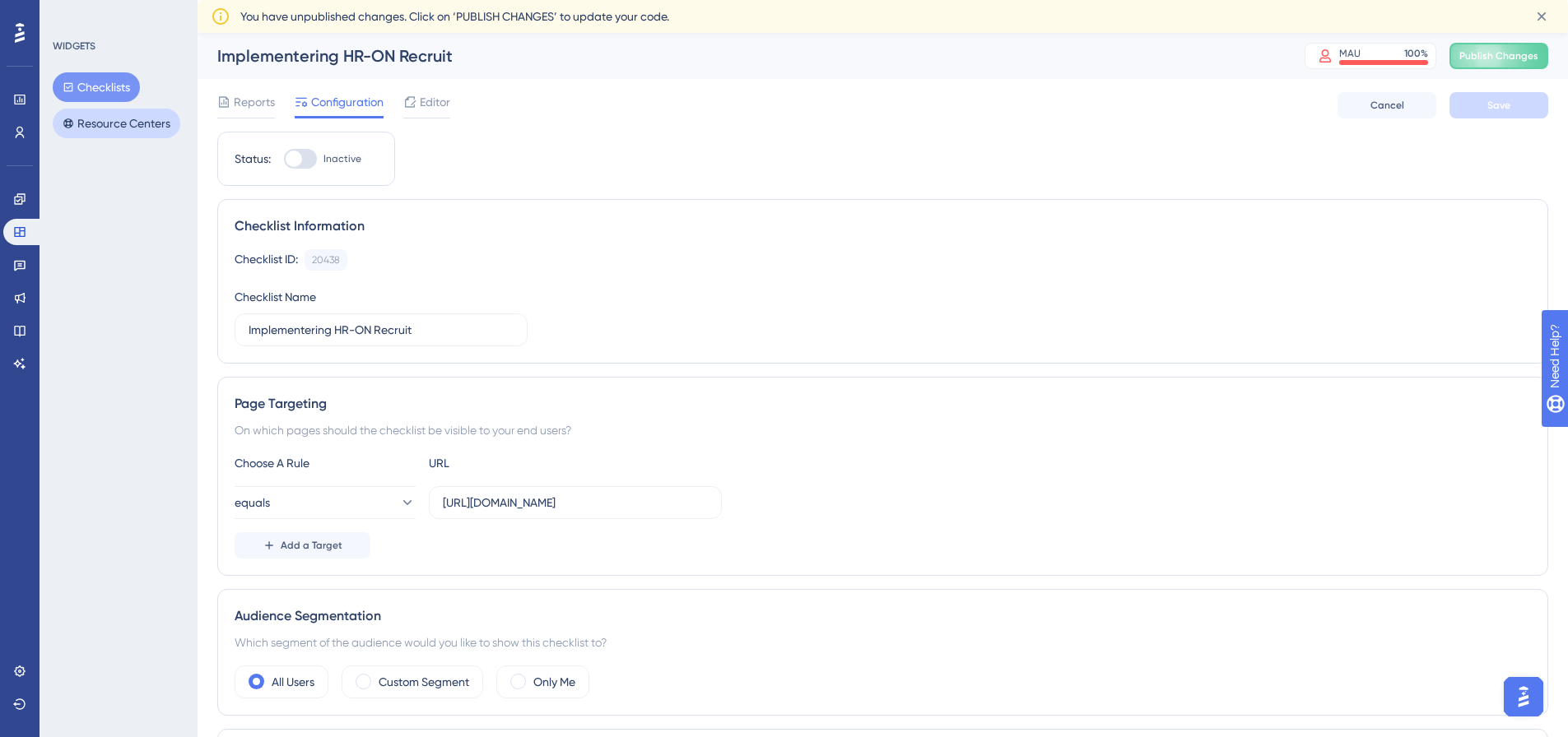
click at [114, 125] on button "Resource Centers" at bounding box center [116, 124] width 128 height 30
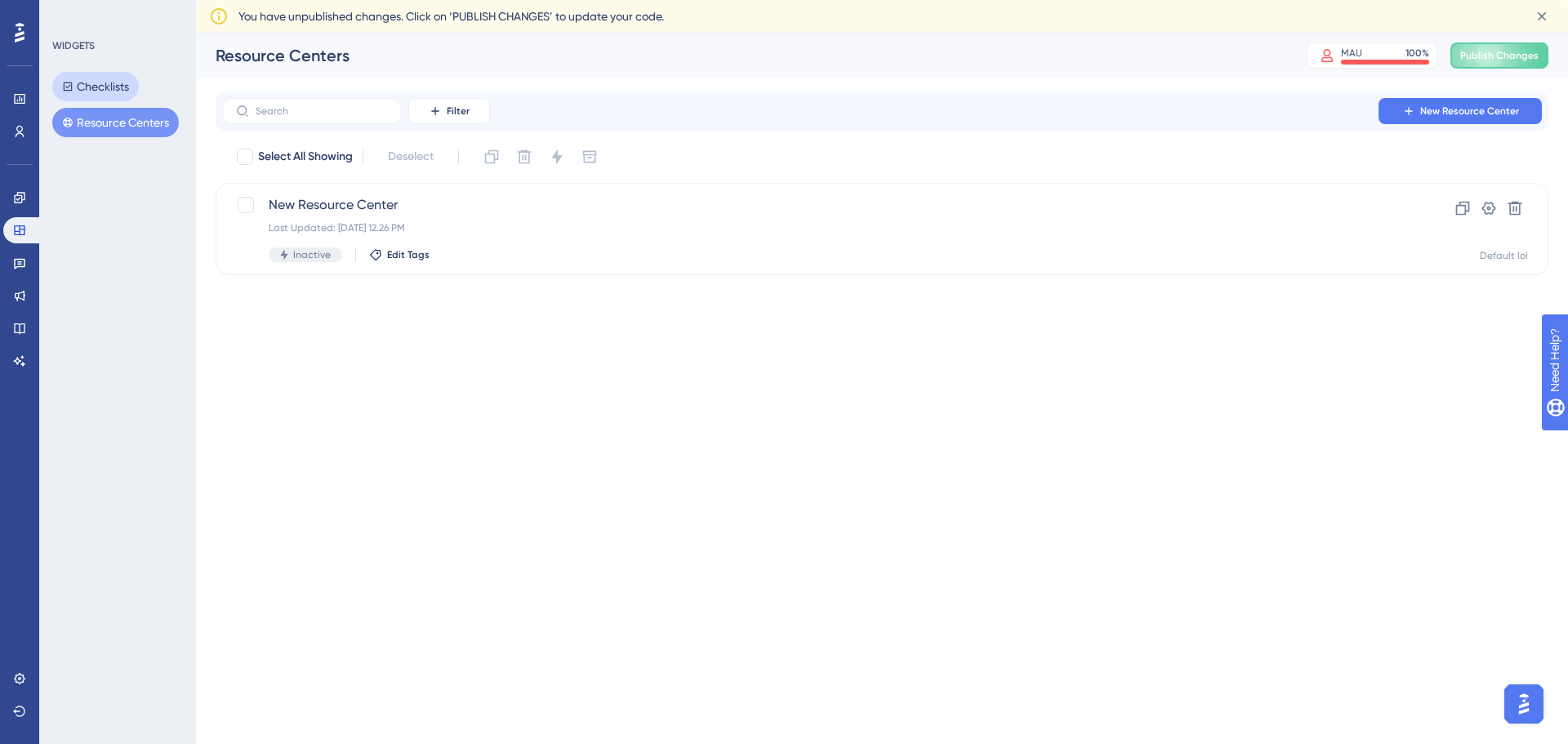
click at [103, 81] on button "Checklists" at bounding box center [95, 86] width 86 height 29
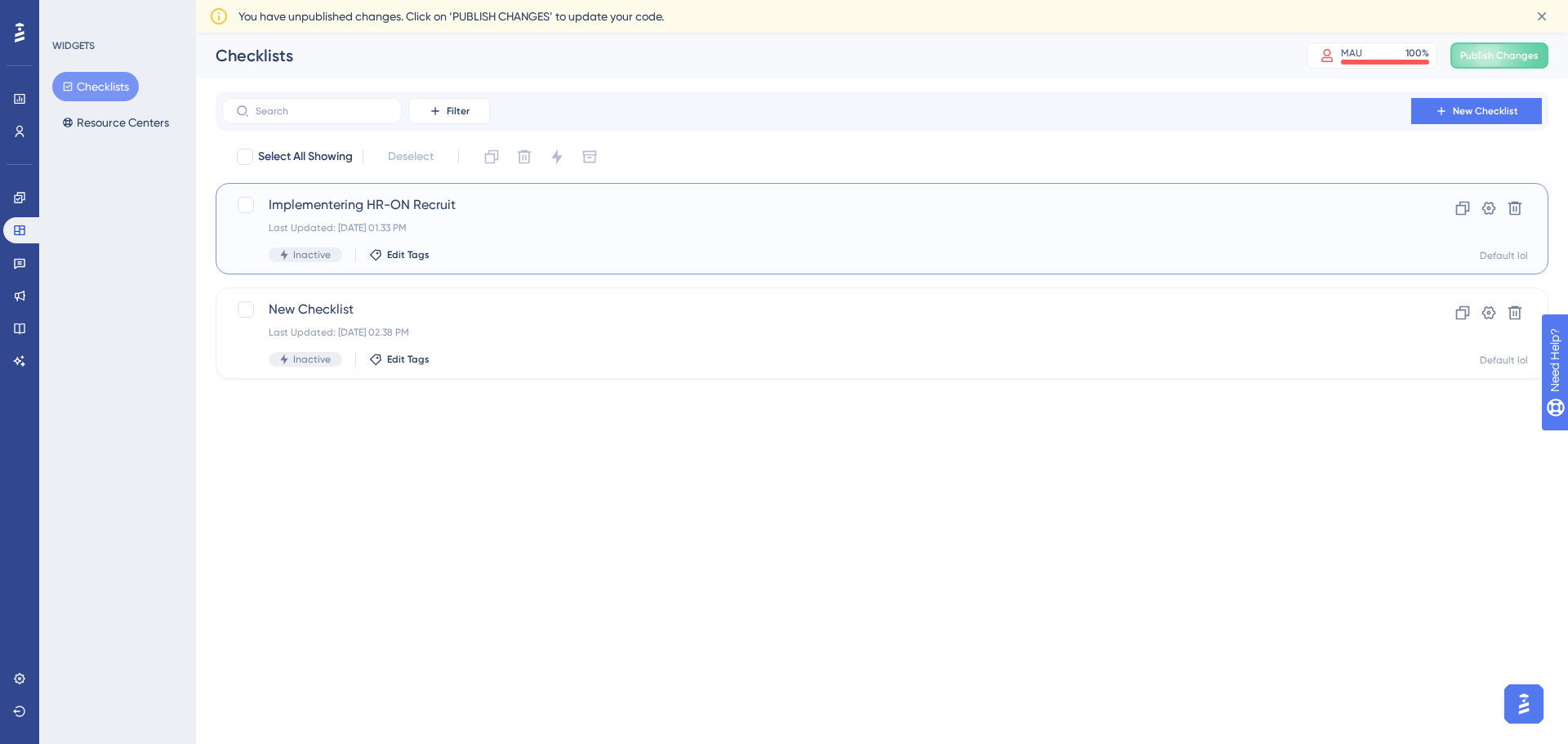
click at [326, 202] on span "Implementering HR-ON Recruit" at bounding box center [817, 204] width 1096 height 19
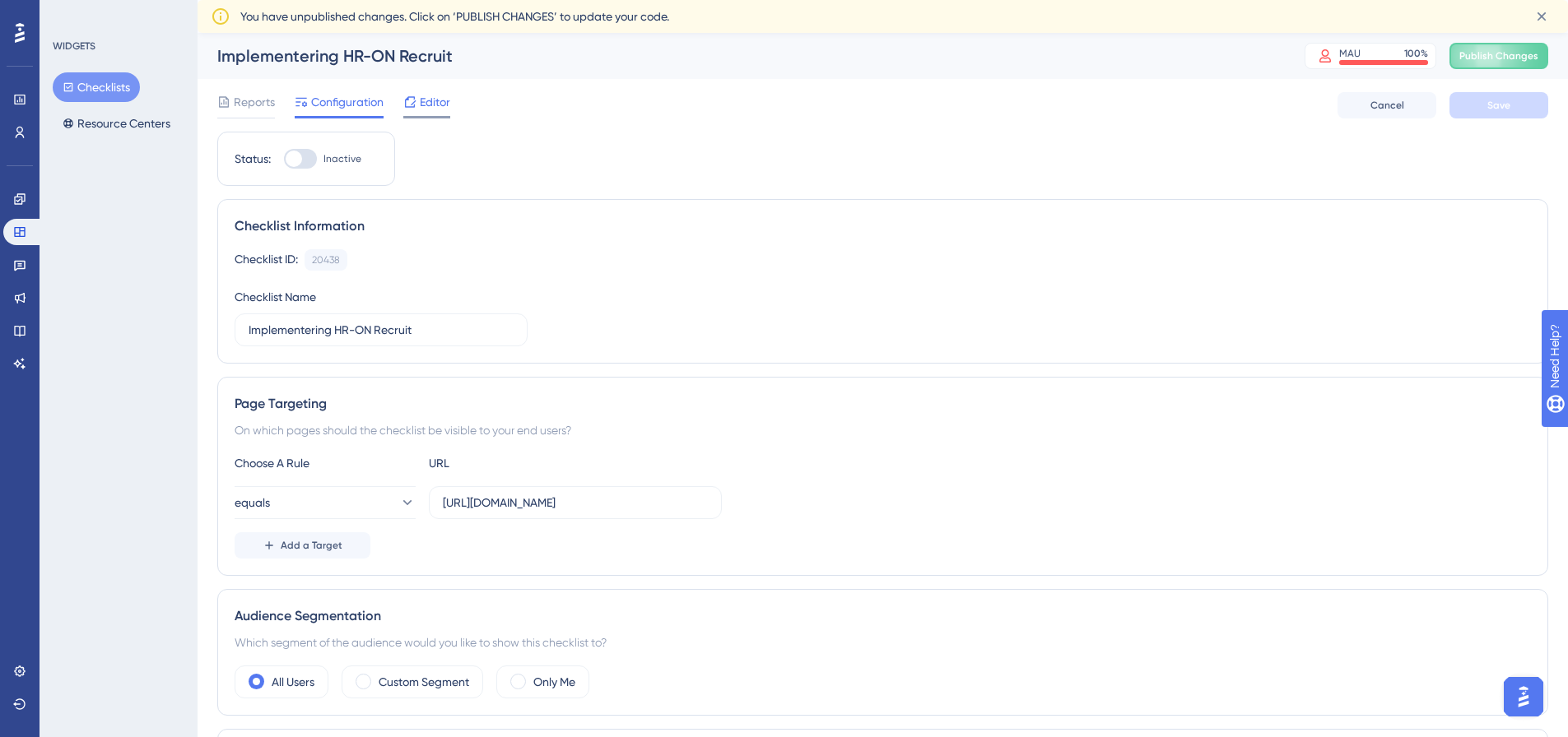
click at [444, 105] on span "Editor" at bounding box center [434, 102] width 30 height 19
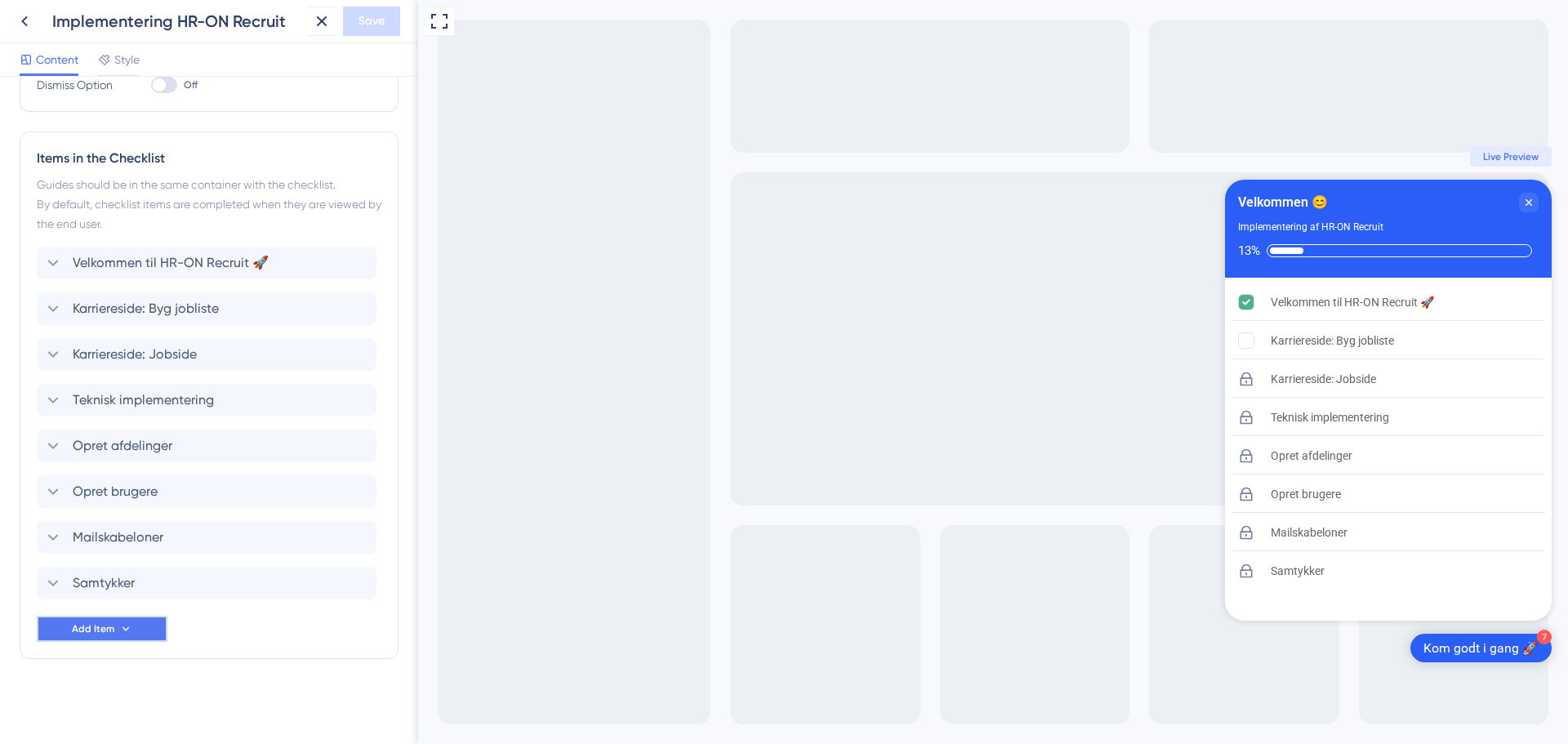
click at [109, 632] on span "Add Item" at bounding box center [93, 629] width 42 height 13
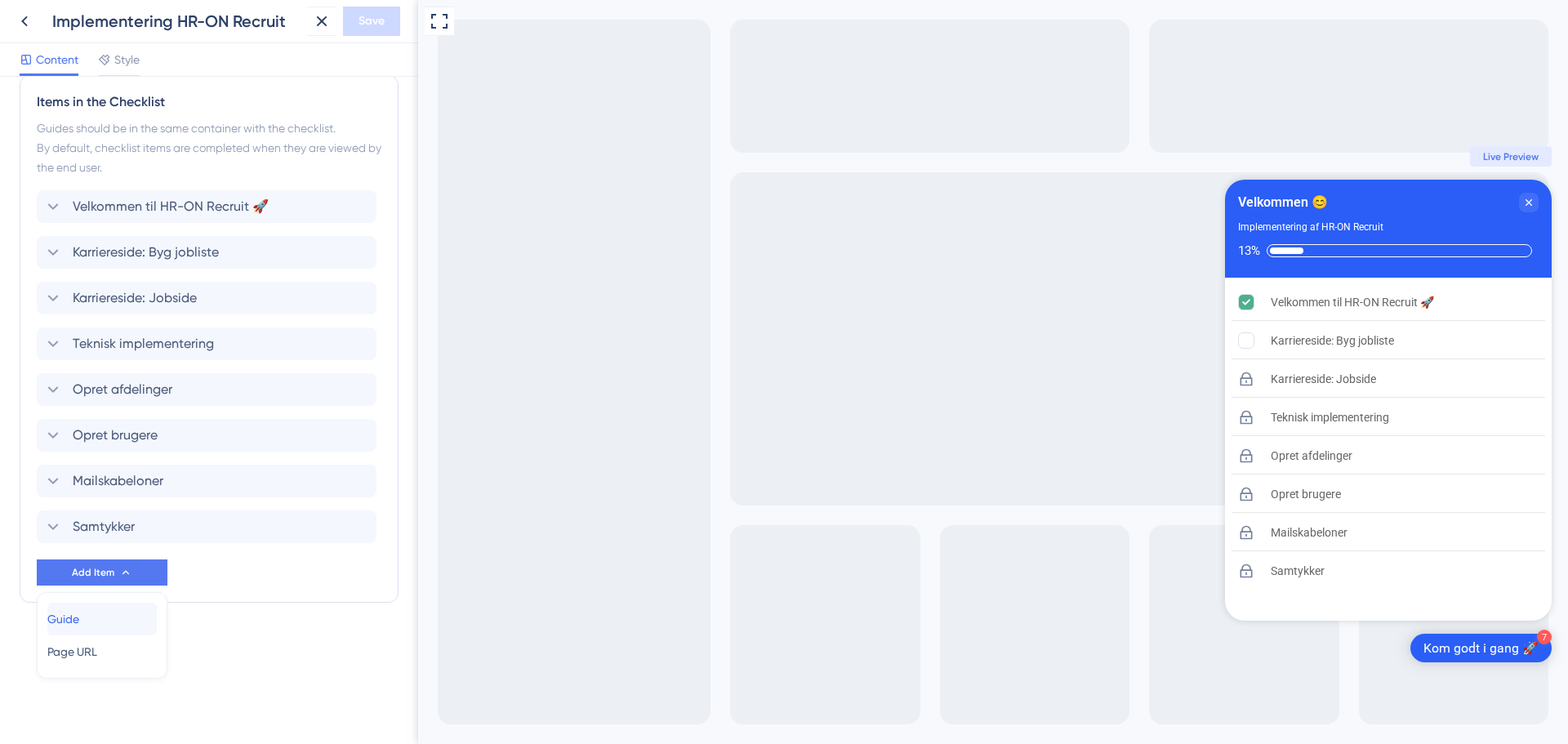
click at [93, 618] on div "Guide Guide" at bounding box center [102, 619] width 109 height 33
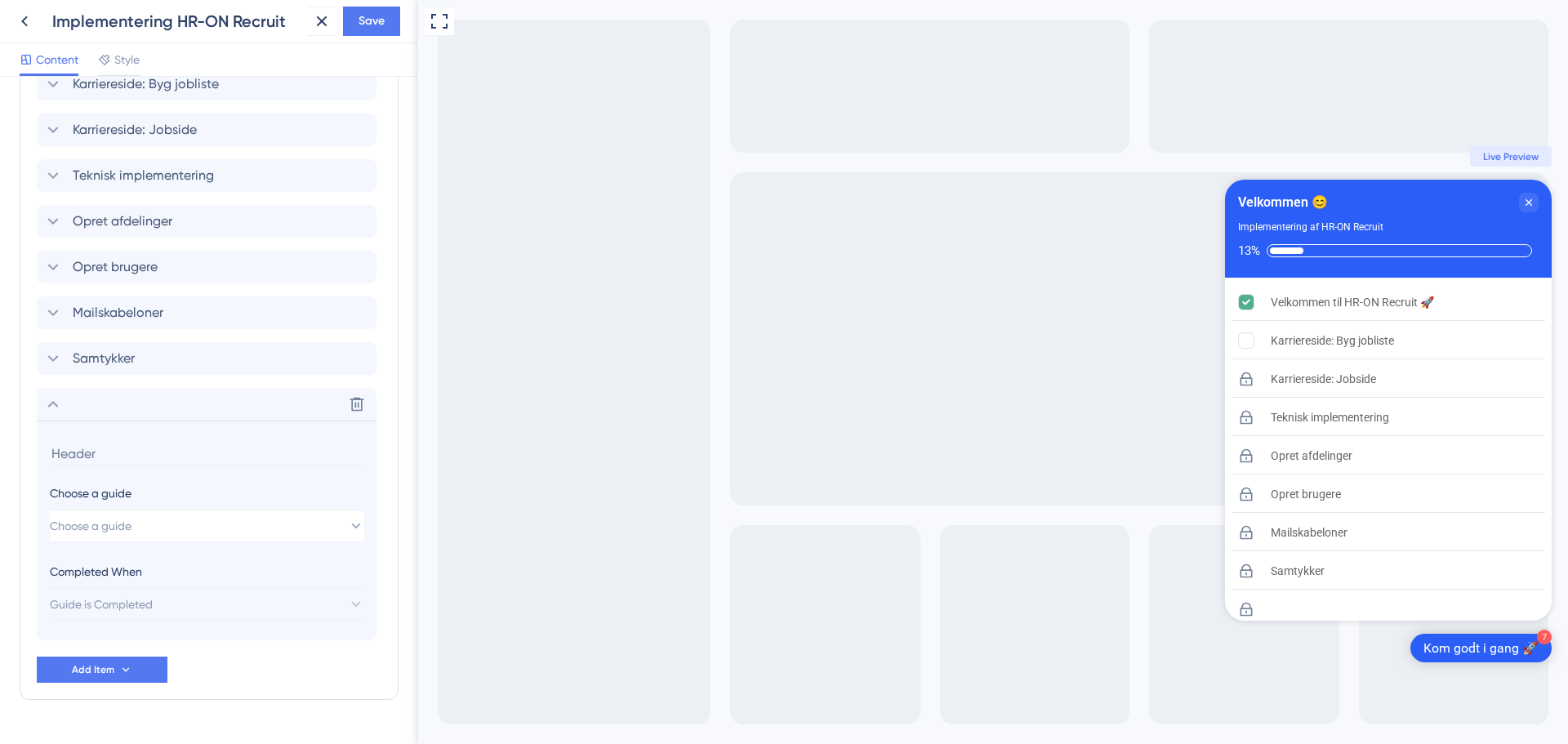
scroll to position [694, 0]
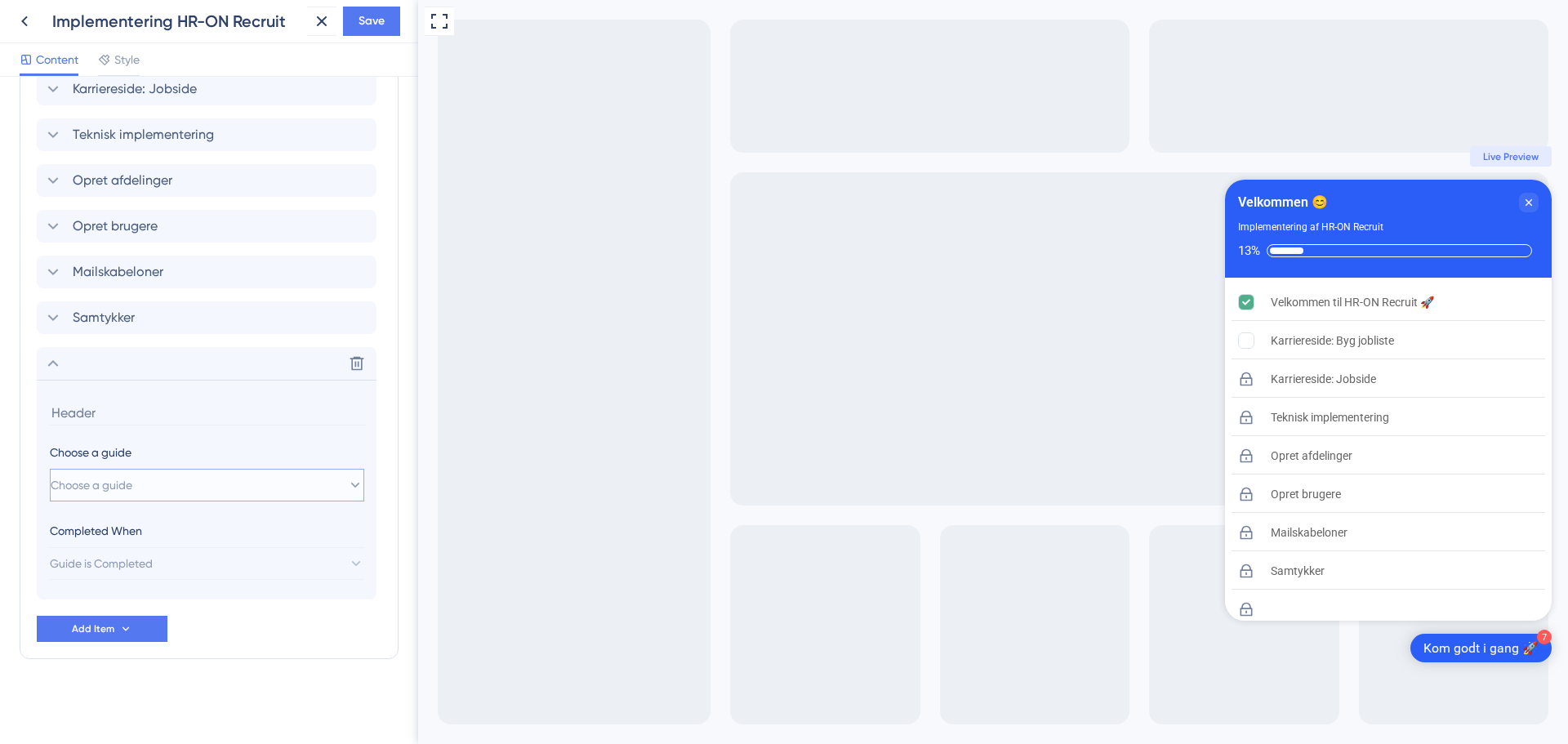
click at [132, 477] on span "Choose a guide" at bounding box center [91, 485] width 82 height 19
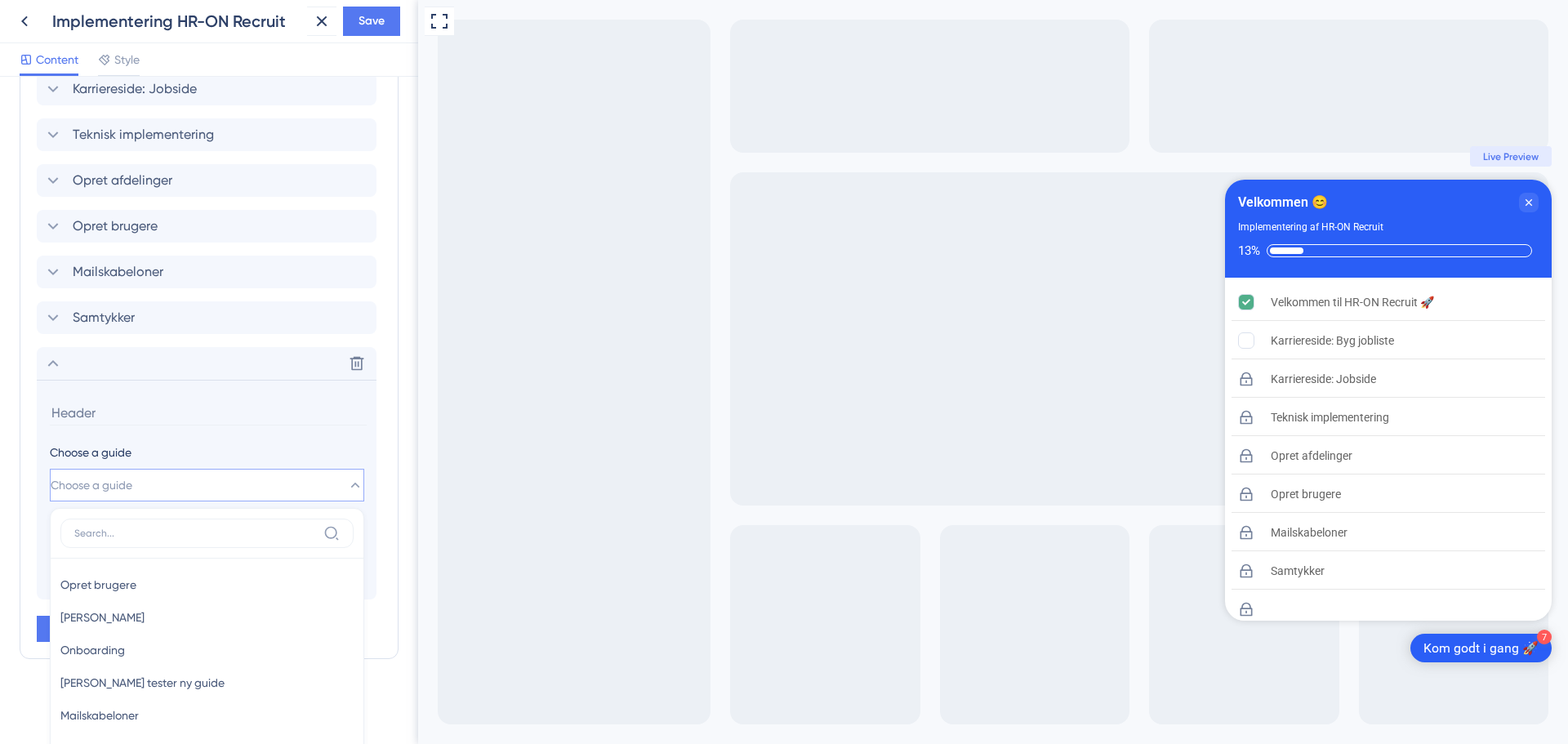
scroll to position [956, 0]
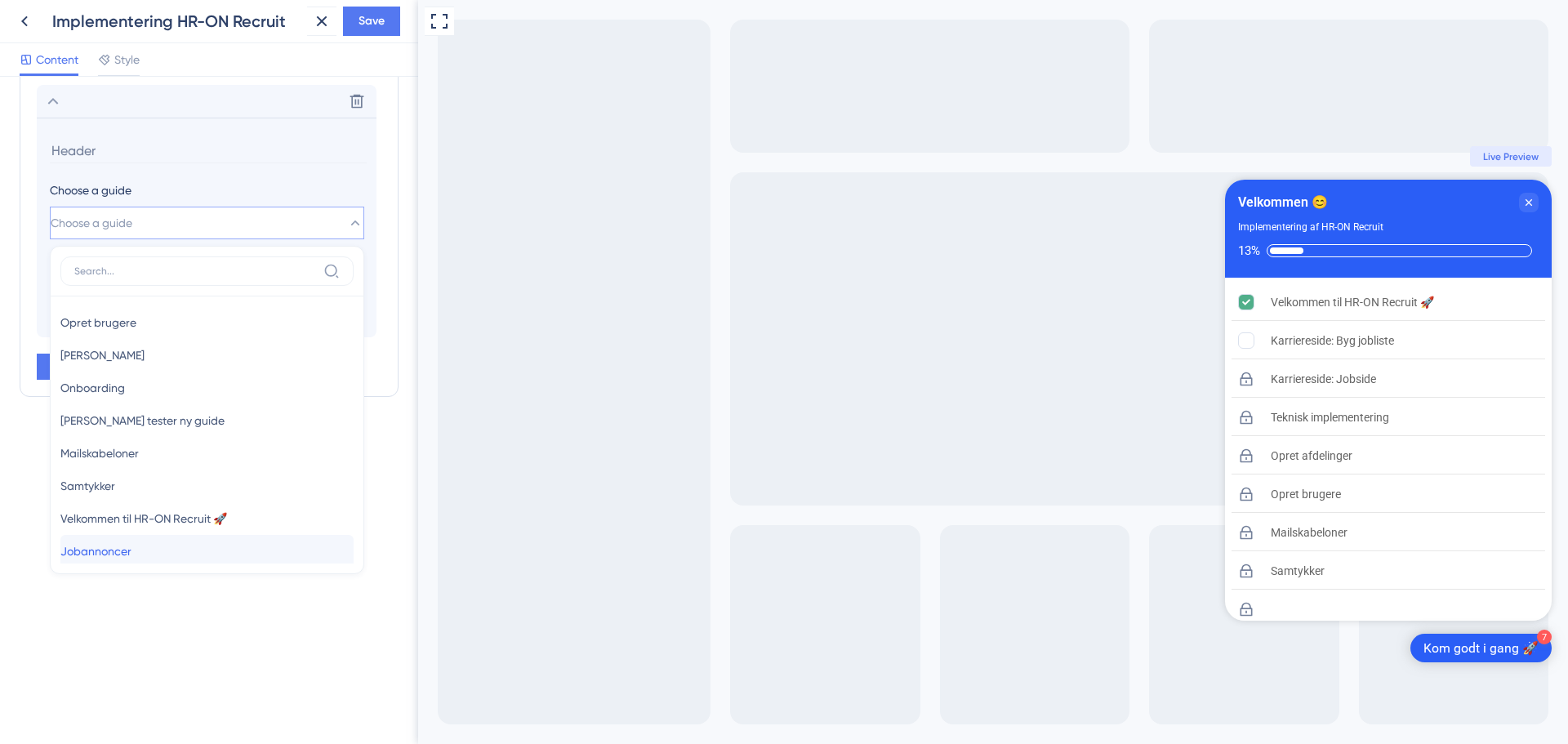
click at [131, 551] on span "Jobannoncer" at bounding box center [96, 551] width 71 height 19
type input "Jobannoncer"
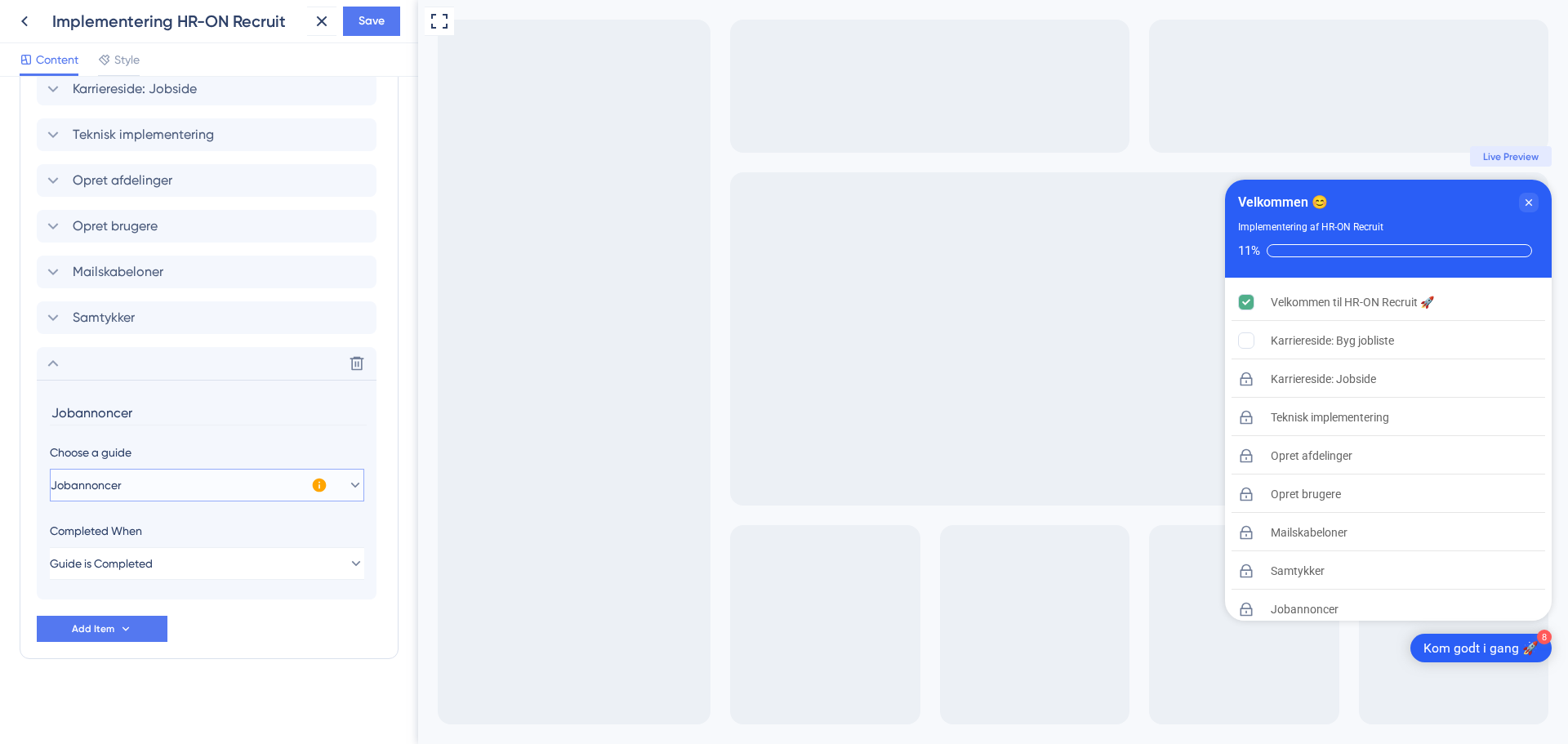
click at [347, 483] on icon at bounding box center [356, 485] width 16 height 16
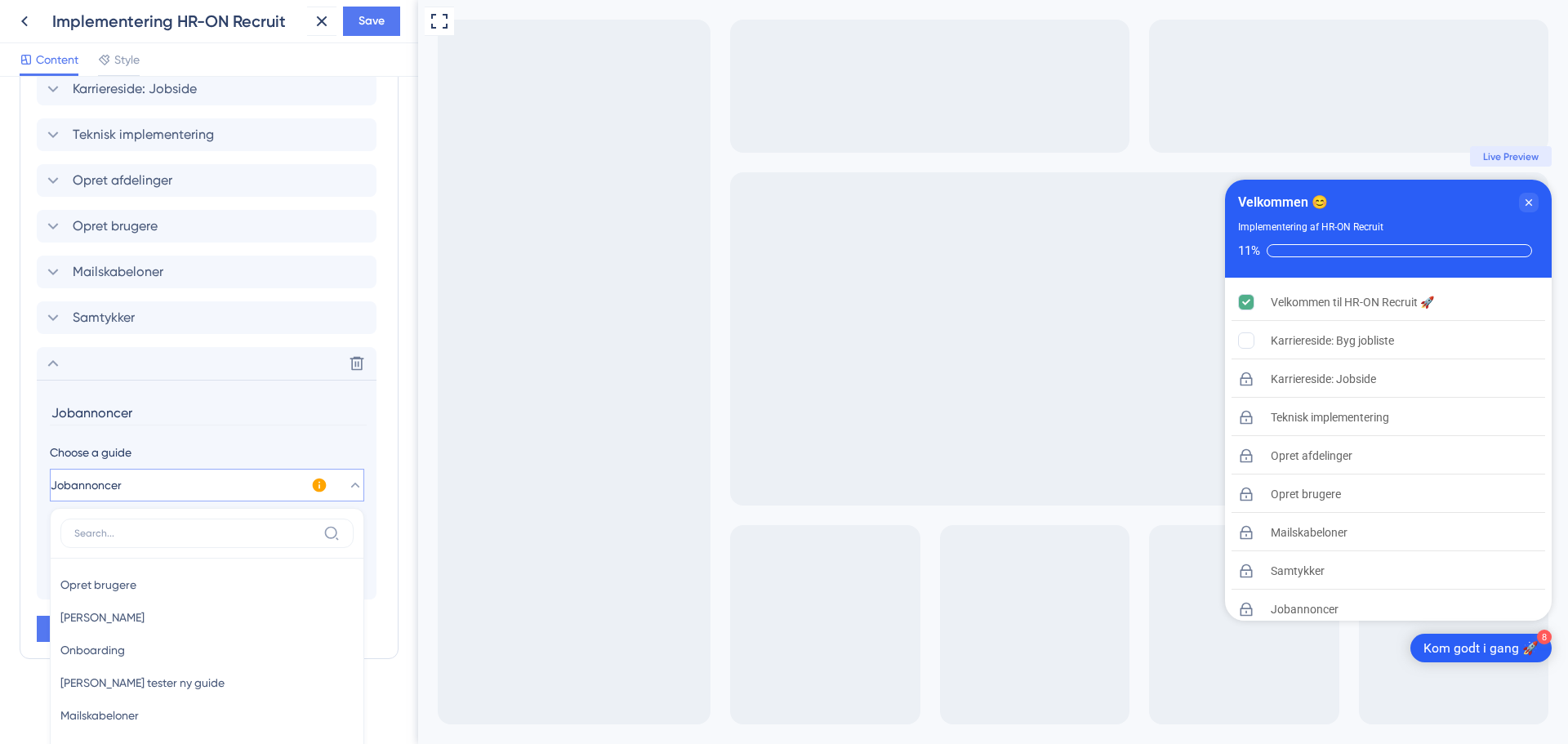
scroll to position [956, 0]
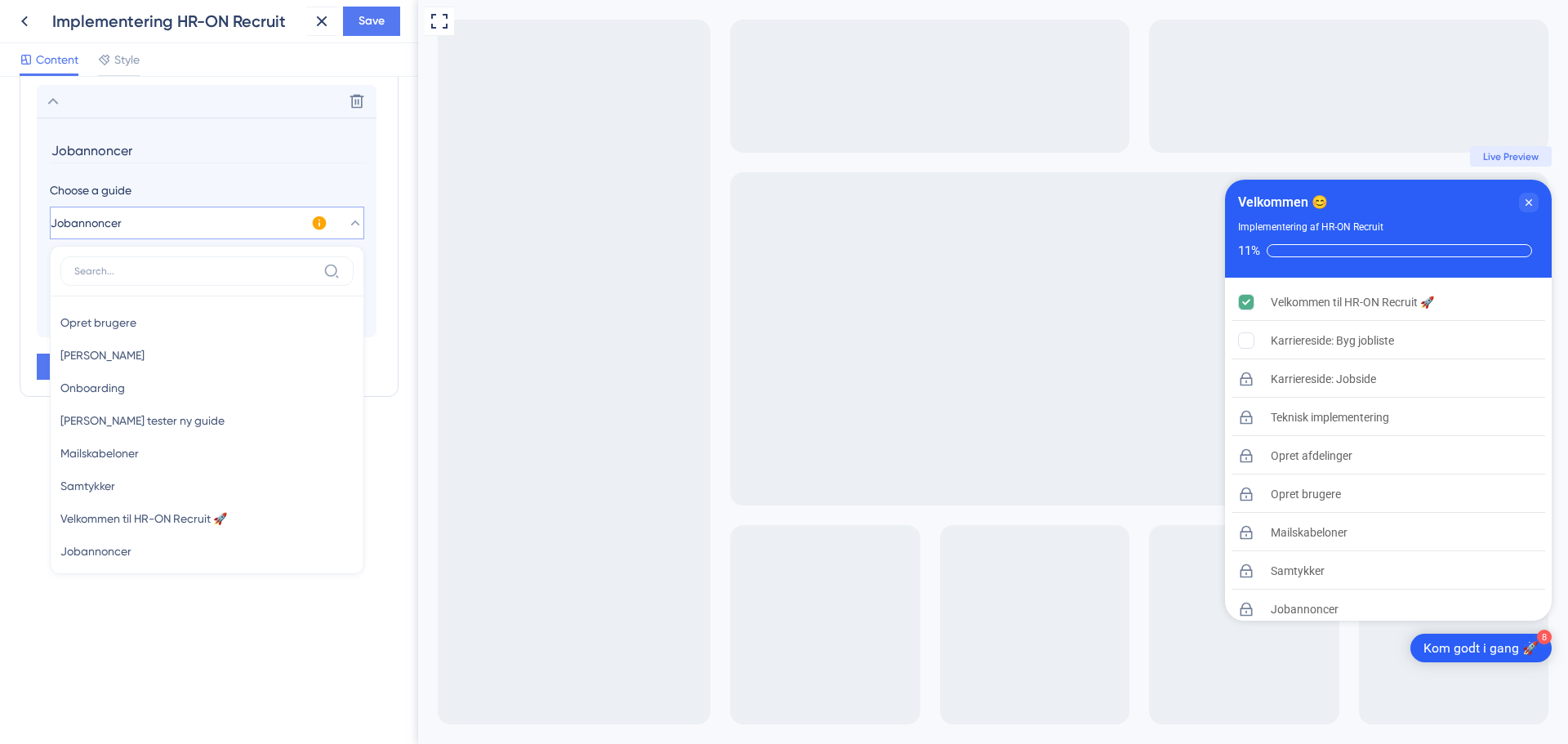
click at [323, 223] on icon at bounding box center [319, 223] width 14 height 14
click at [429, 246] on span "Activate Now" at bounding box center [427, 243] width 62 height 13
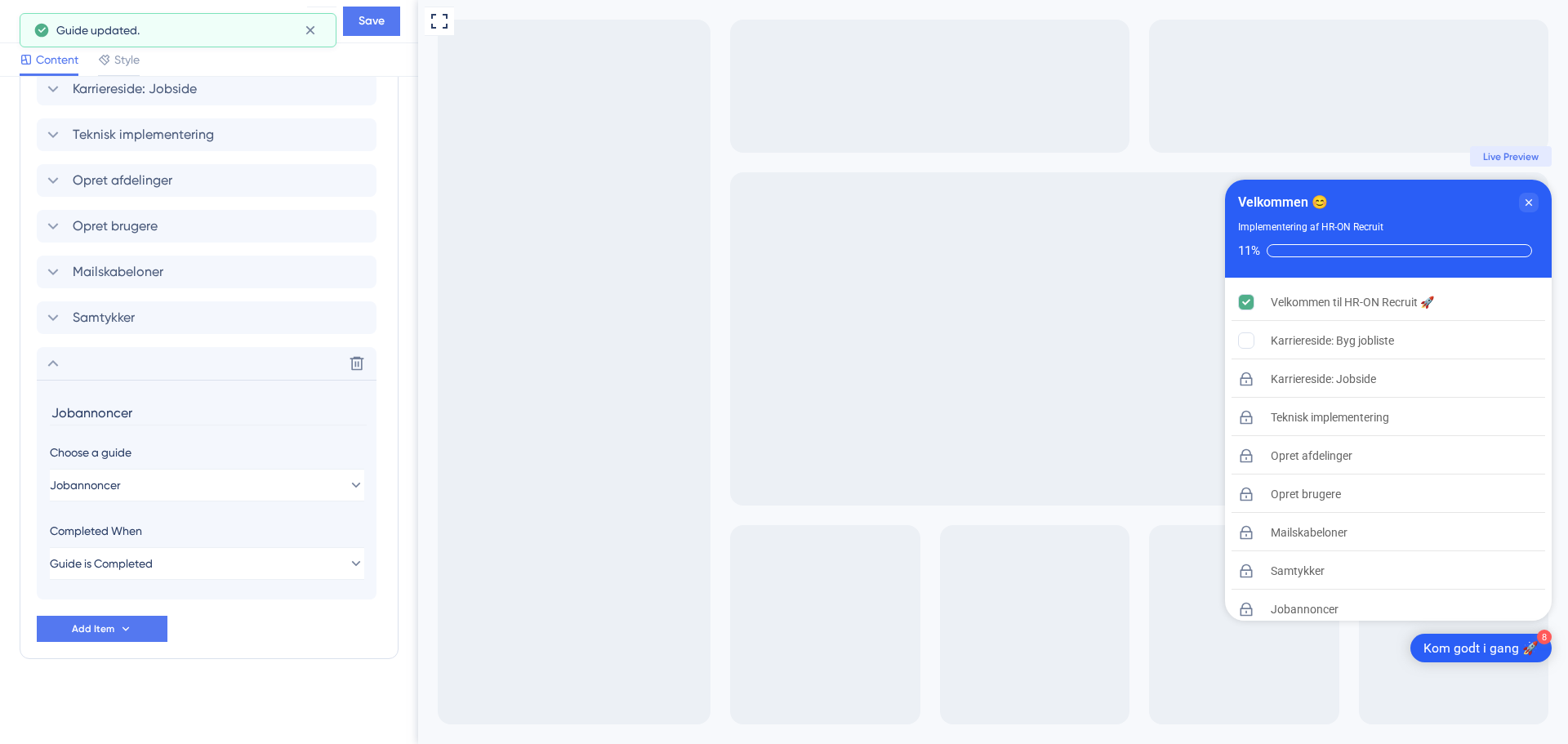
scroll to position [694, 0]
click at [388, 18] on button "Save" at bounding box center [371, 21] width 57 height 29
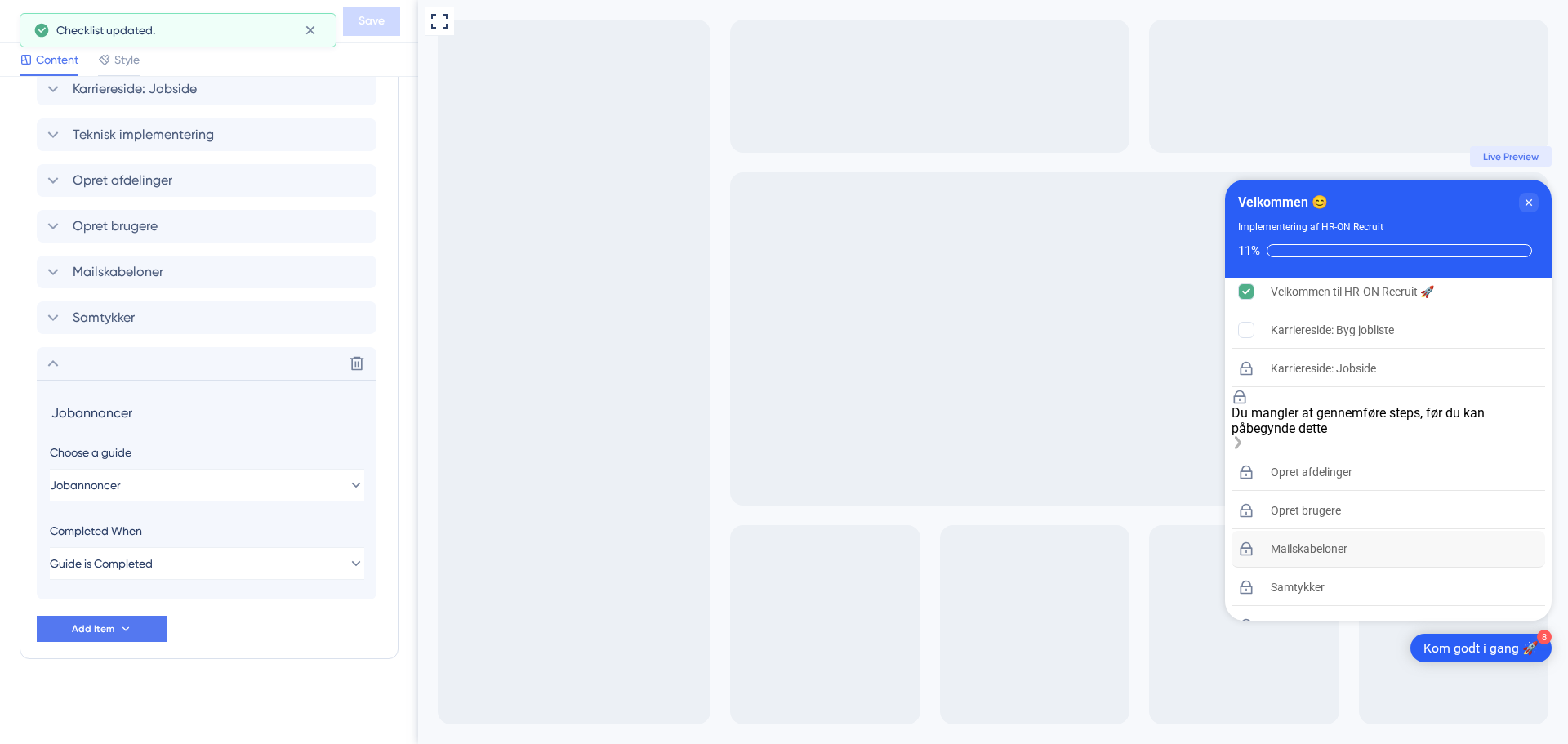
scroll to position [13, 0]
